Goal: Task Accomplishment & Management: Complete application form

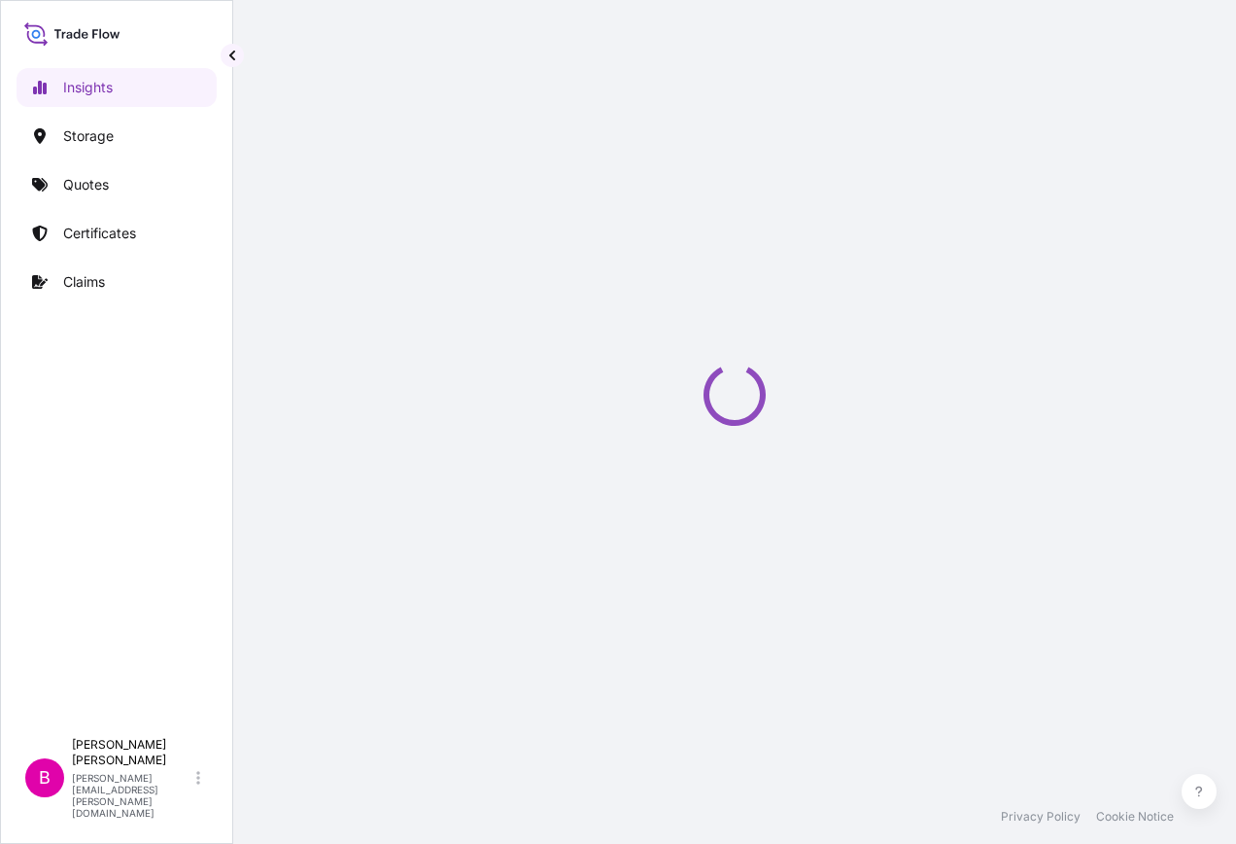
select select "2025"
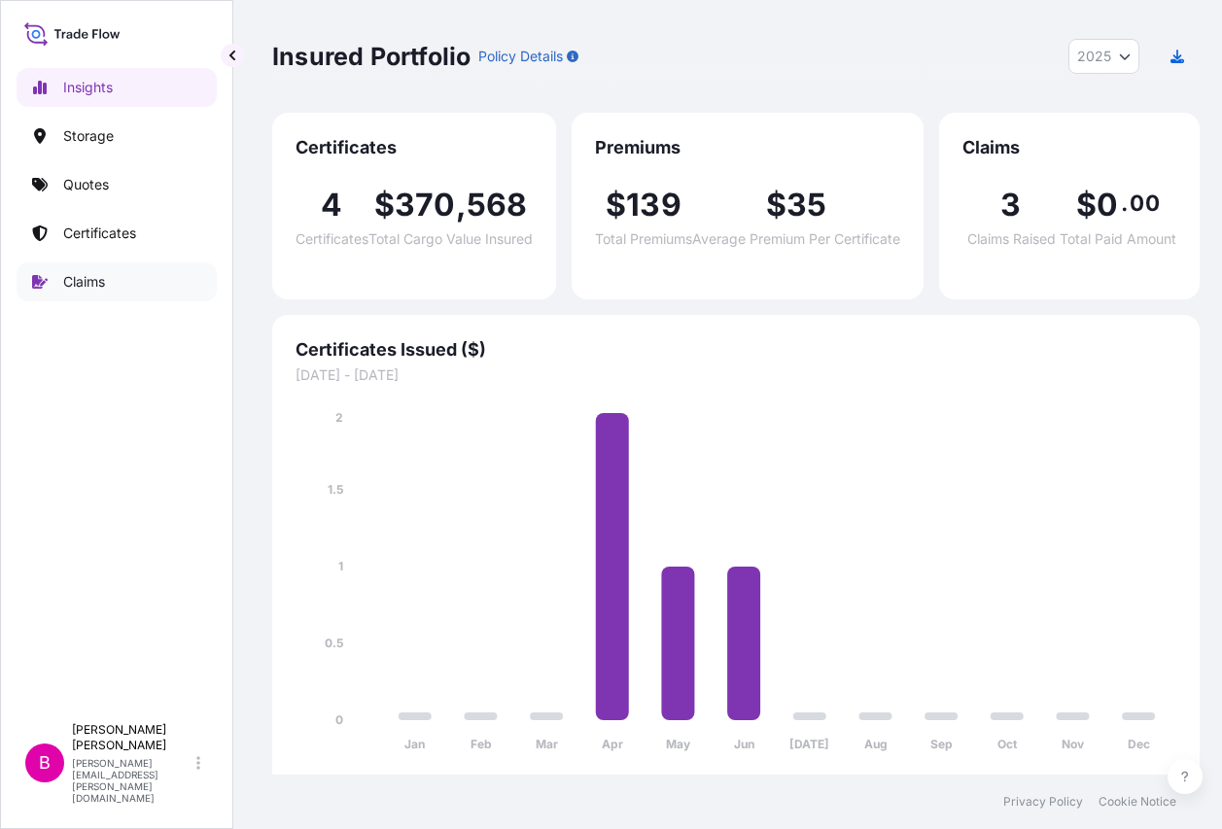
click at [81, 275] on p "Claims" at bounding box center [84, 281] width 42 height 19
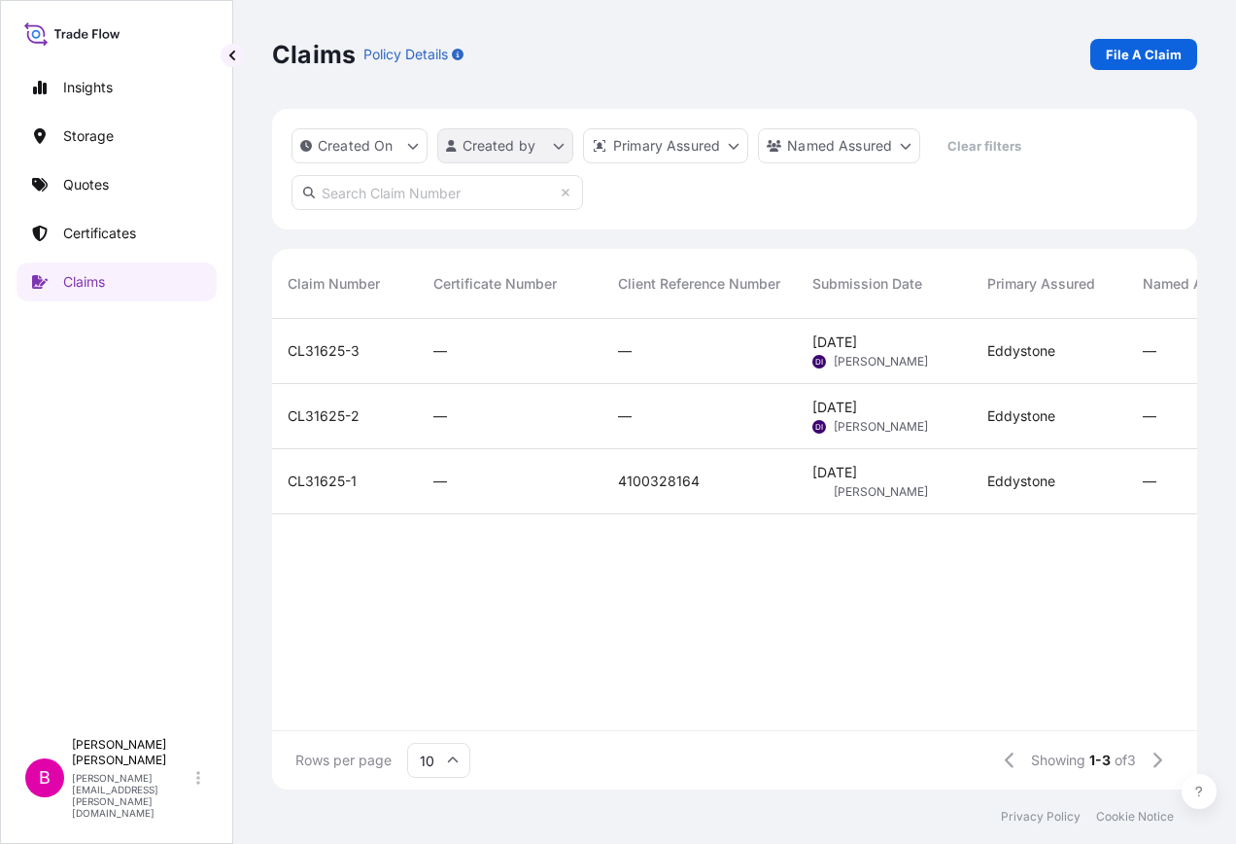
click at [553, 142] on html "Insights Storage Quotes Certificates Claims B [PERSON_NAME] [PERSON_NAME][EMAIL…" at bounding box center [618, 422] width 1236 height 844
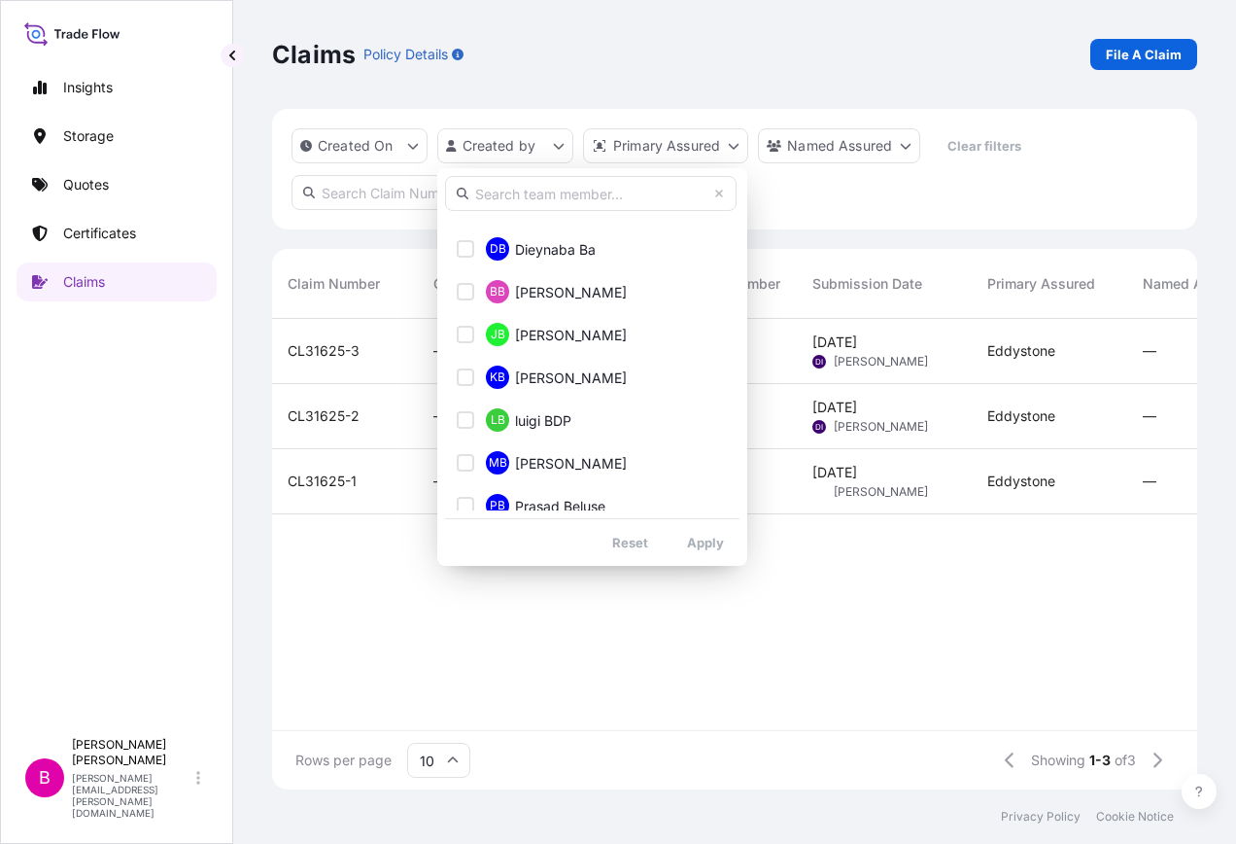
scroll to position [486, 0]
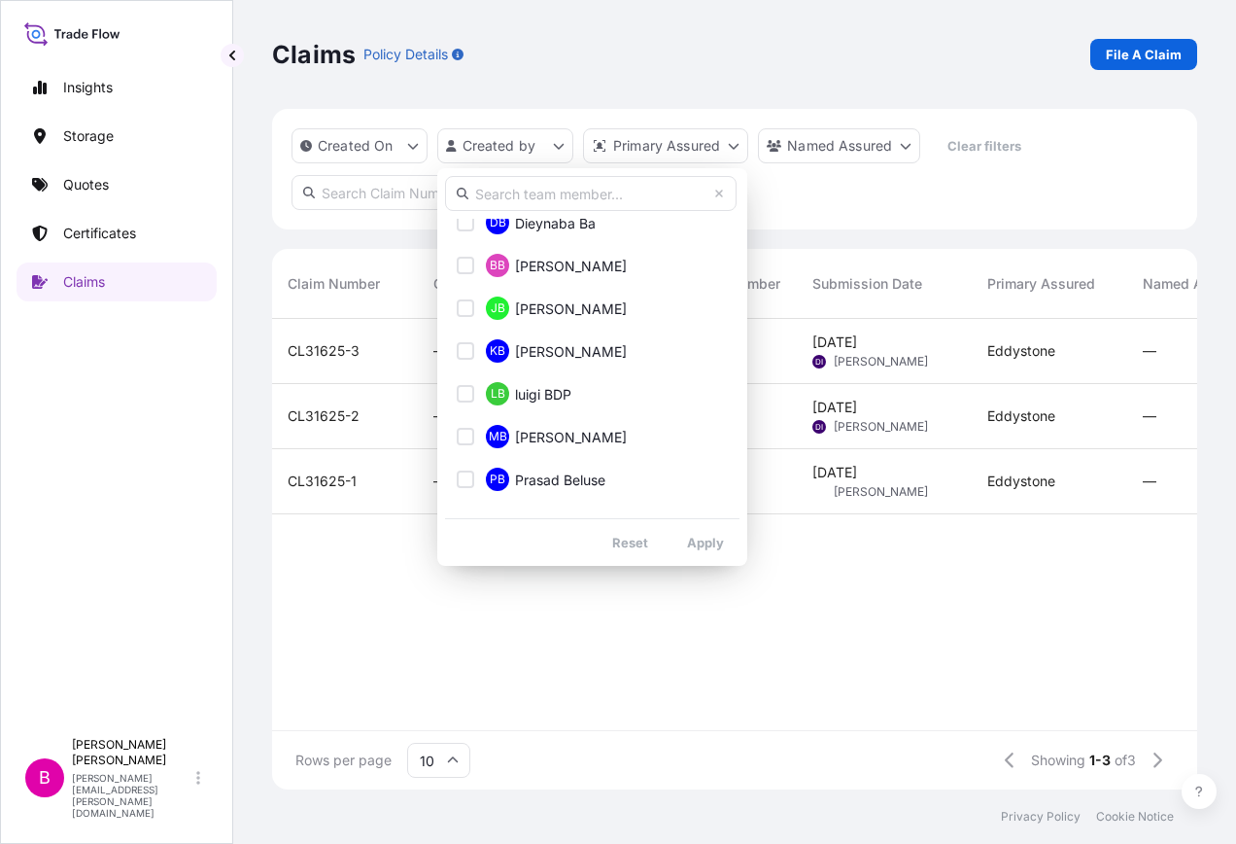
click at [528, 206] on input "text" at bounding box center [591, 193] width 292 height 35
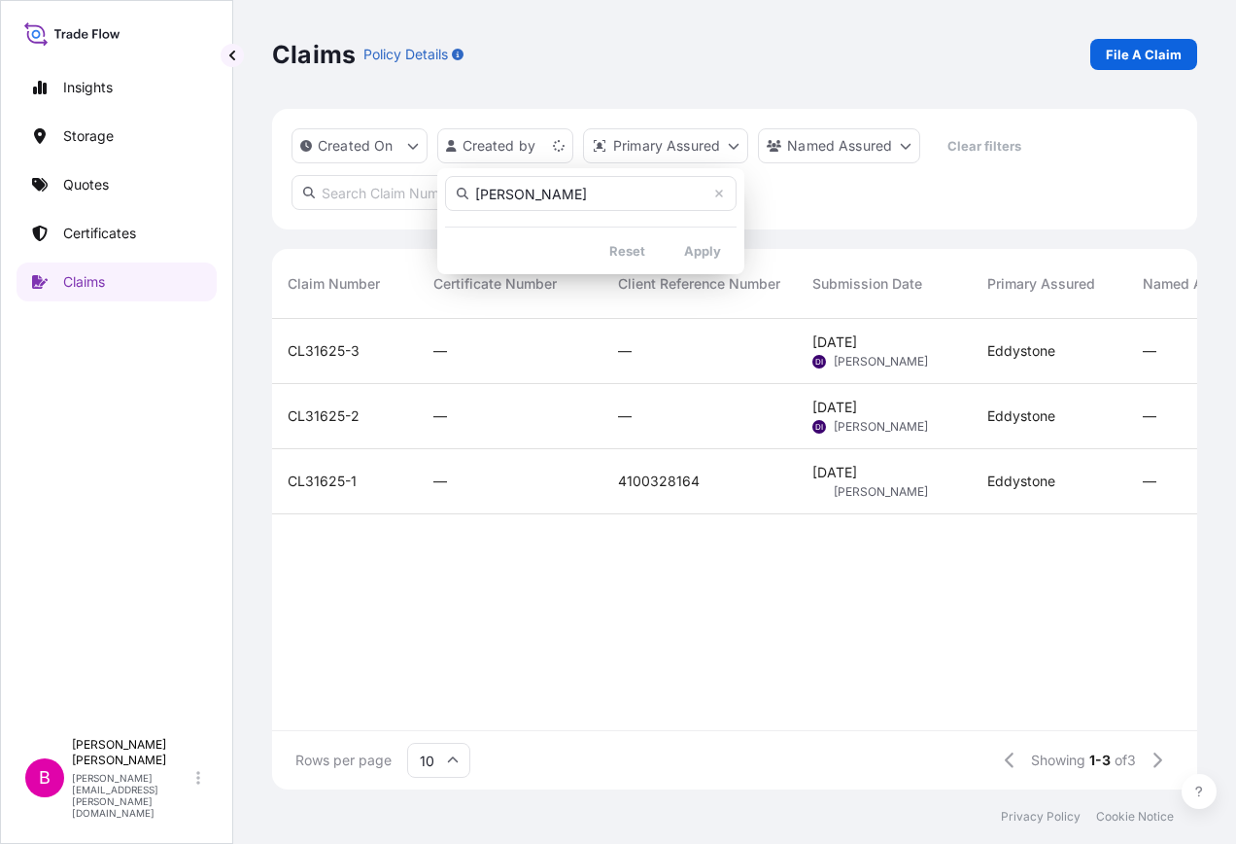
scroll to position [0, 0]
type input "[PERSON_NAME]"
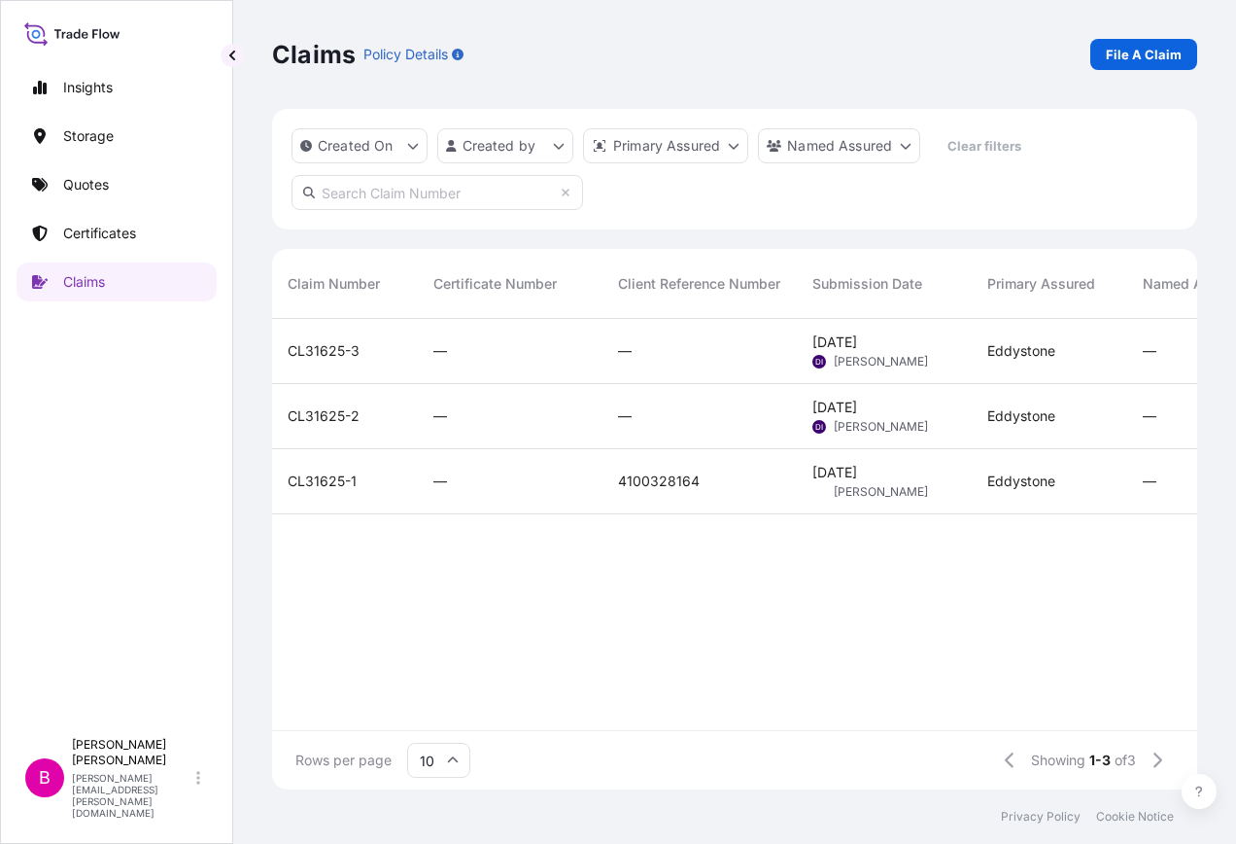
click at [804, 210] on html "Insights Storage Quotes Certificates Claims B [PERSON_NAME] [PERSON_NAME][EMAIL…" at bounding box center [618, 422] width 1236 height 844
click at [406, 146] on button "Created On" at bounding box center [360, 145] width 136 height 35
click at [662, 197] on div "Created On Created by Primary Assured Named Assured Clear filters" at bounding box center [734, 169] width 925 height 121
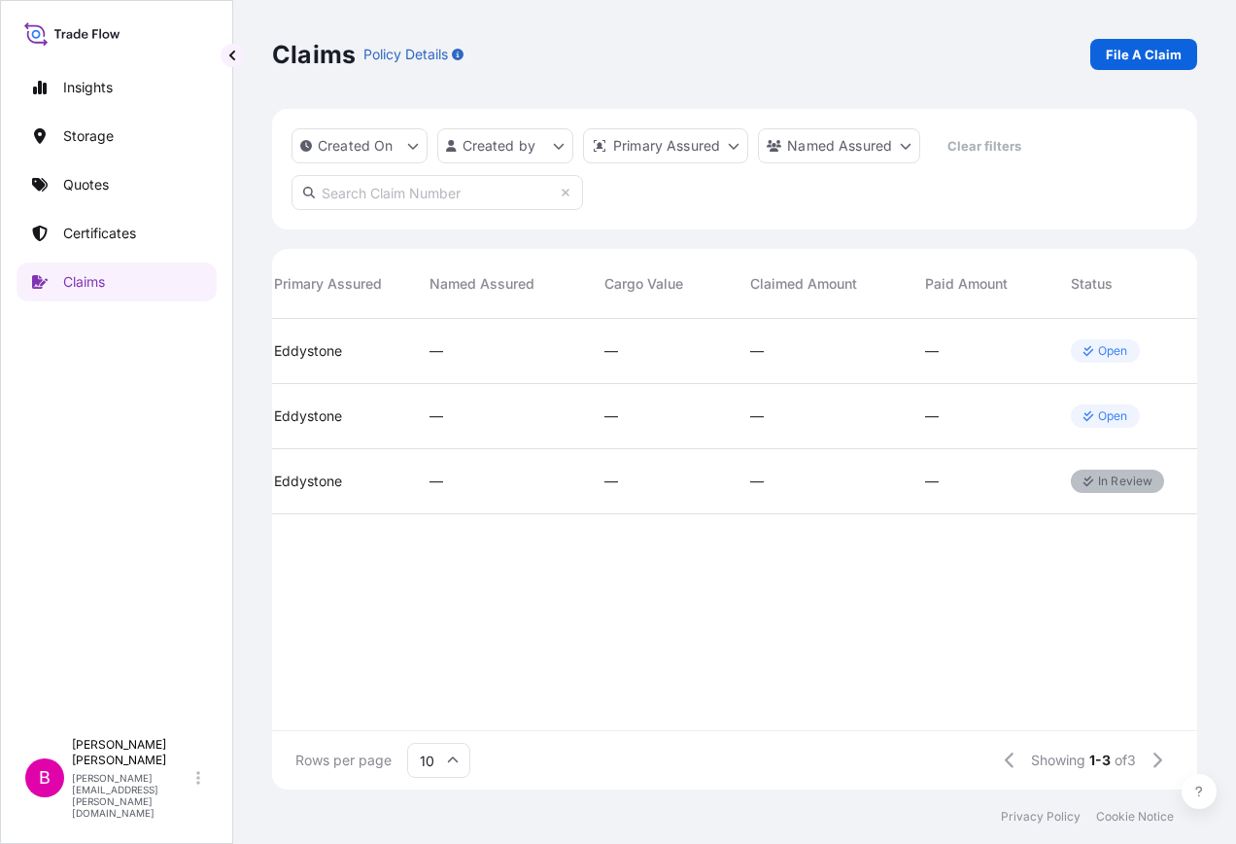
scroll to position [0, 727]
click at [1099, 352] on p "Open" at bounding box center [1100, 351] width 30 height 16
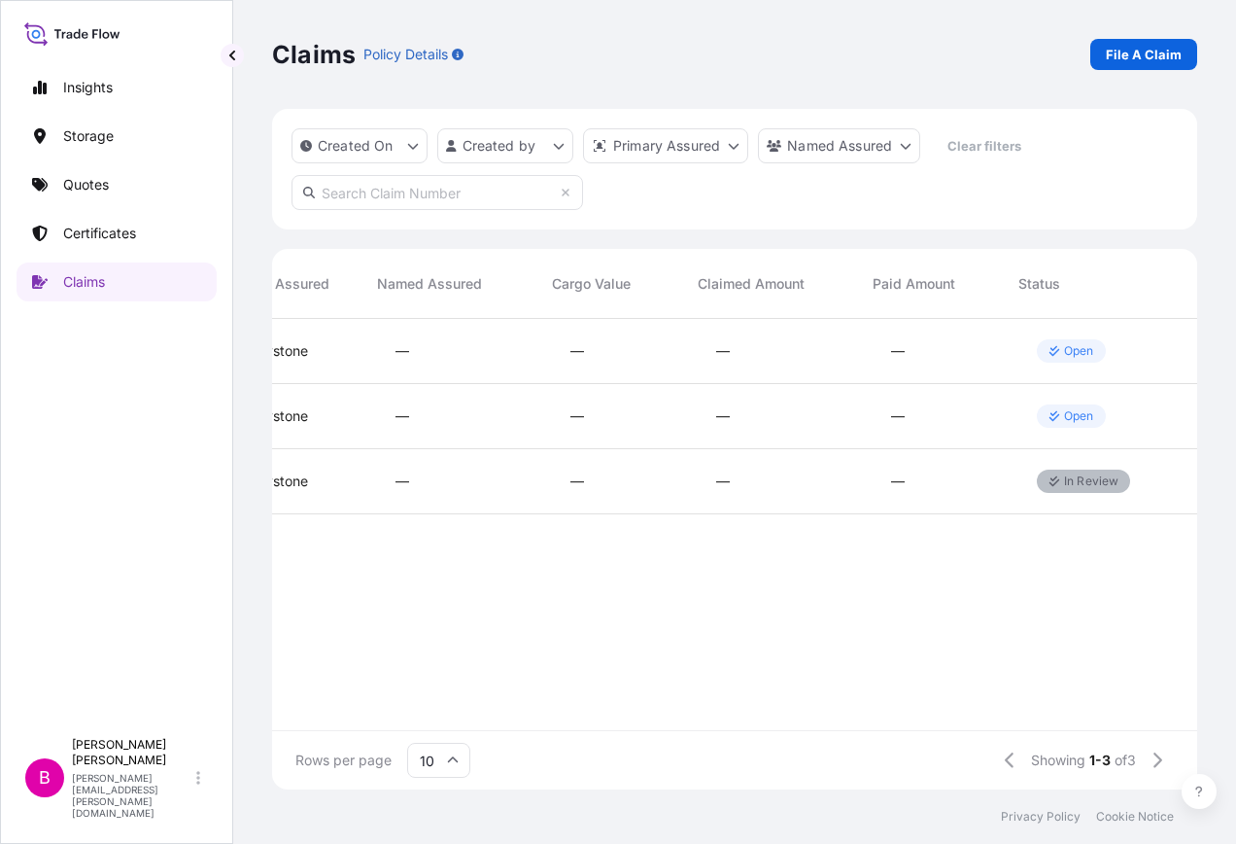
scroll to position [0, 766]
click at [1064, 417] on p "Open" at bounding box center [1061, 416] width 30 height 16
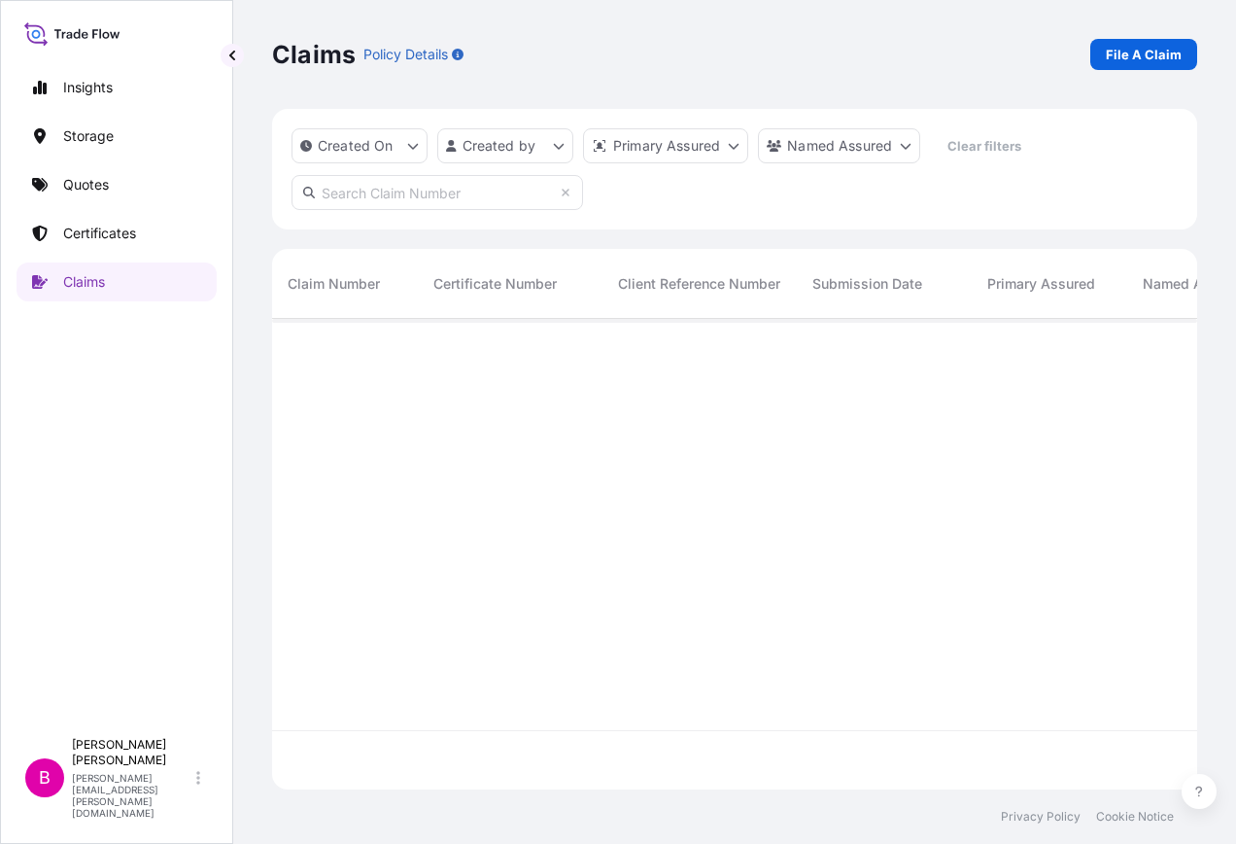
scroll to position [466, 911]
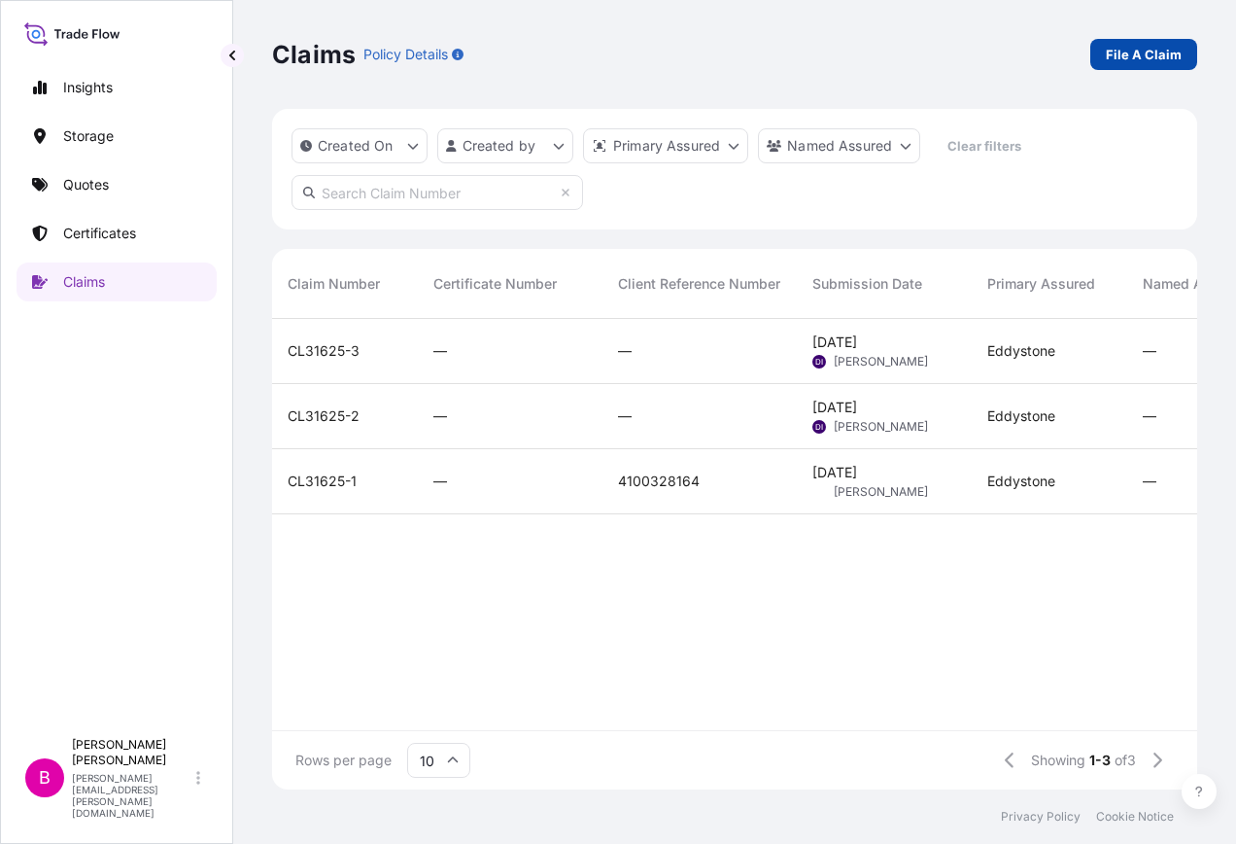
click at [1162, 55] on p "File A Claim" at bounding box center [1144, 54] width 76 height 19
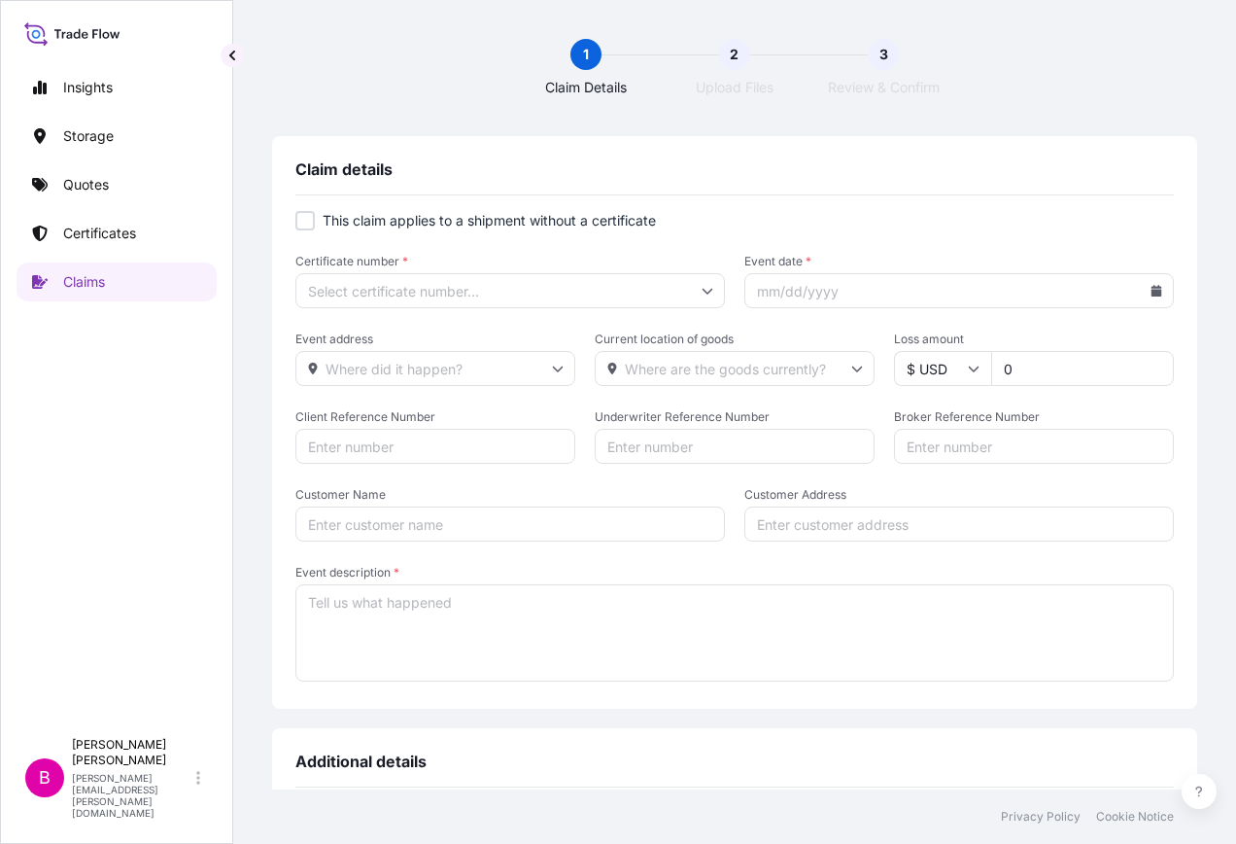
click at [303, 223] on div at bounding box center [304, 220] width 19 height 19
checkbox input "true"
click at [704, 287] on icon at bounding box center [708, 291] width 12 height 12
click at [709, 287] on input "Primary Assured *" at bounding box center [510, 290] width 430 height 35
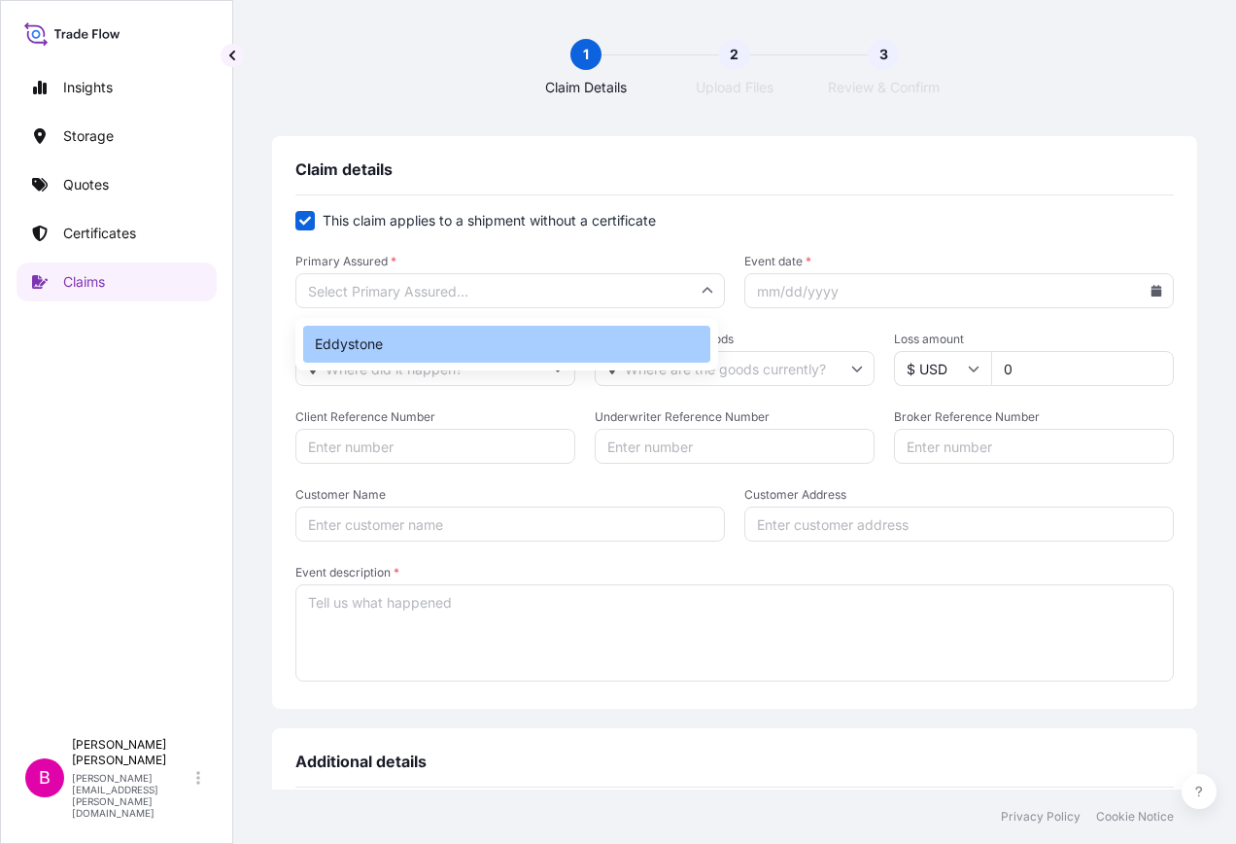
click at [339, 341] on div "Eddystone" at bounding box center [506, 344] width 407 height 37
type input "Eddystone"
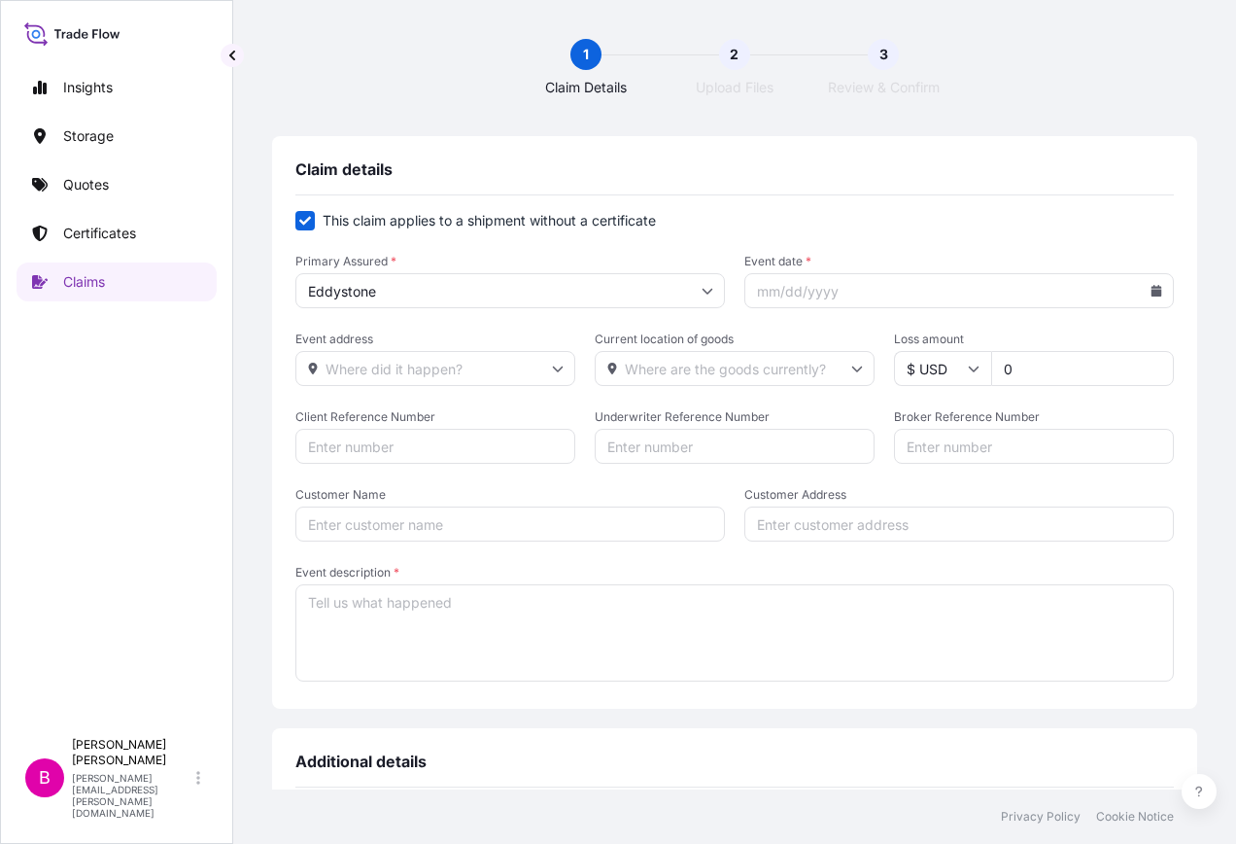
drag, startPoint x: 848, startPoint y: 293, endPoint x: 858, endPoint y: 291, distance: 10.1
click at [847, 293] on input "Event date *" at bounding box center [959, 290] width 430 height 35
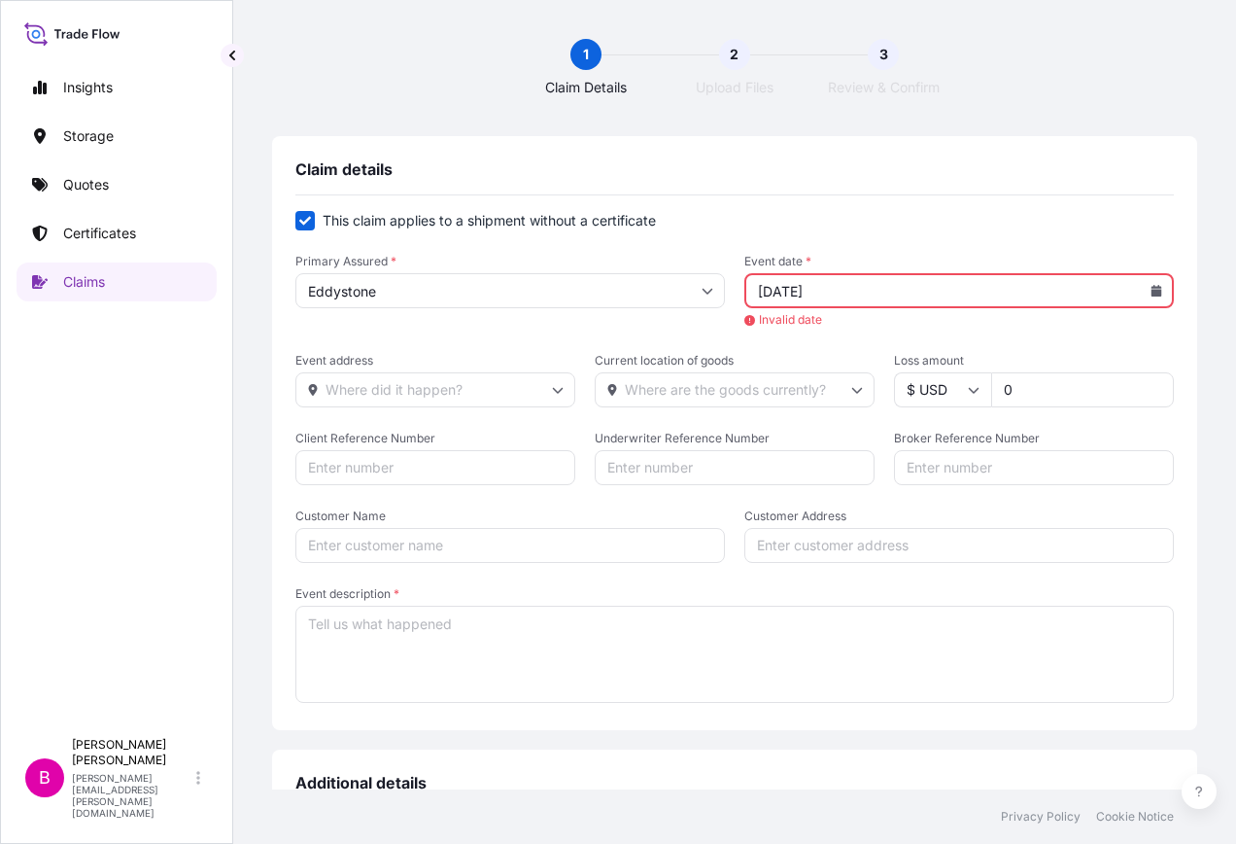
click at [848, 289] on input "[DATE]" at bounding box center [959, 290] width 430 height 35
type input "0"
click at [857, 295] on input "06242025" at bounding box center [959, 290] width 430 height 35
type input "0"
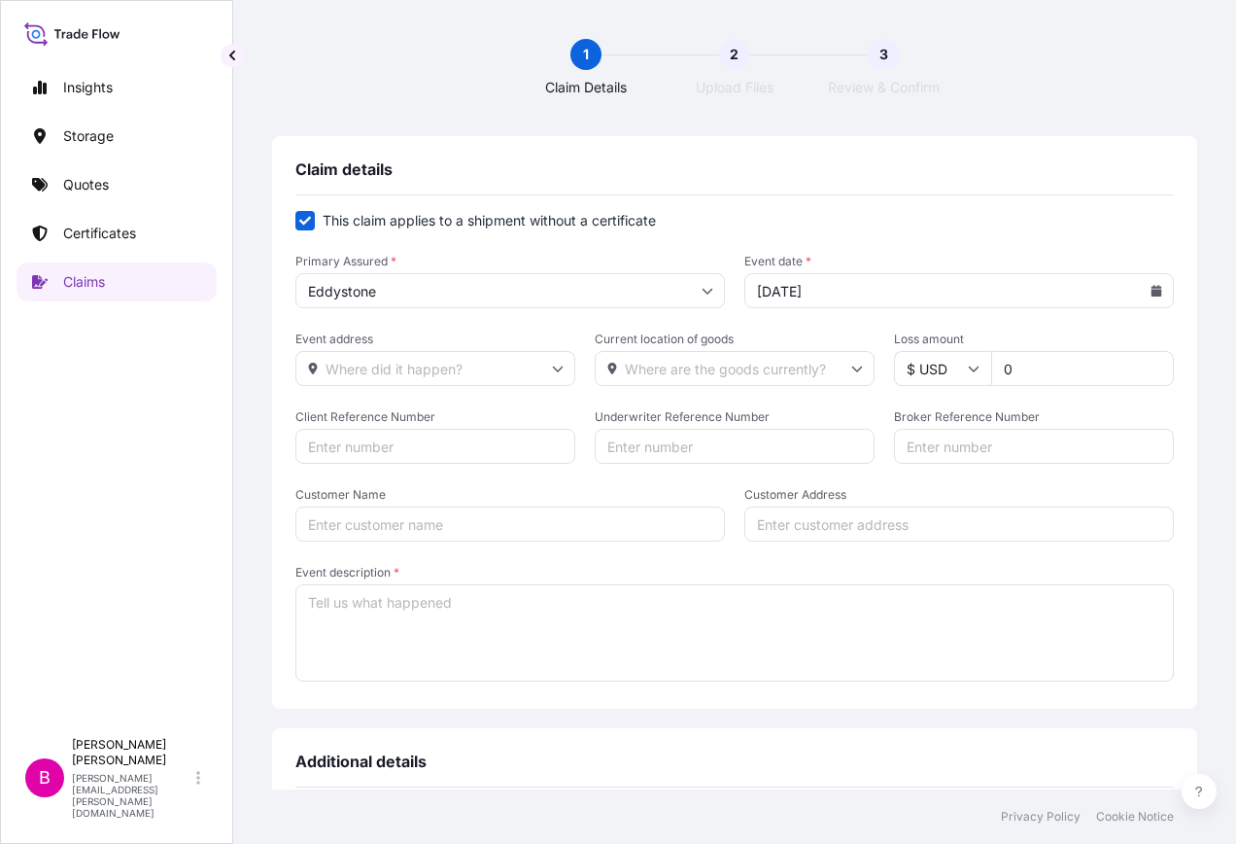
click at [555, 368] on icon at bounding box center [558, 369] width 11 height 6
type input "[DATE]"
click at [396, 420] on div "Please type and select an option" at bounding box center [432, 410] width 259 height 19
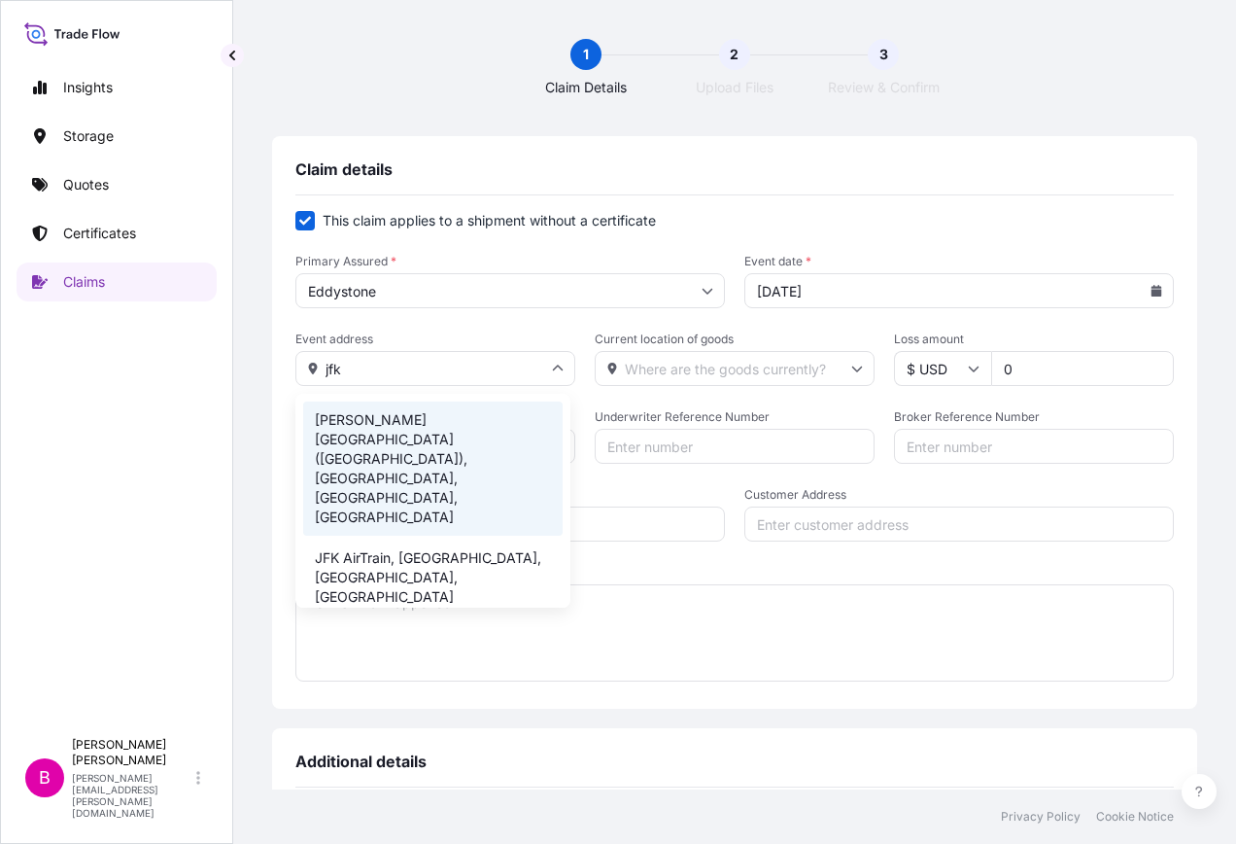
click at [388, 428] on li "[PERSON_NAME][GEOGRAPHIC_DATA] ([GEOGRAPHIC_DATA]), [GEOGRAPHIC_DATA], [GEOGRAP…" at bounding box center [432, 468] width 259 height 134
type input "[PERSON_NAME][GEOGRAPHIC_DATA] ([GEOGRAPHIC_DATA]), [GEOGRAPHIC_DATA], [GEOGRAP…"
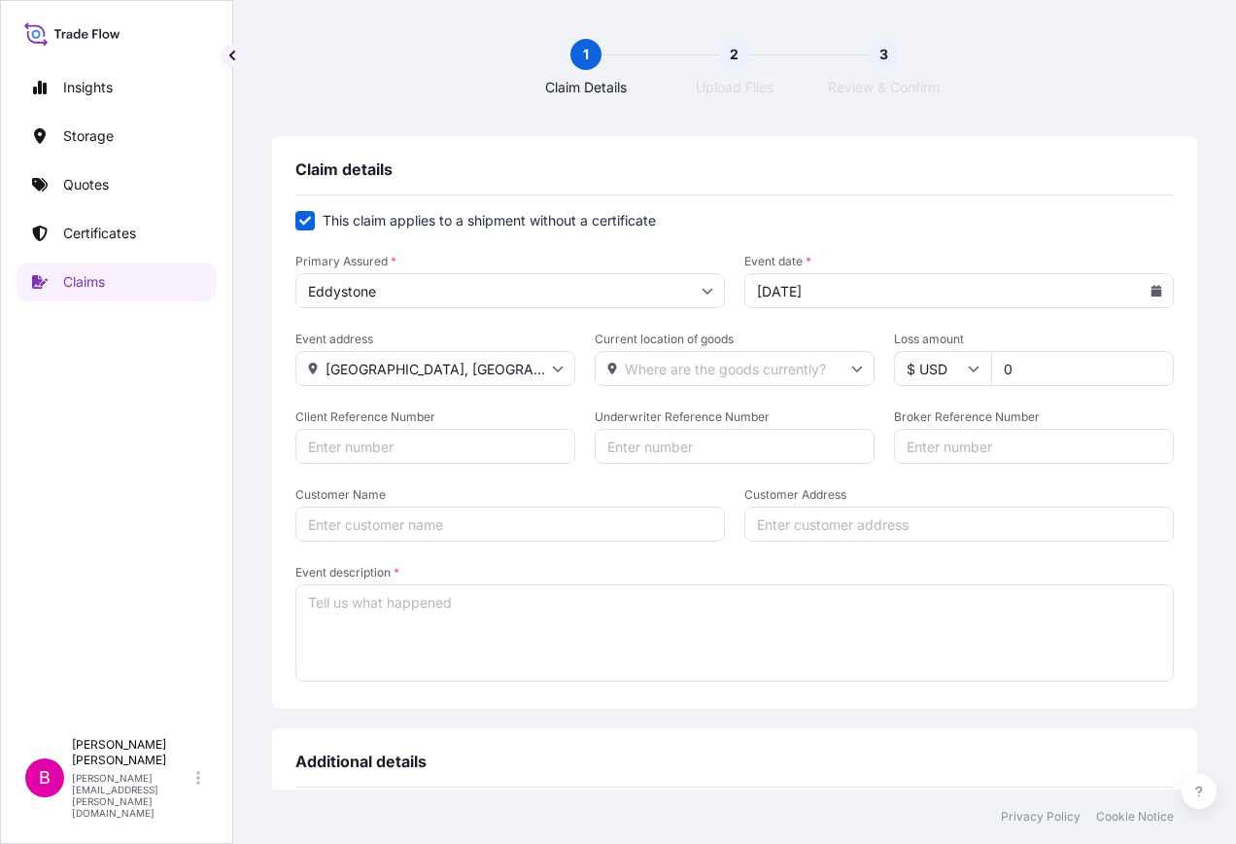
click at [852, 366] on icon at bounding box center [857, 369] width 11 height 6
click at [671, 366] on input "Current location of goods" at bounding box center [735, 368] width 280 height 35
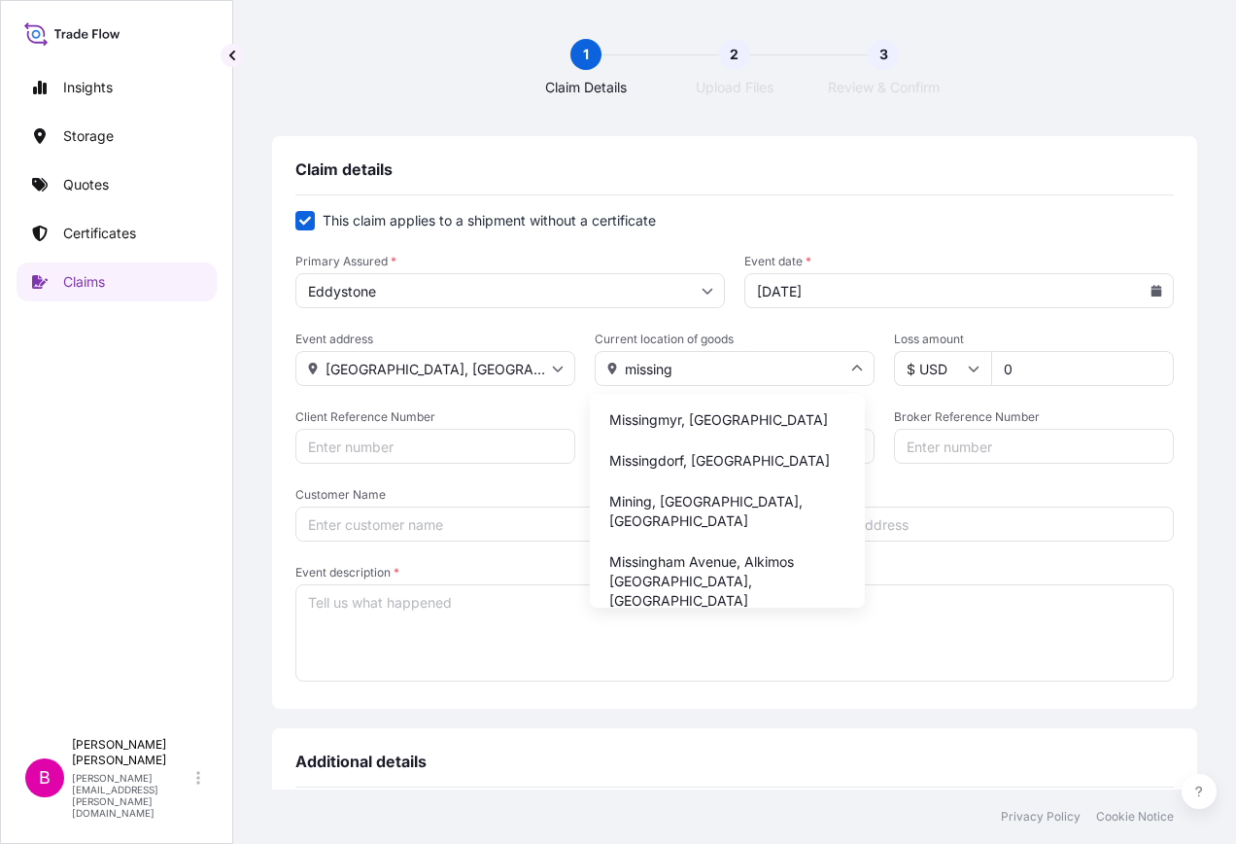
type input "missing"
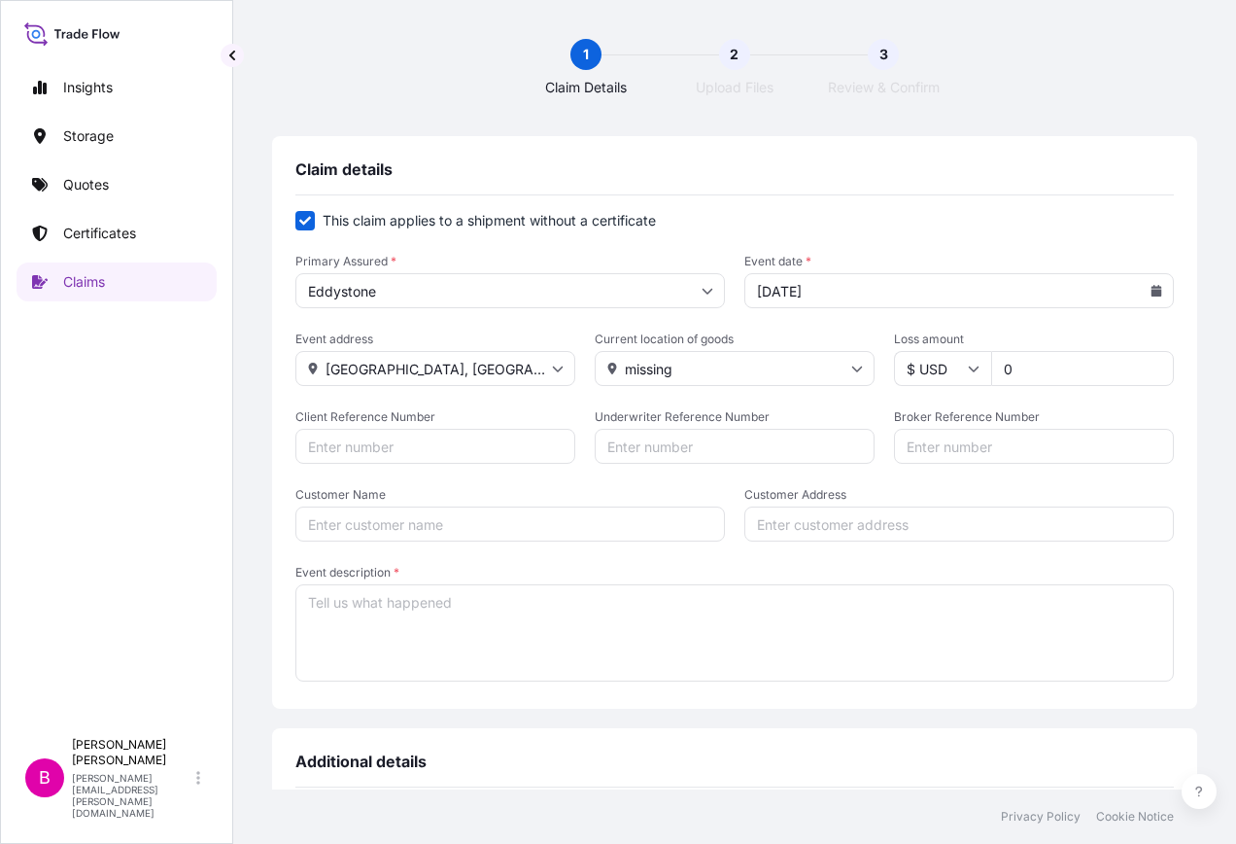
click at [1011, 372] on input "0" at bounding box center [1082, 368] width 183 height 35
type input "22200"
click at [396, 442] on input "Client Reference Number" at bounding box center [435, 446] width 280 height 35
type input "1"
type input "8027582"
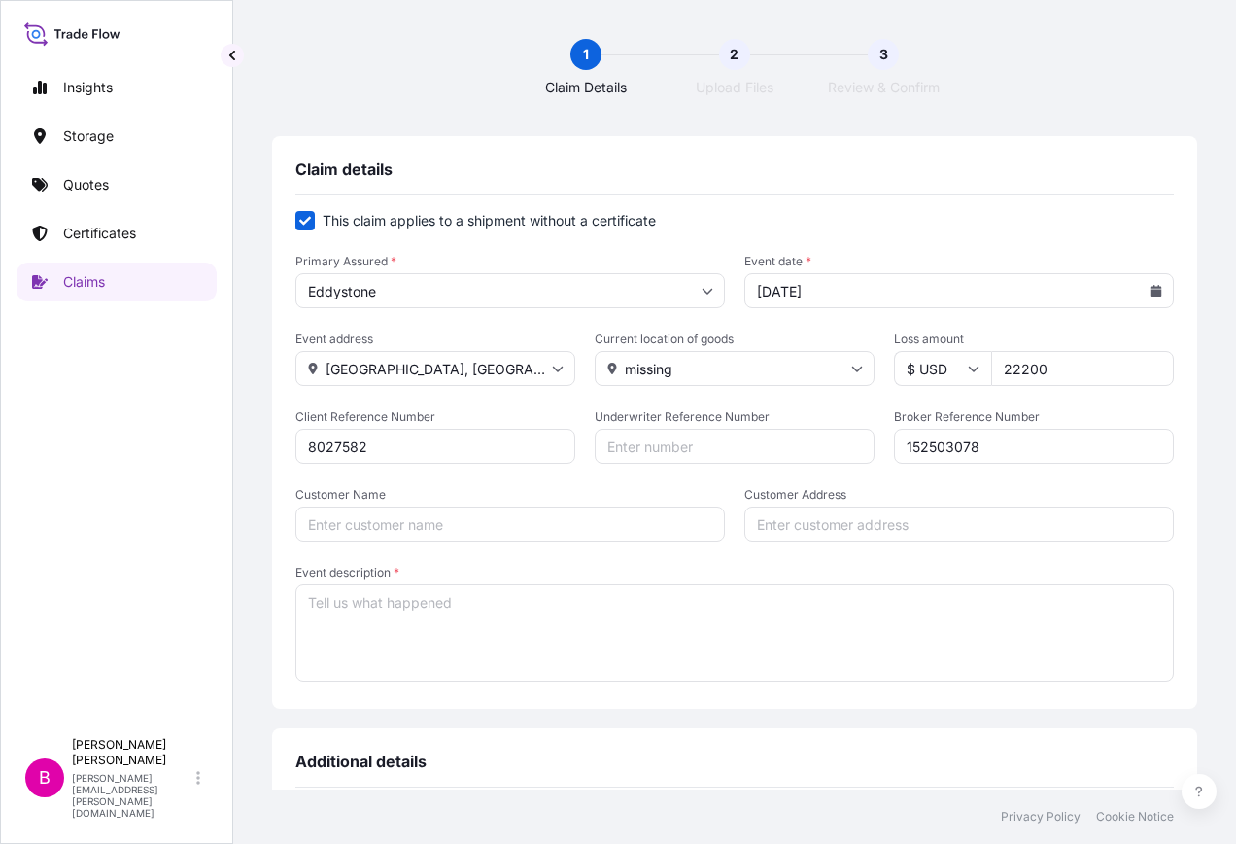
type input "152503078"
click at [388, 525] on input "Customer Name" at bounding box center [510, 523] width 430 height 35
type input "phoenix contact"
type input "[STREET_ADDRESS]"
click at [369, 603] on textarea "Event description *" at bounding box center [734, 632] width 878 height 97
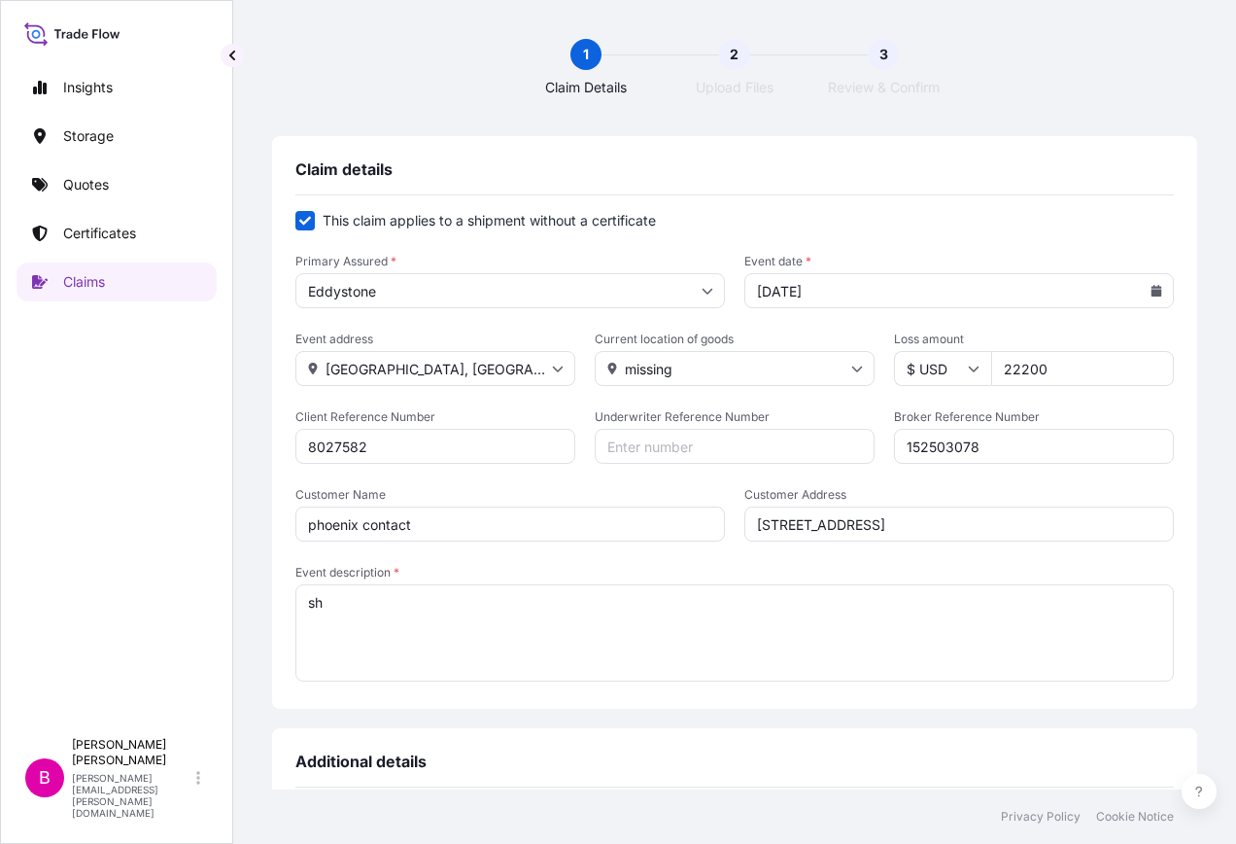
type textarea "s"
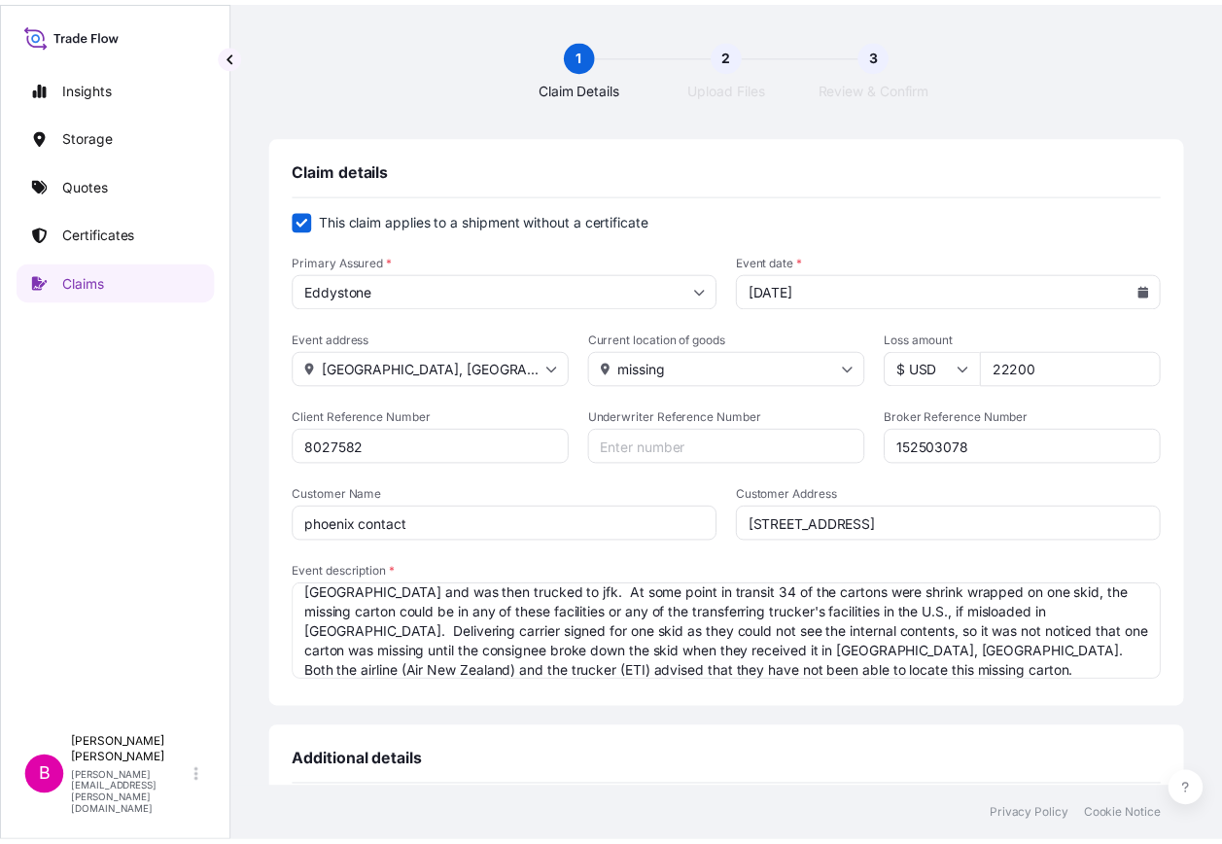
scroll to position [389, 0]
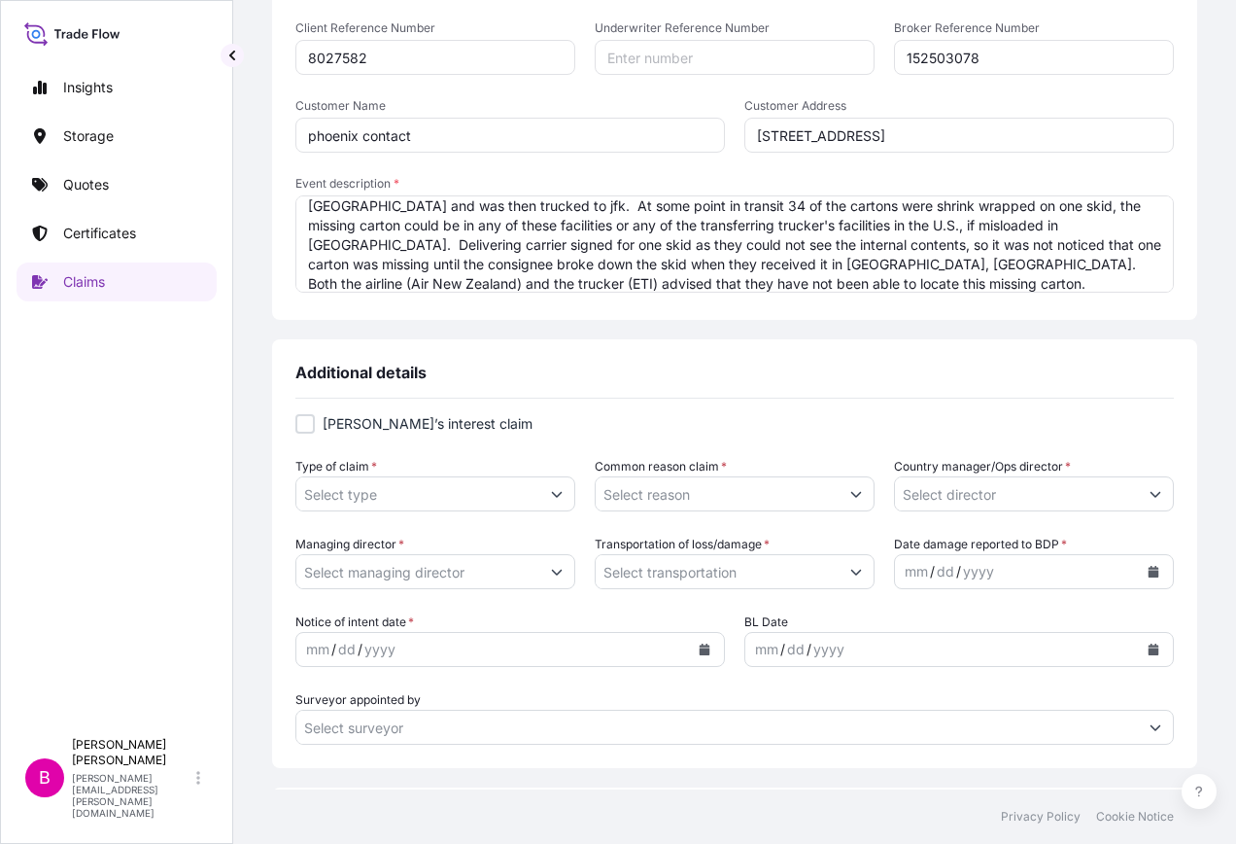
type textarea "mawb # 086-63040110 hawb # BDP250228 - shipment flew from [GEOGRAPHIC_DATA] to …"
click at [552, 495] on icon "Show suggestions" at bounding box center [557, 495] width 11 height 6
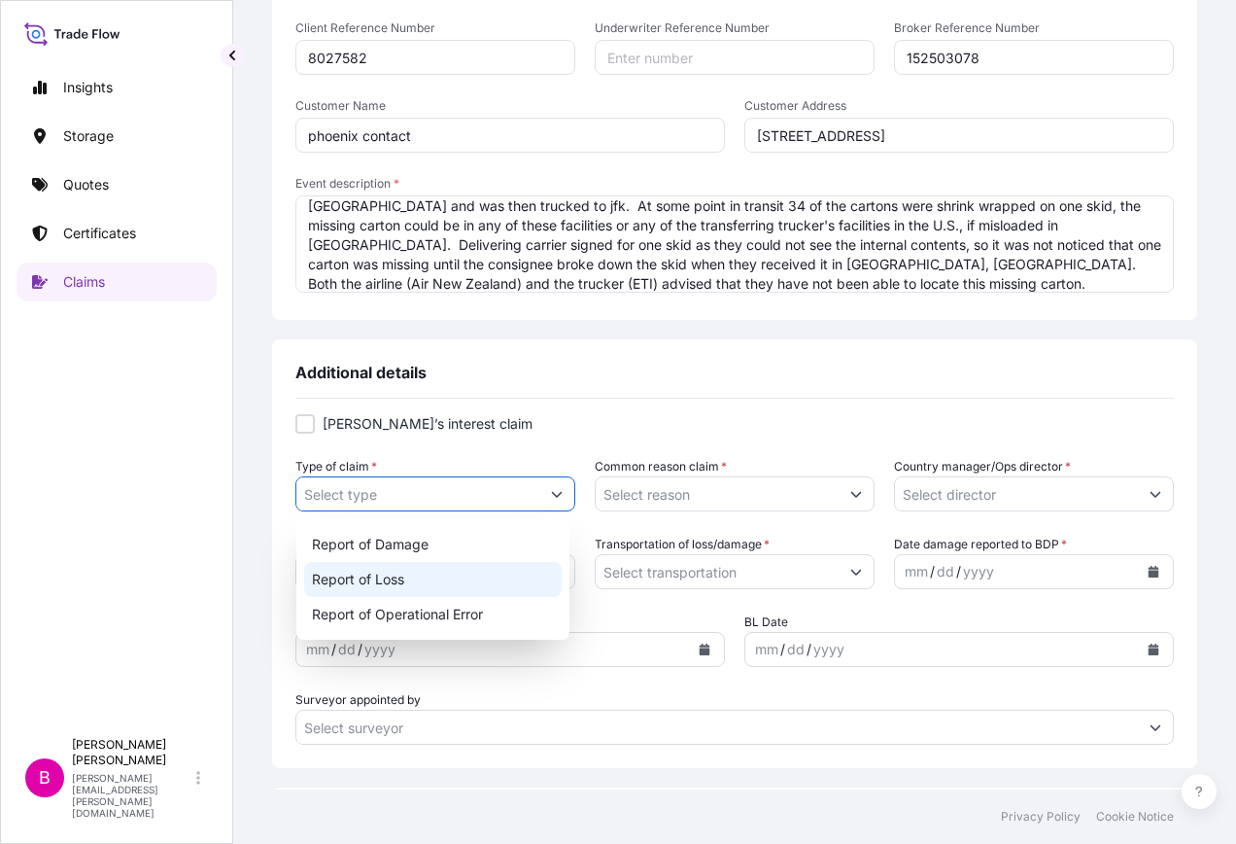
click at [345, 571] on div "Report of Loss" at bounding box center [433, 579] width 258 height 35
type input "Report of Loss"
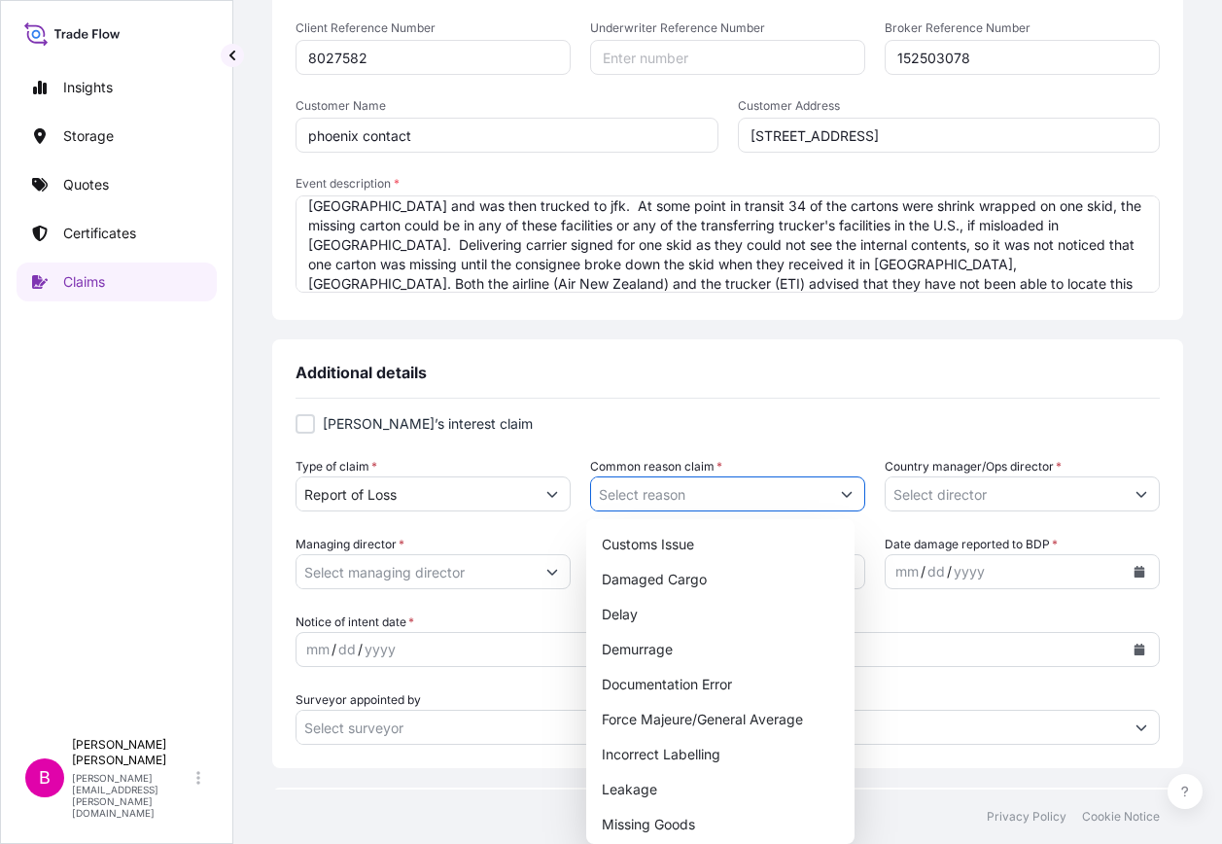
click at [851, 492] on button "Show suggestions" at bounding box center [846, 493] width 35 height 35
click at [666, 817] on div "Missing Goods" at bounding box center [725, 824] width 253 height 35
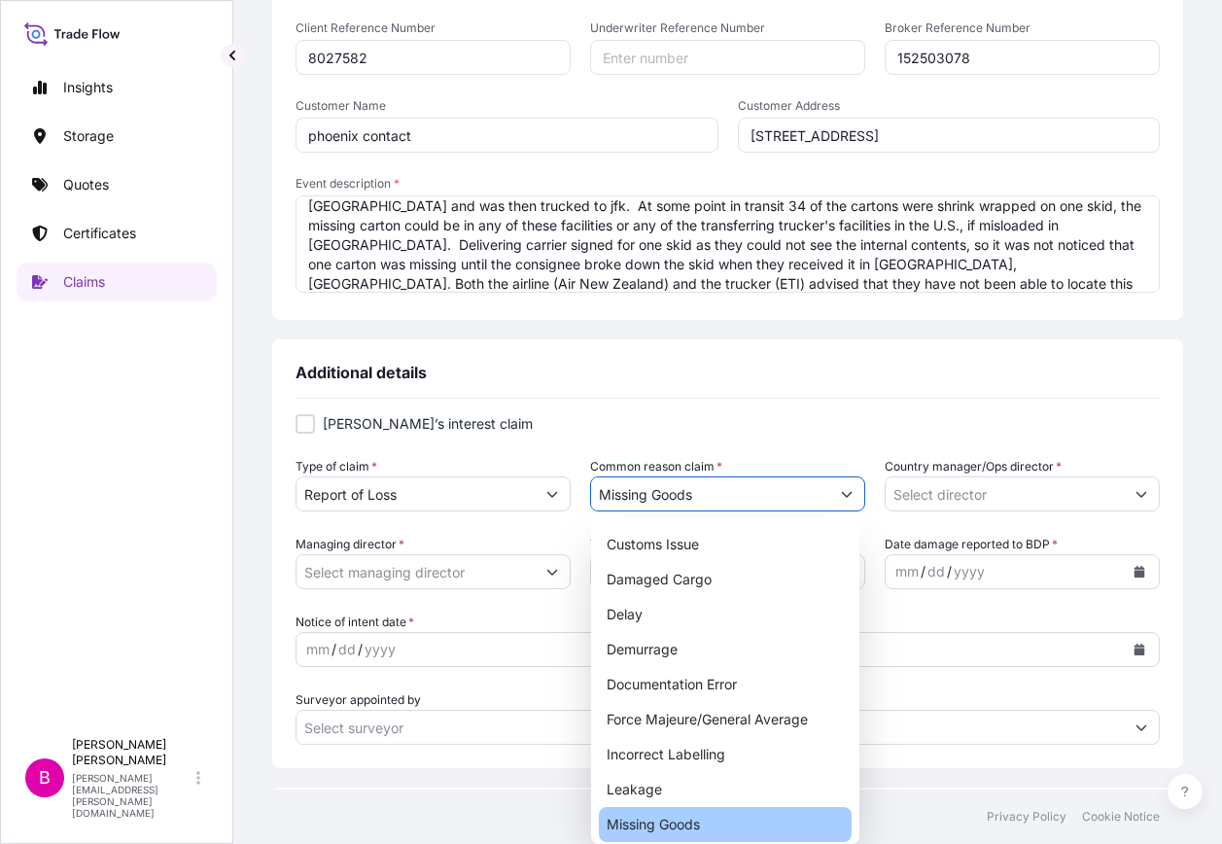
type input "Missing Goods"
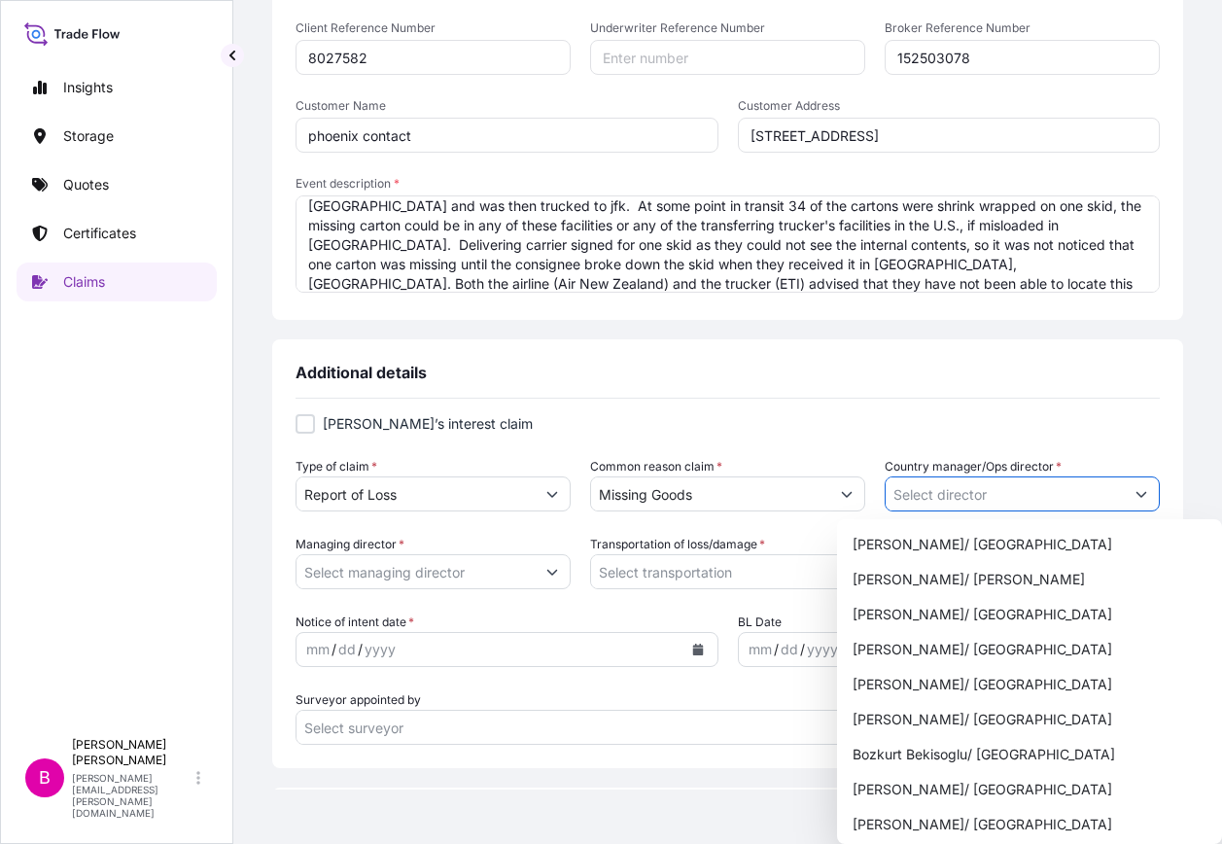
click at [1145, 490] on div "Additional details [PERSON_NAME]’s interest claim Type of claim * Report of Los…" at bounding box center [727, 553] width 911 height 429
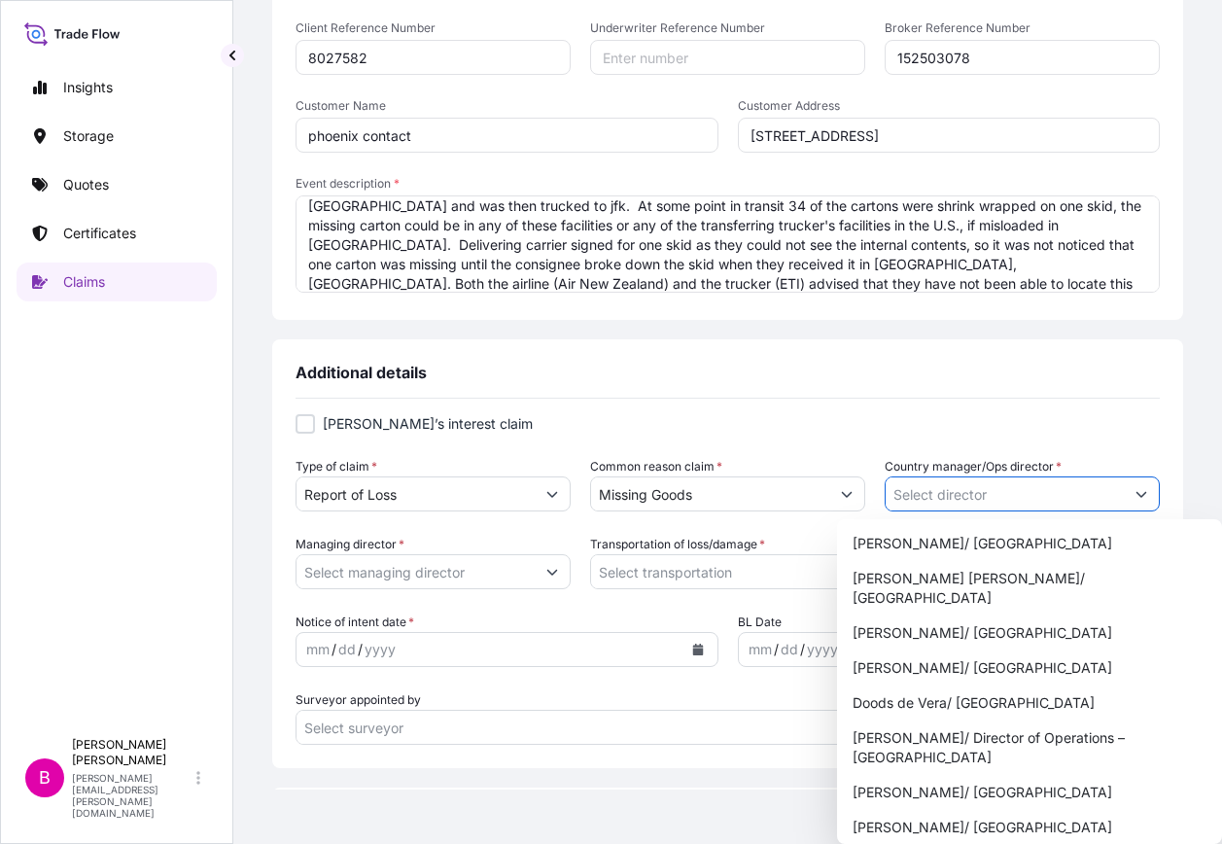
scroll to position [292, 0]
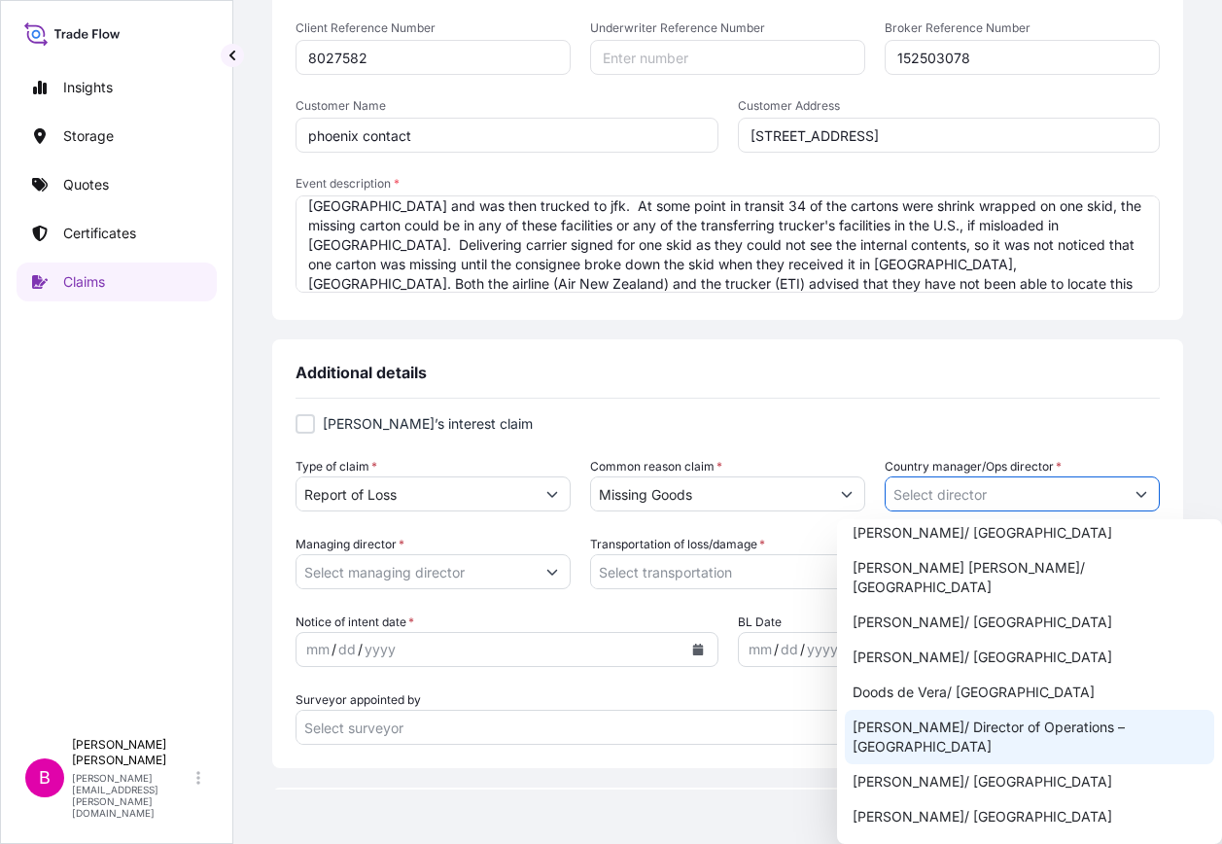
click at [919, 709] on div "[PERSON_NAME]/ Director of Operations – [GEOGRAPHIC_DATA]" at bounding box center [1029, 736] width 370 height 54
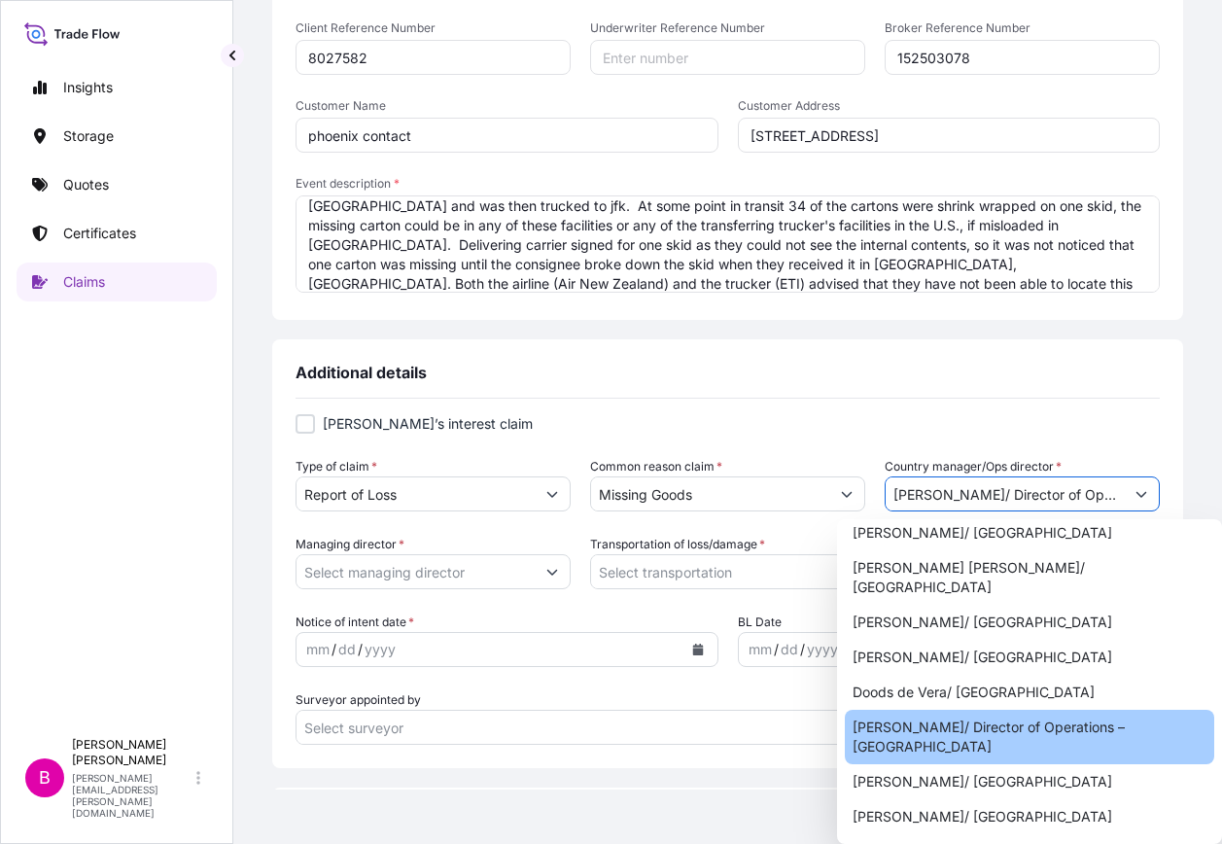
type input "[PERSON_NAME]/ Director of Operations – [GEOGRAPHIC_DATA]"
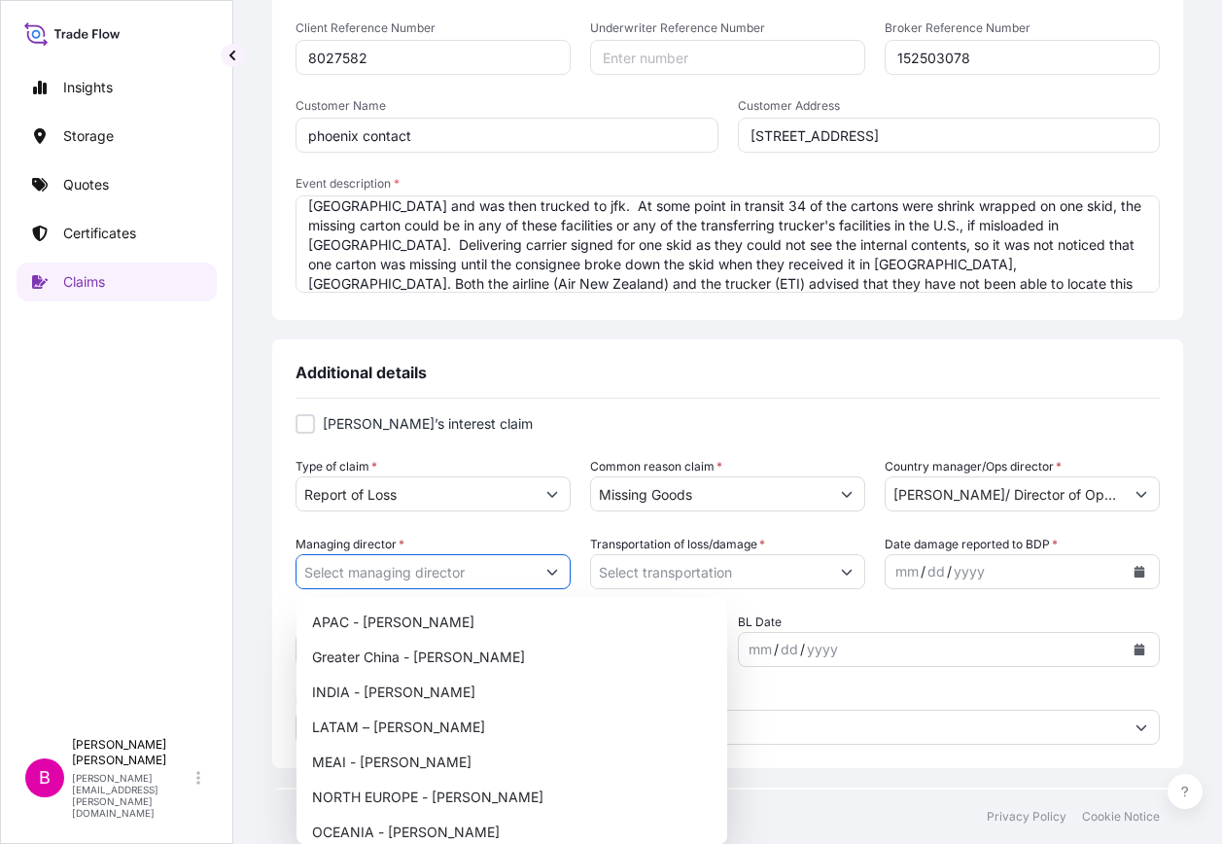
click at [560, 571] on button "Show suggestions" at bounding box center [551, 571] width 35 height 35
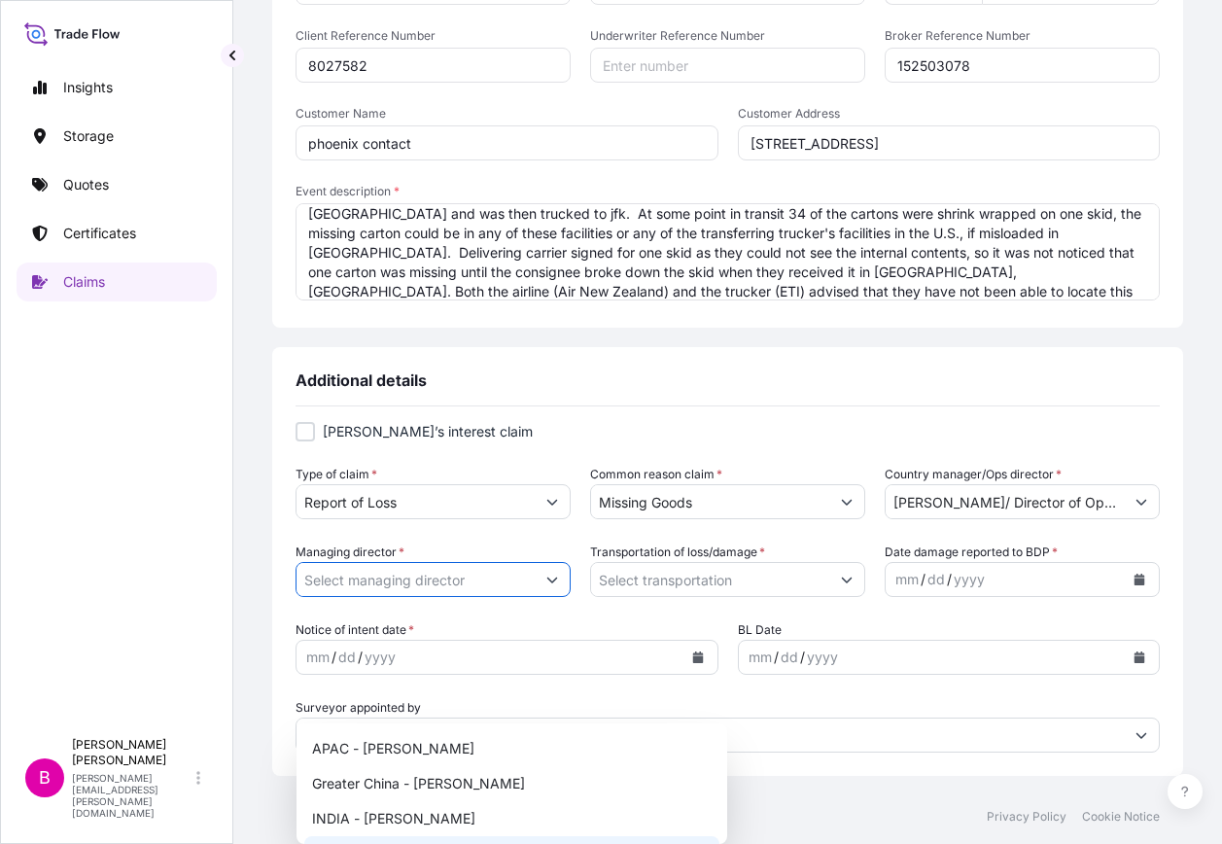
scroll to position [389, 0]
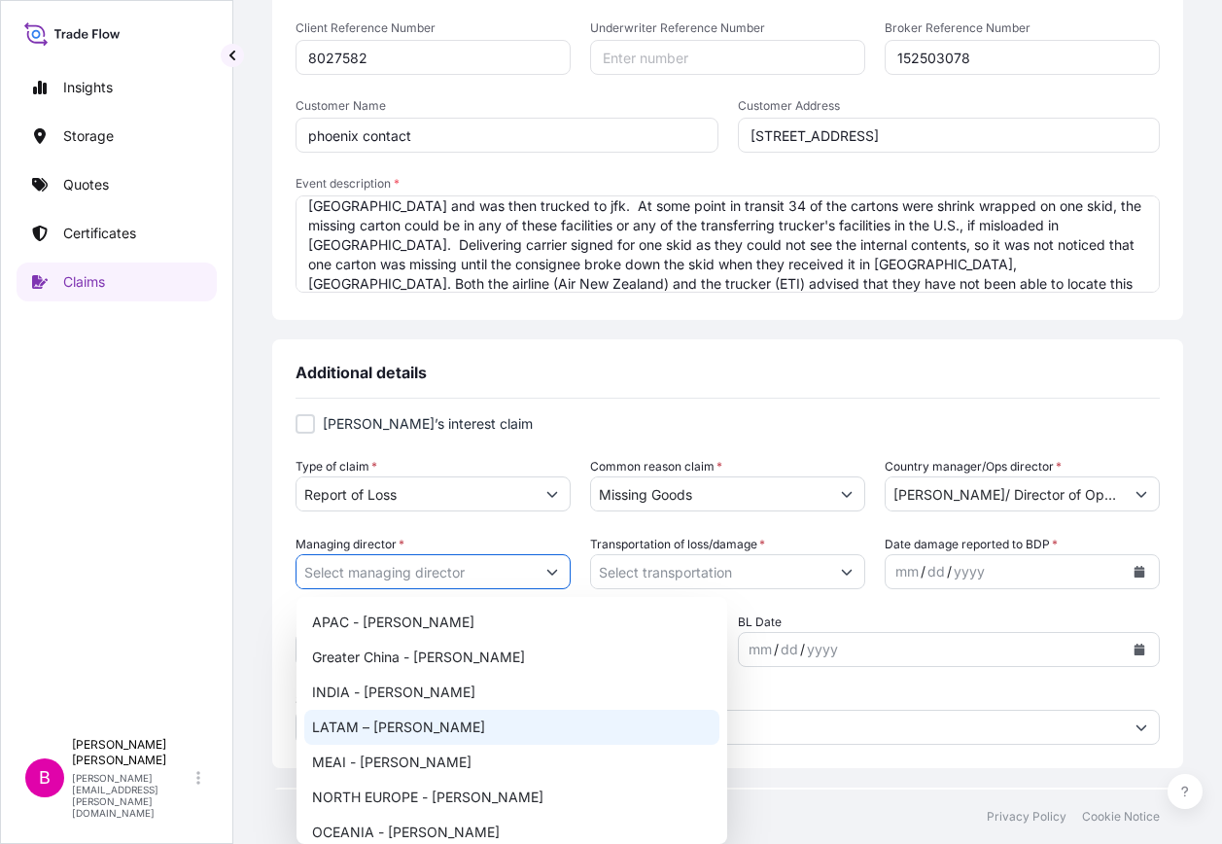
click at [842, 573] on icon "Show suggestions" at bounding box center [847, 572] width 11 height 6
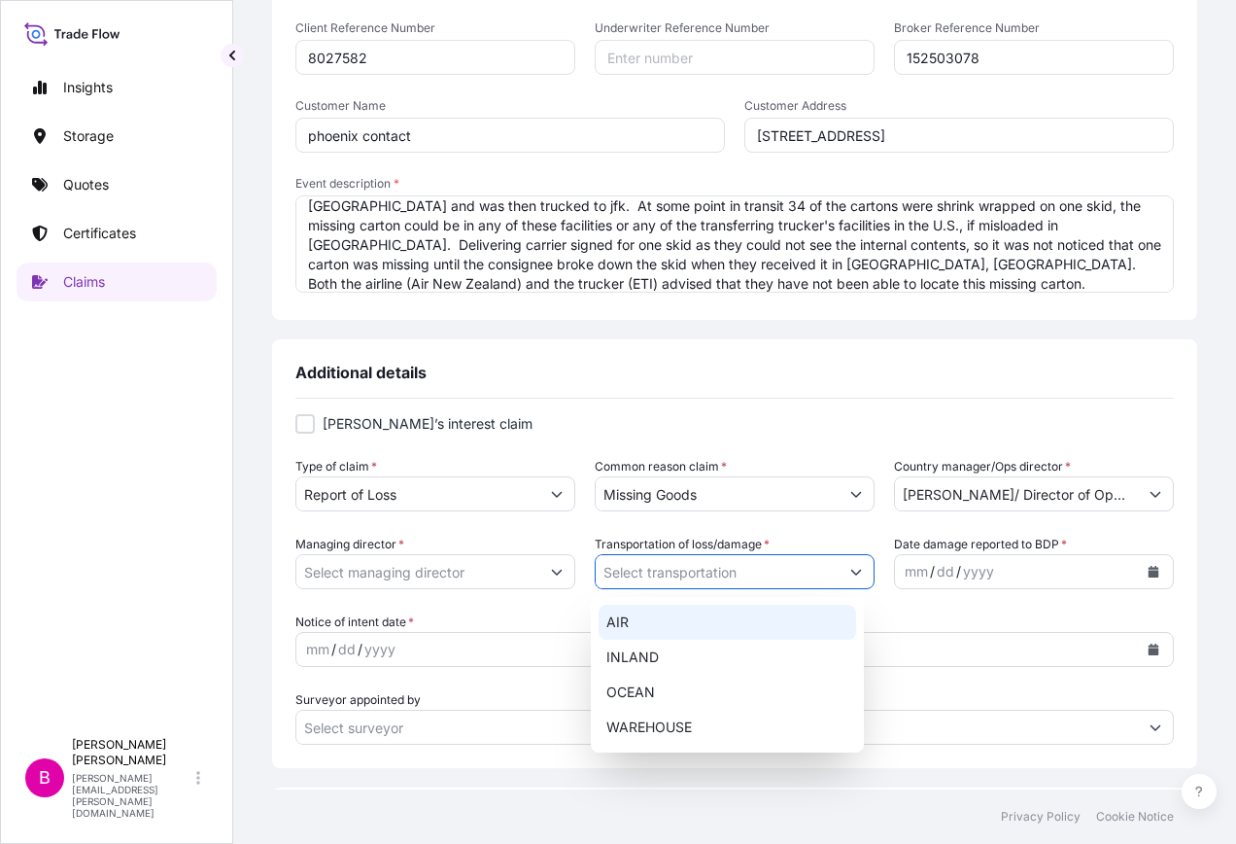
click at [624, 614] on div "AIR" at bounding box center [728, 621] width 258 height 35
type input "AIR"
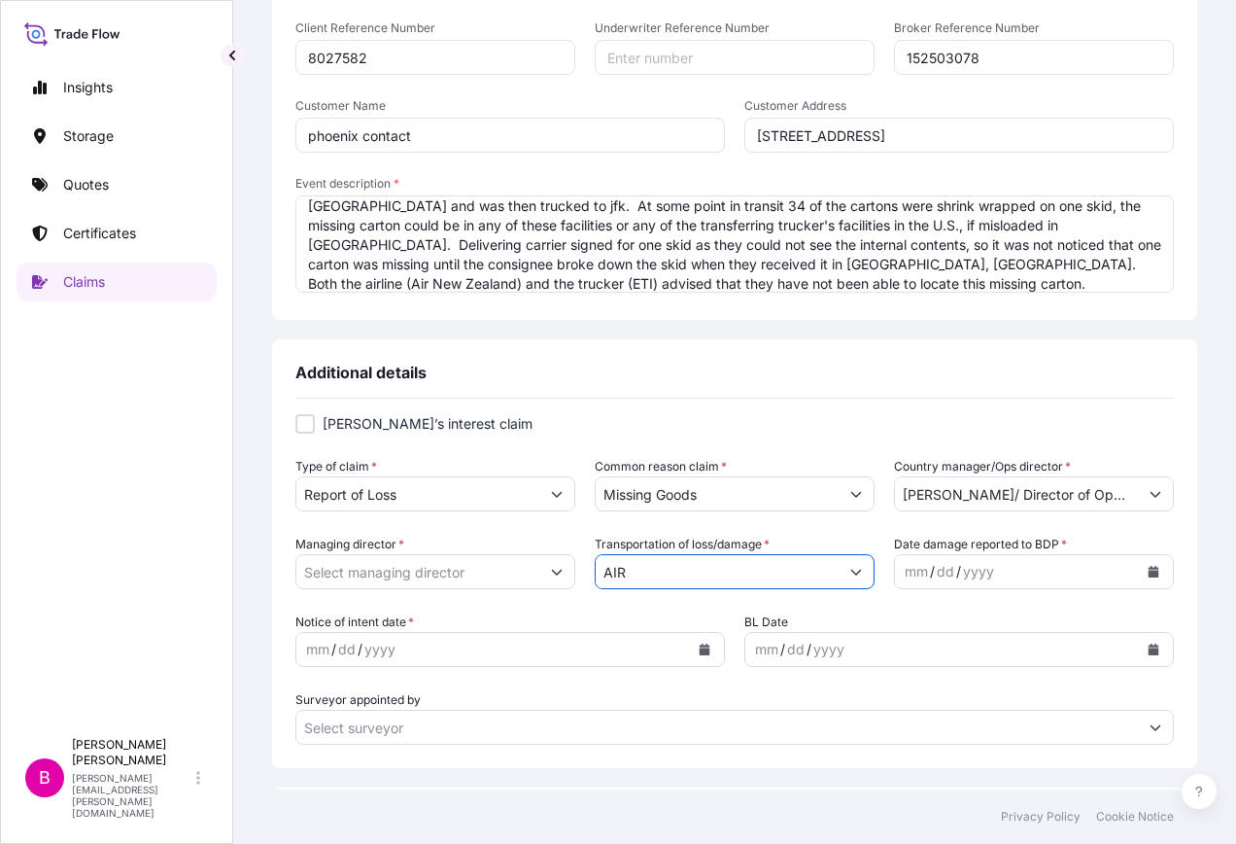
click at [903, 573] on div "mm" at bounding box center [916, 571] width 27 height 23
click at [914, 569] on div "mm" at bounding box center [916, 571] width 27 height 23
click at [930, 569] on div "/" at bounding box center [932, 571] width 5 height 23
click at [996, 564] on div "mm / dd / yyyy" at bounding box center [1016, 571] width 243 height 35
click at [1149, 572] on icon "Calendar" at bounding box center [1154, 572] width 11 height 12
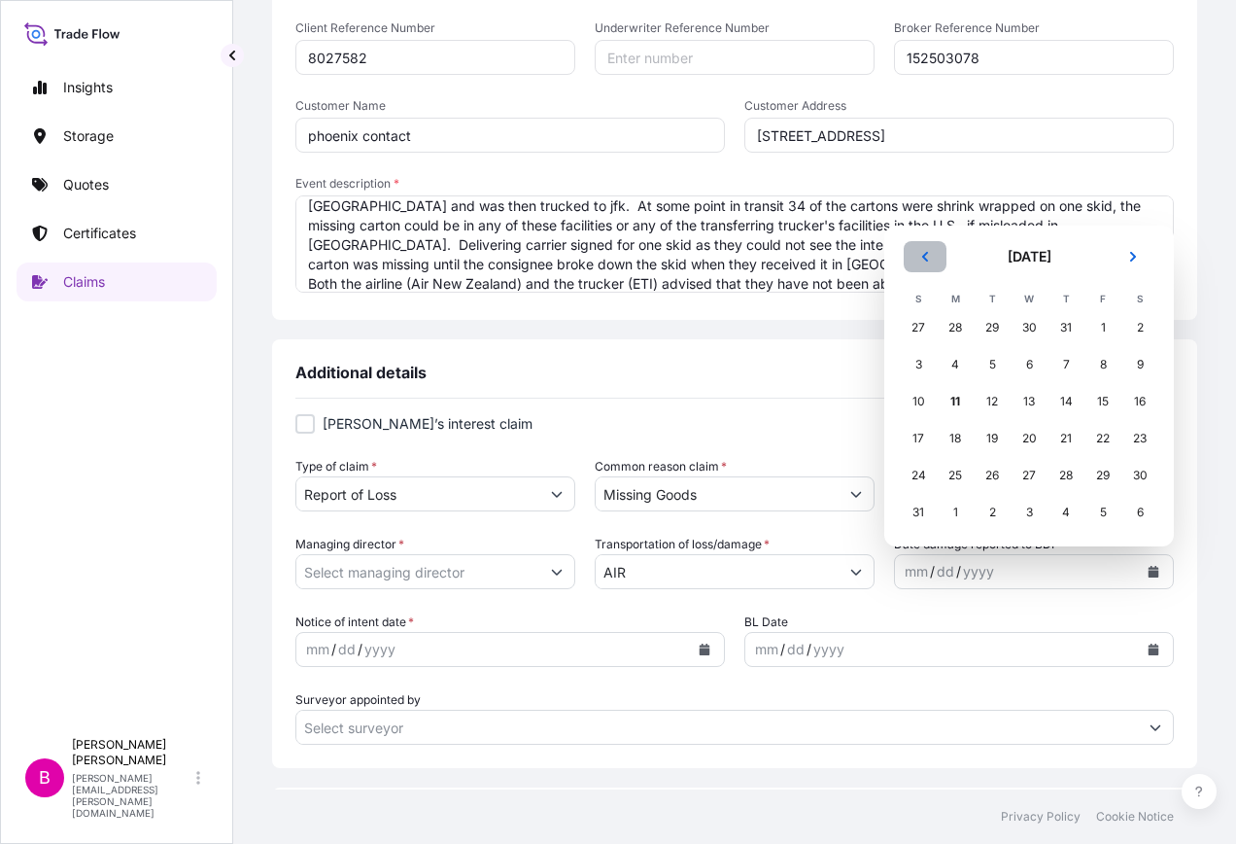
click at [924, 256] on icon "Previous" at bounding box center [925, 257] width 6 height 10
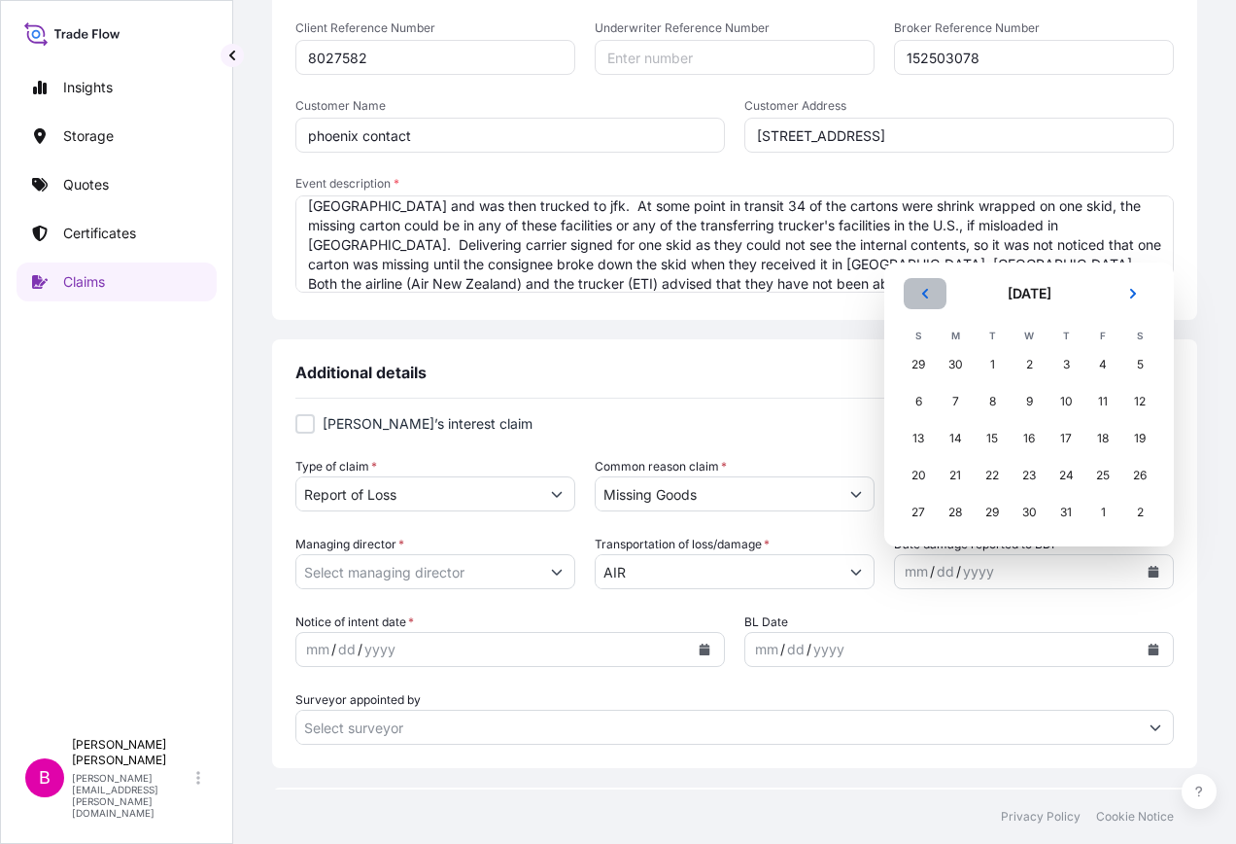
click at [919, 296] on button "Previous" at bounding box center [925, 293] width 43 height 31
click at [991, 473] on div "24" at bounding box center [992, 475] width 35 height 35
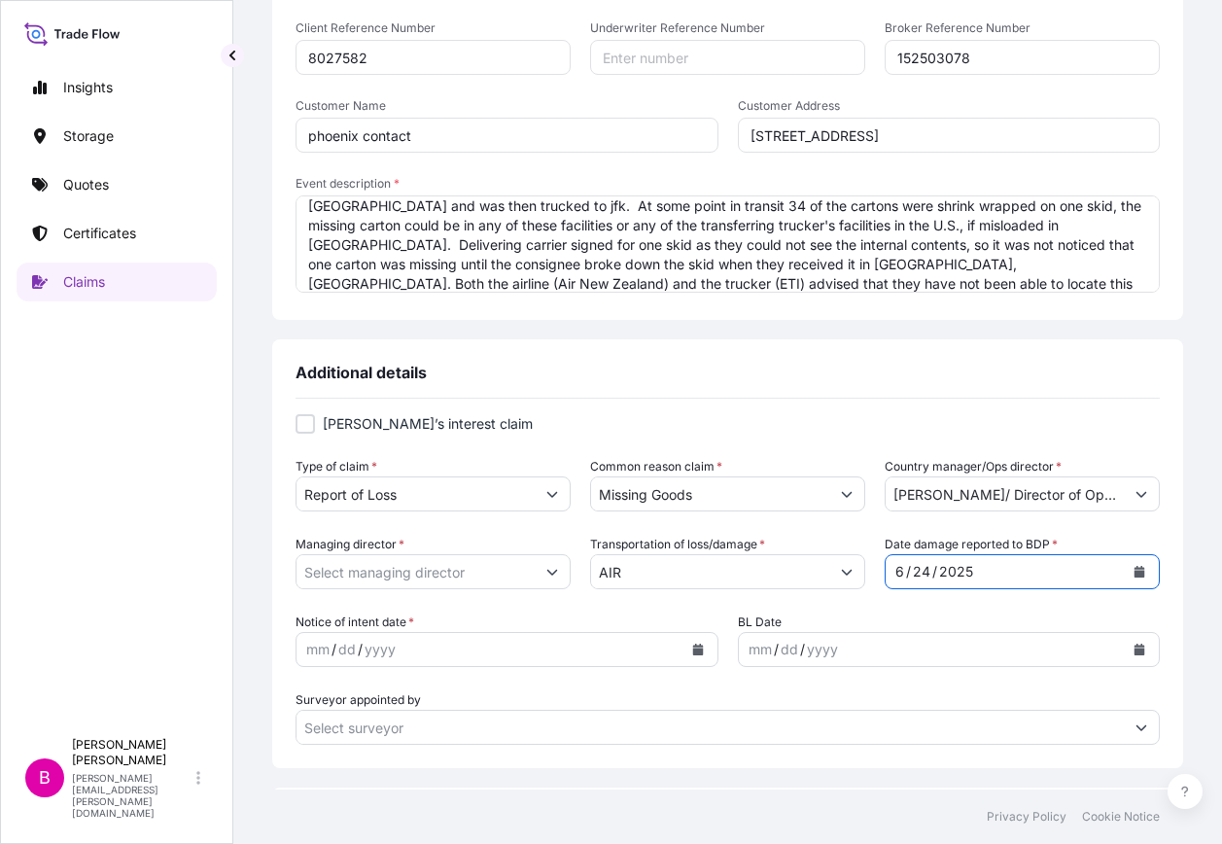
click at [551, 572] on icon "Show suggestions" at bounding box center [552, 572] width 12 height 12
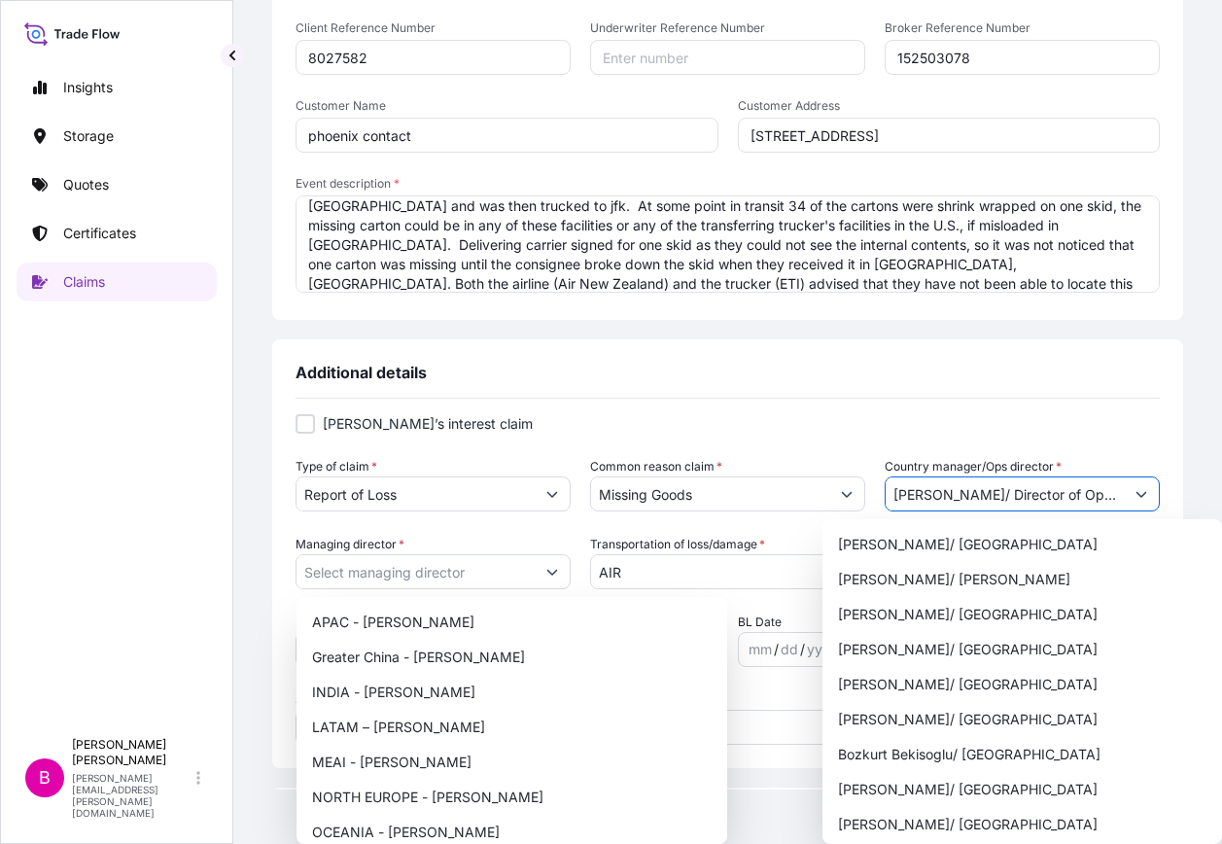
scroll to position [0, 137]
click at [1135, 489] on icon "Show suggestions" at bounding box center [1141, 494] width 12 height 12
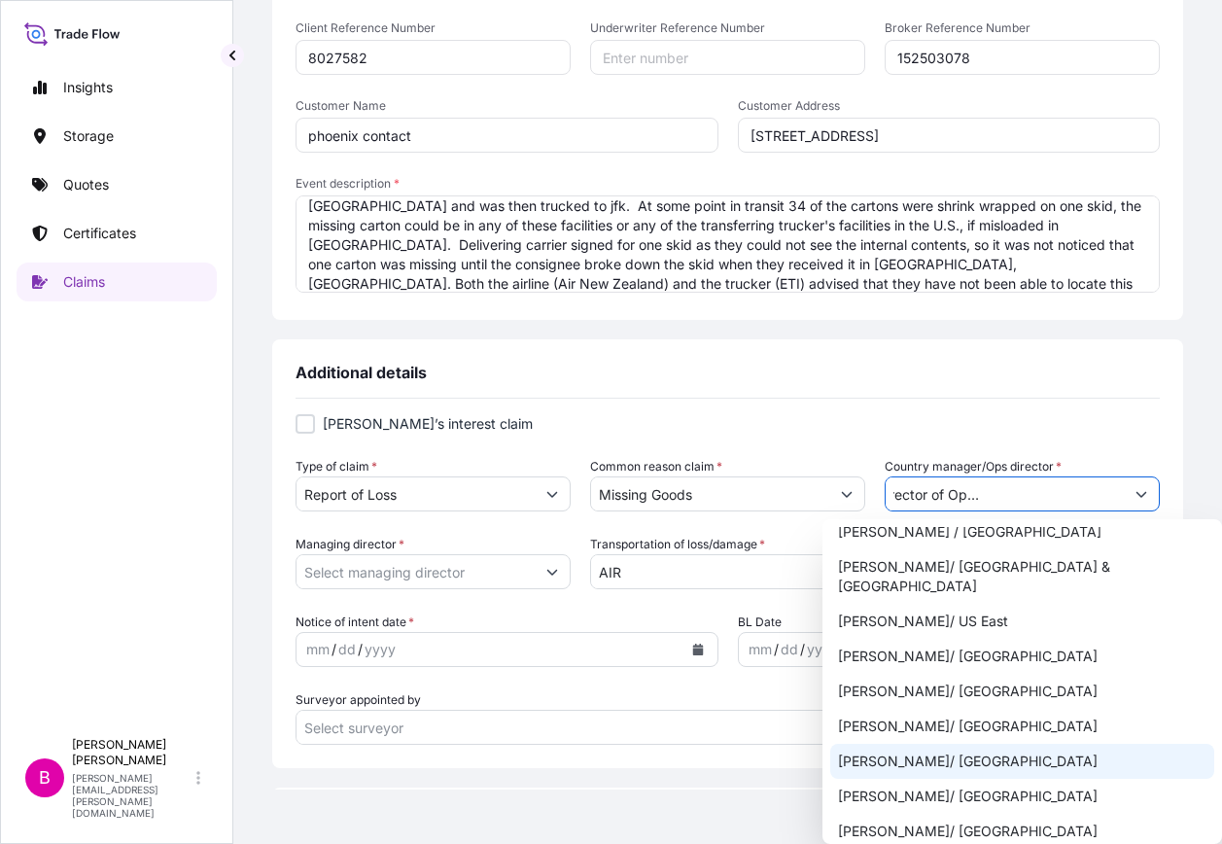
scroll to position [777, 0]
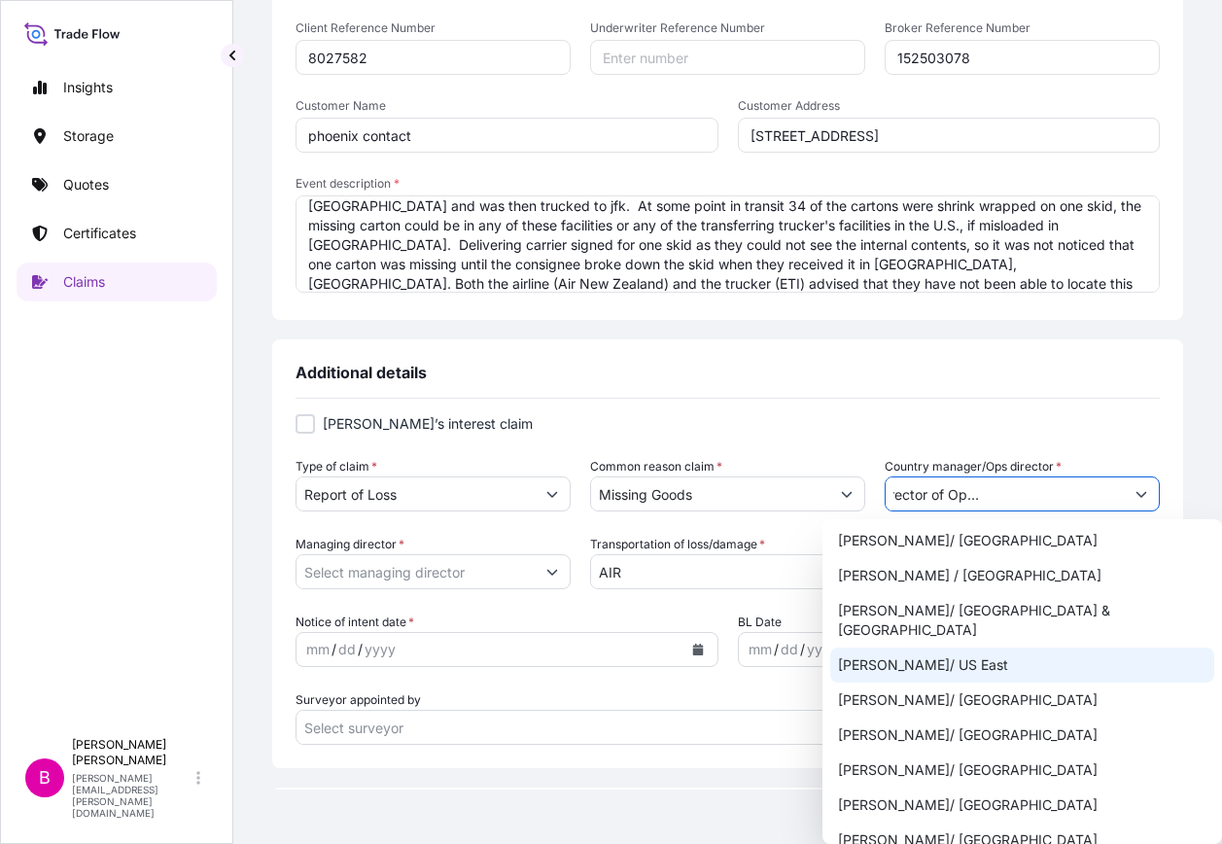
click at [872, 647] on div "[PERSON_NAME]/ US East" at bounding box center [1022, 664] width 385 height 35
type input "[PERSON_NAME]/ US East"
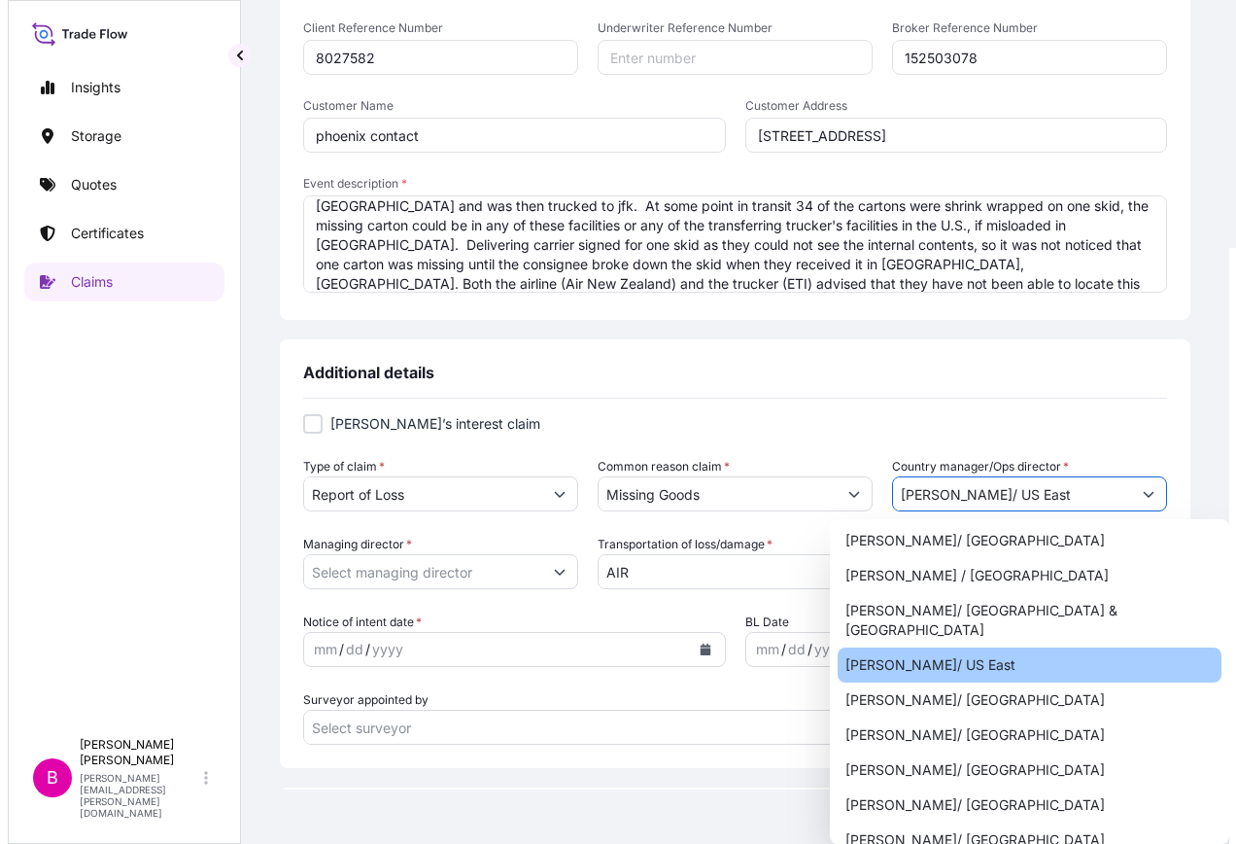
scroll to position [0, 0]
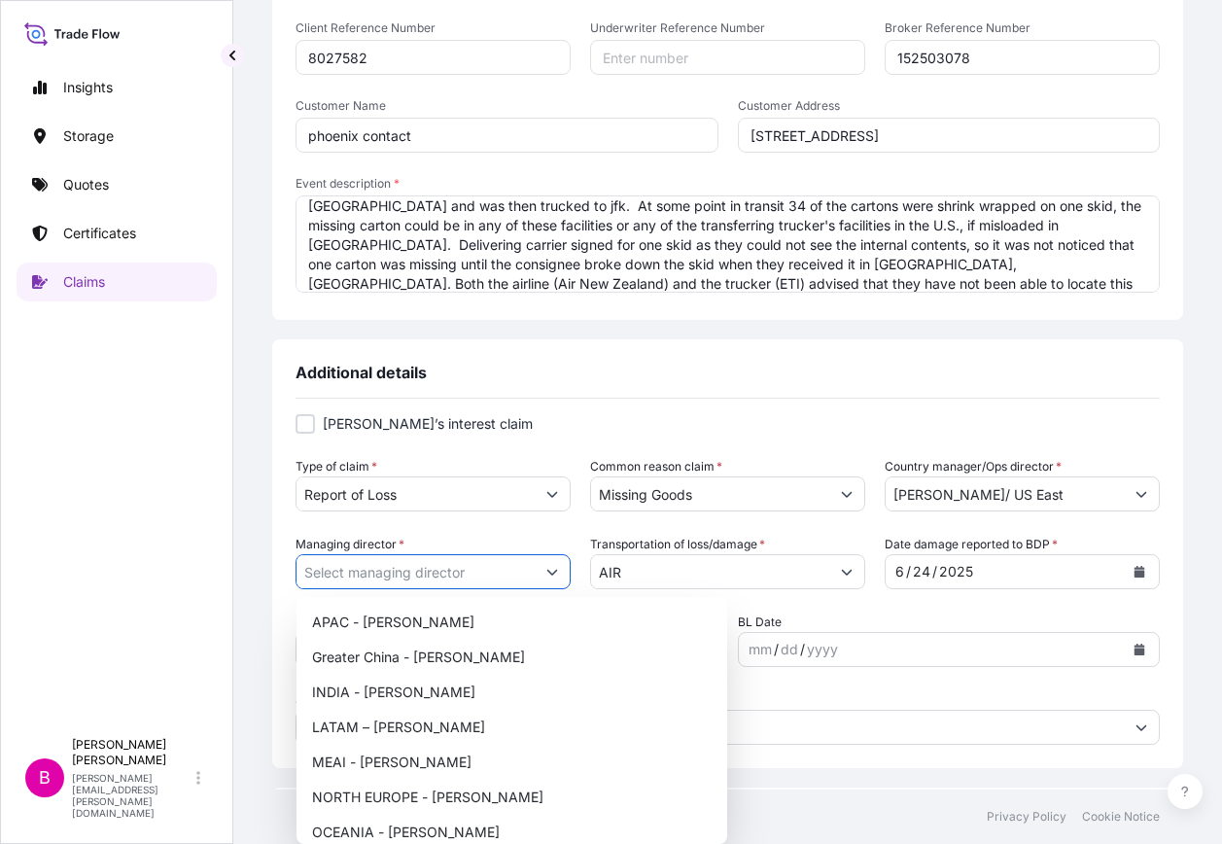
click at [557, 566] on button "Show suggestions" at bounding box center [551, 571] width 35 height 35
click at [363, 829] on div "OCEANIA - [PERSON_NAME]" at bounding box center [511, 831] width 415 height 35
type input "OCEANIA - [PERSON_NAME]"
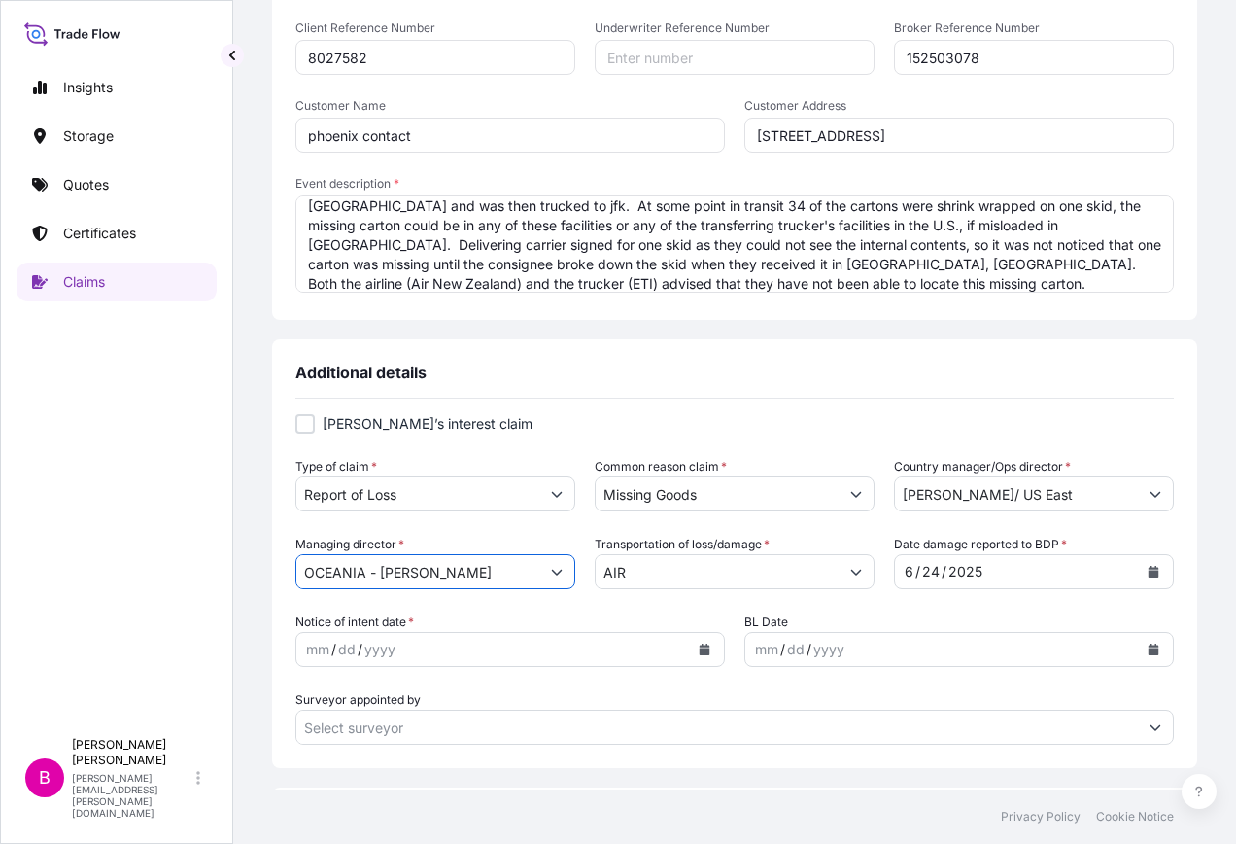
click at [396, 647] on div "yyyy" at bounding box center [379, 648] width 35 height 23
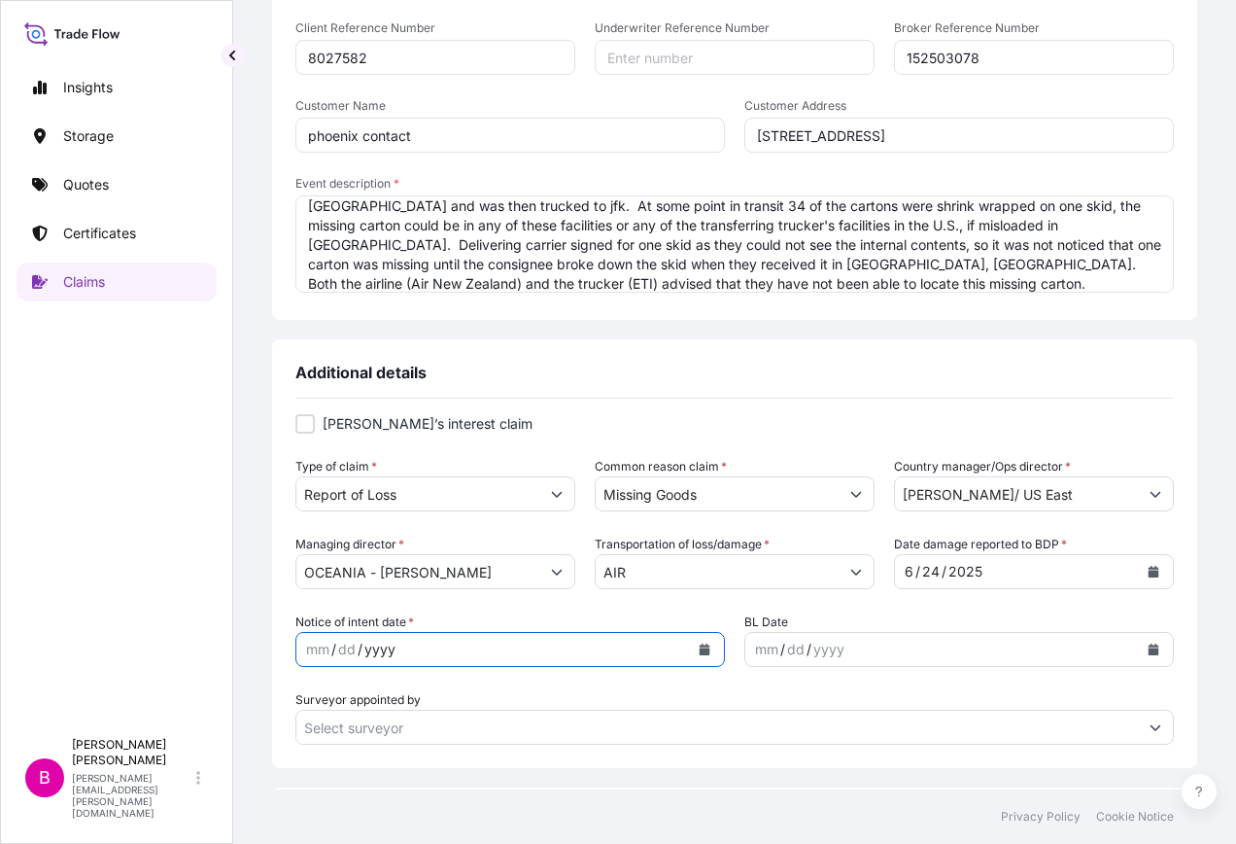
click at [982, 570] on div "[DATE]" at bounding box center [1016, 571] width 243 height 35
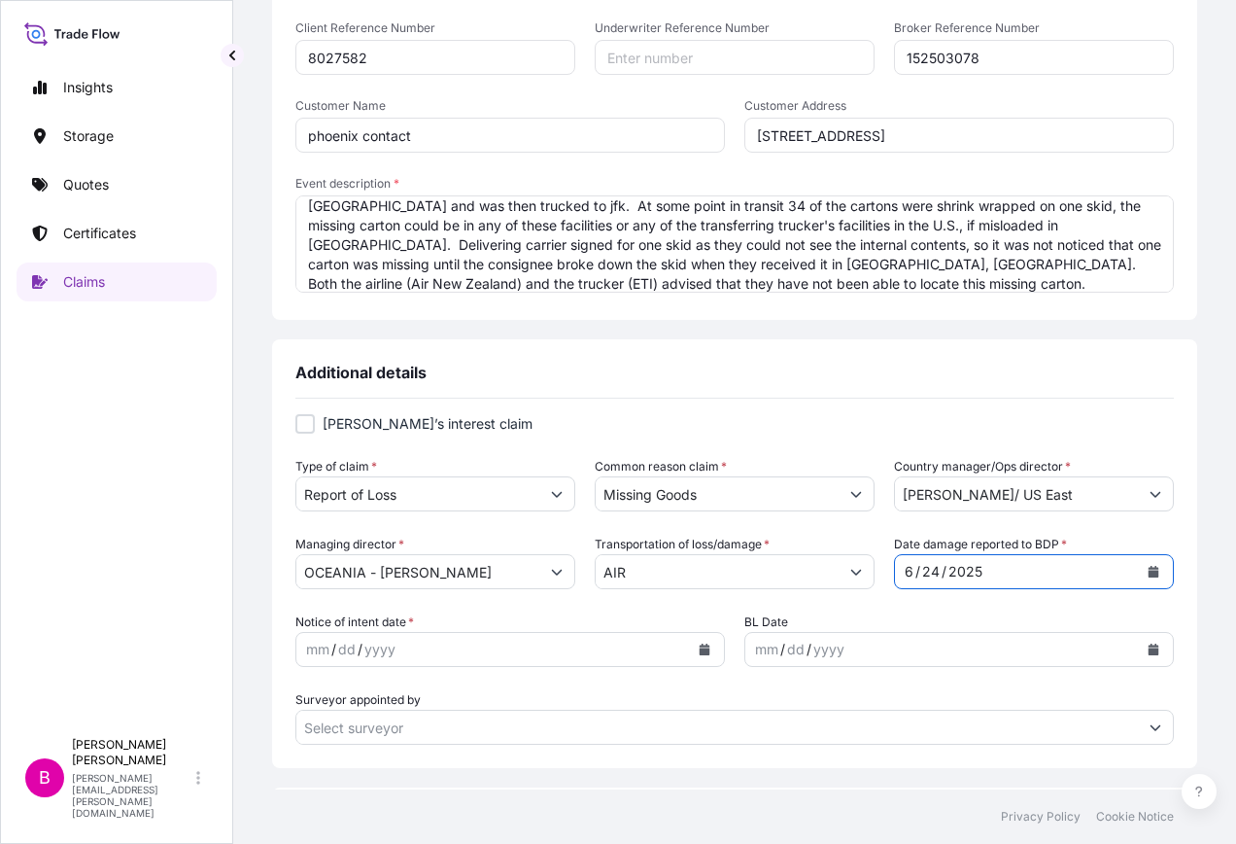
click at [982, 570] on div "[DATE]" at bounding box center [1016, 571] width 243 height 35
click at [1149, 570] on icon "Calendar" at bounding box center [1154, 572] width 11 height 12
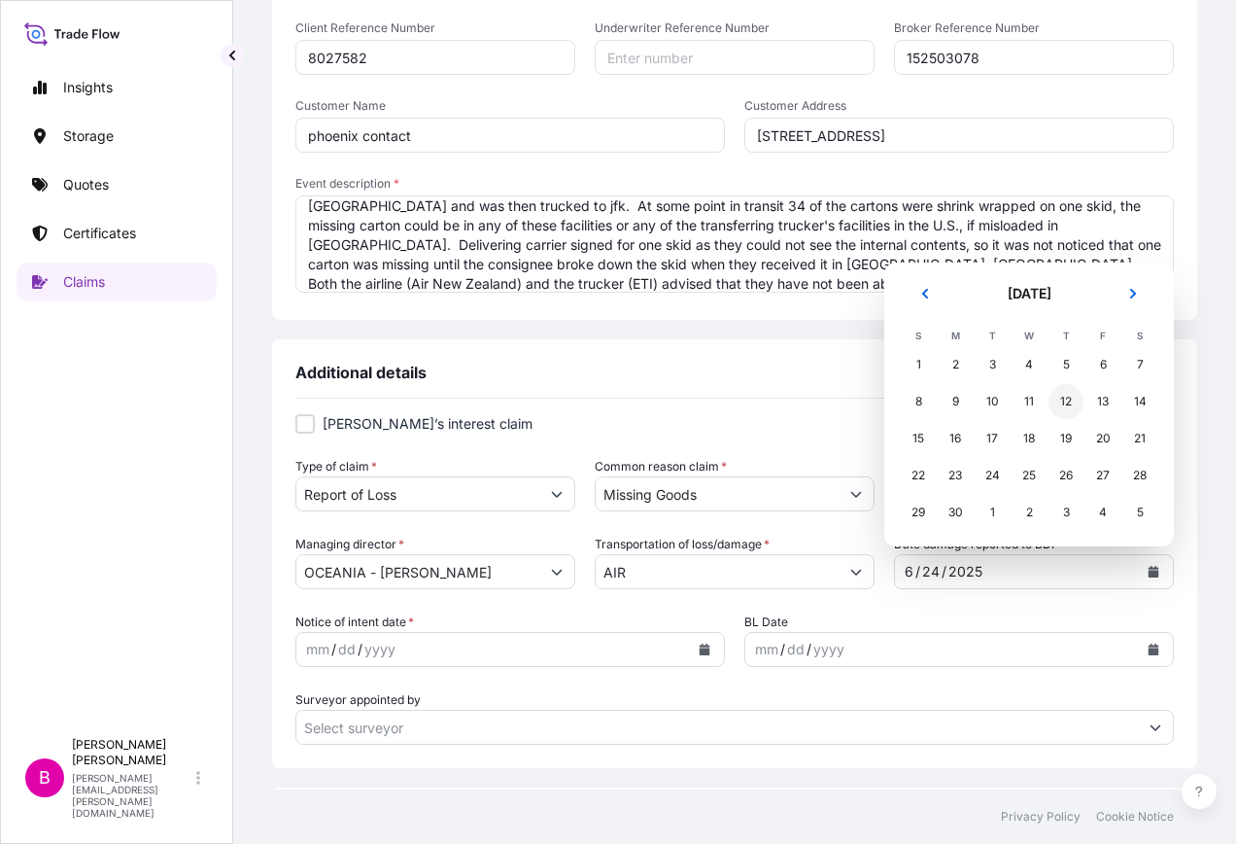
click at [1066, 398] on div "12" at bounding box center [1066, 401] width 35 height 35
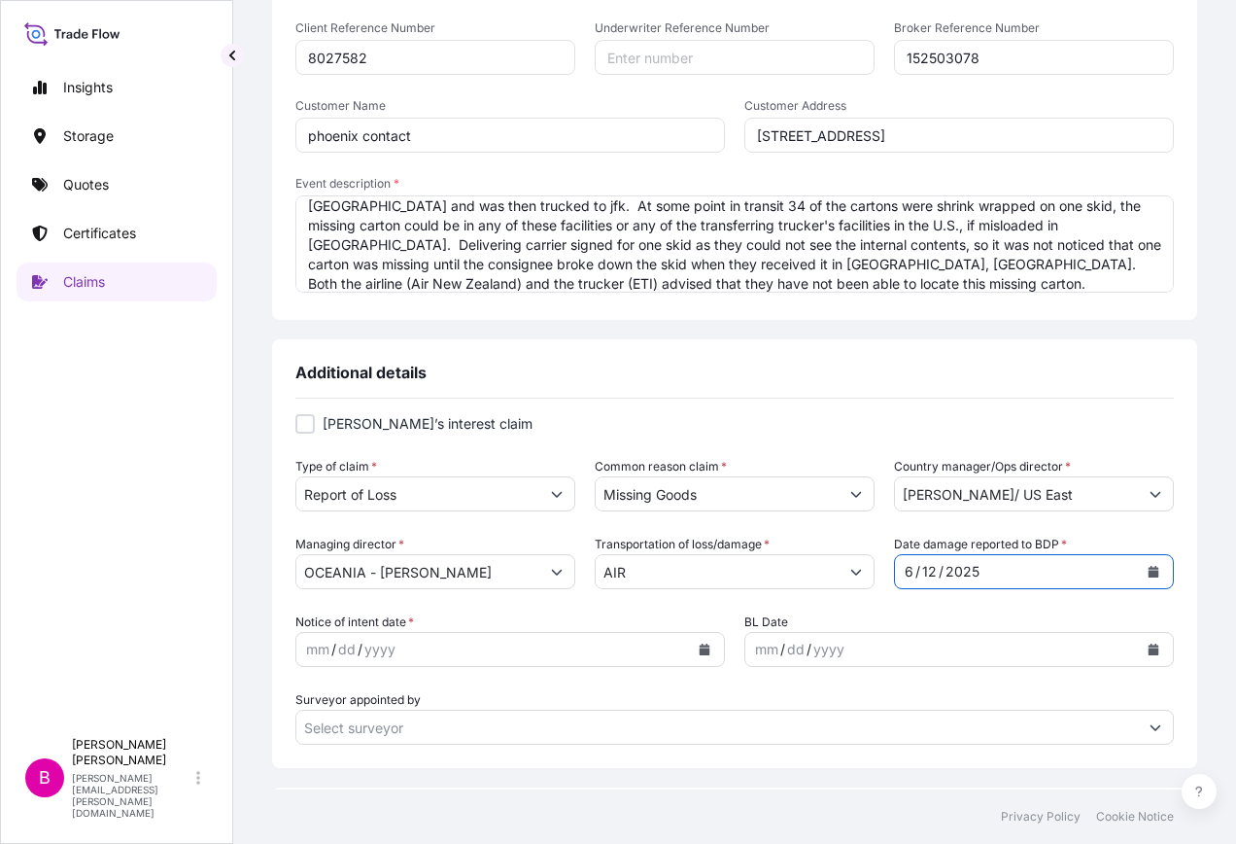
click at [425, 649] on div "mm / dd / yyyy" at bounding box center [492, 649] width 393 height 35
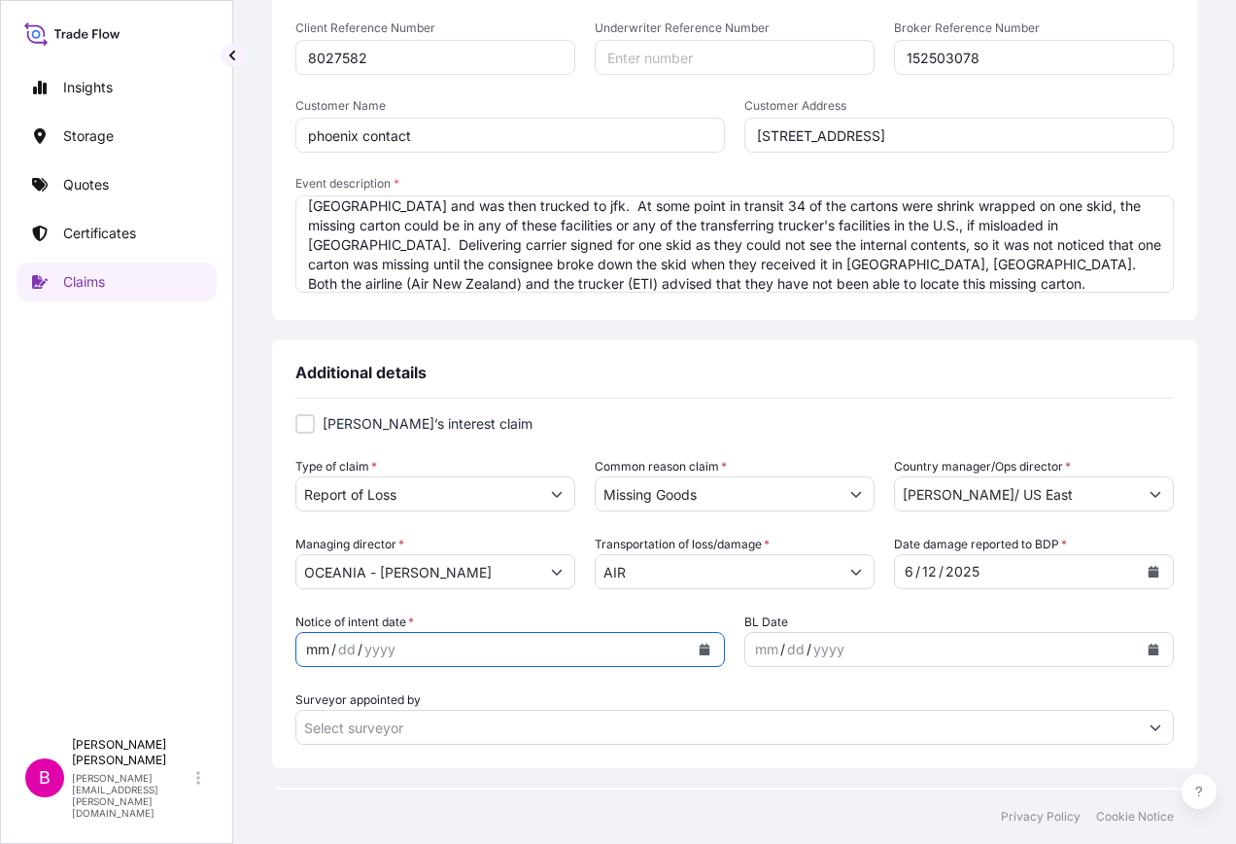
click at [700, 649] on icon "Calendar" at bounding box center [705, 649] width 11 height 12
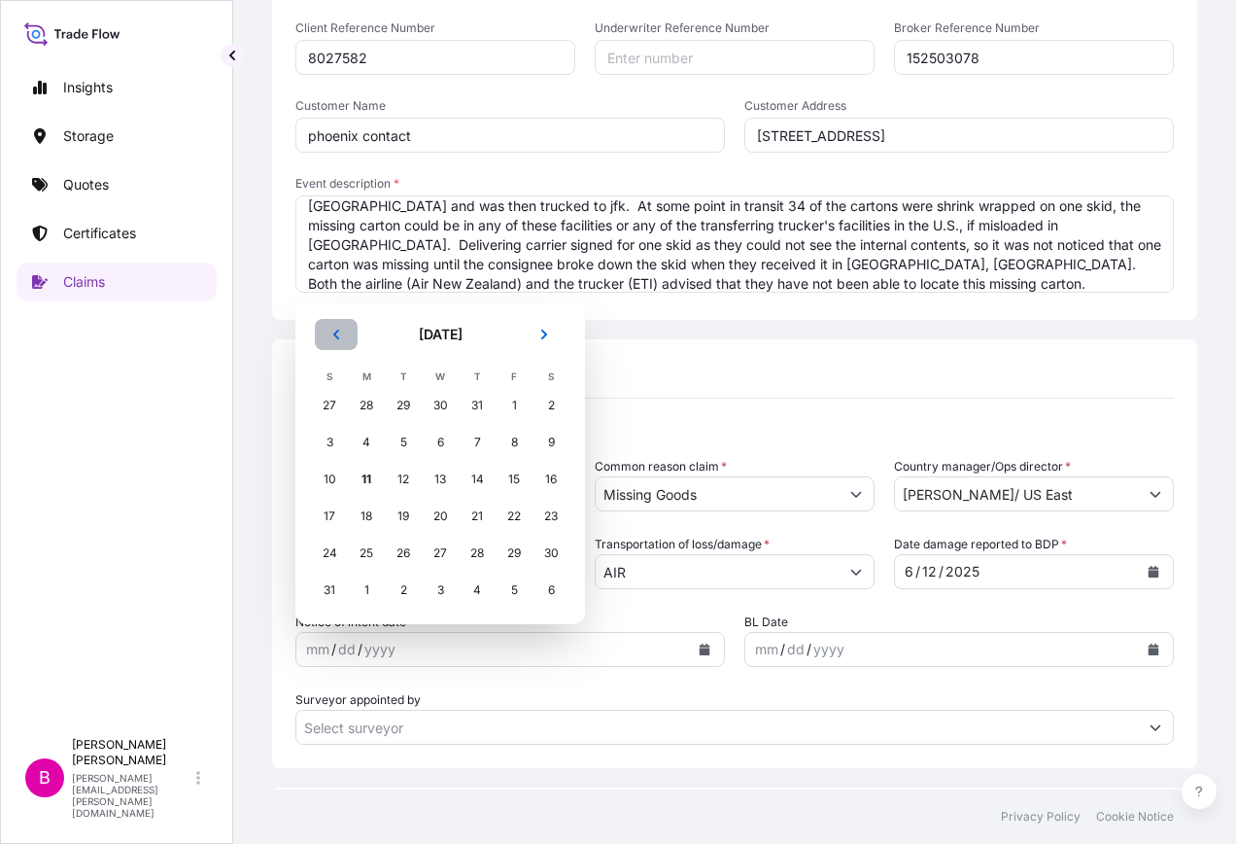
click at [334, 333] on icon "Previous" at bounding box center [336, 334] width 6 height 10
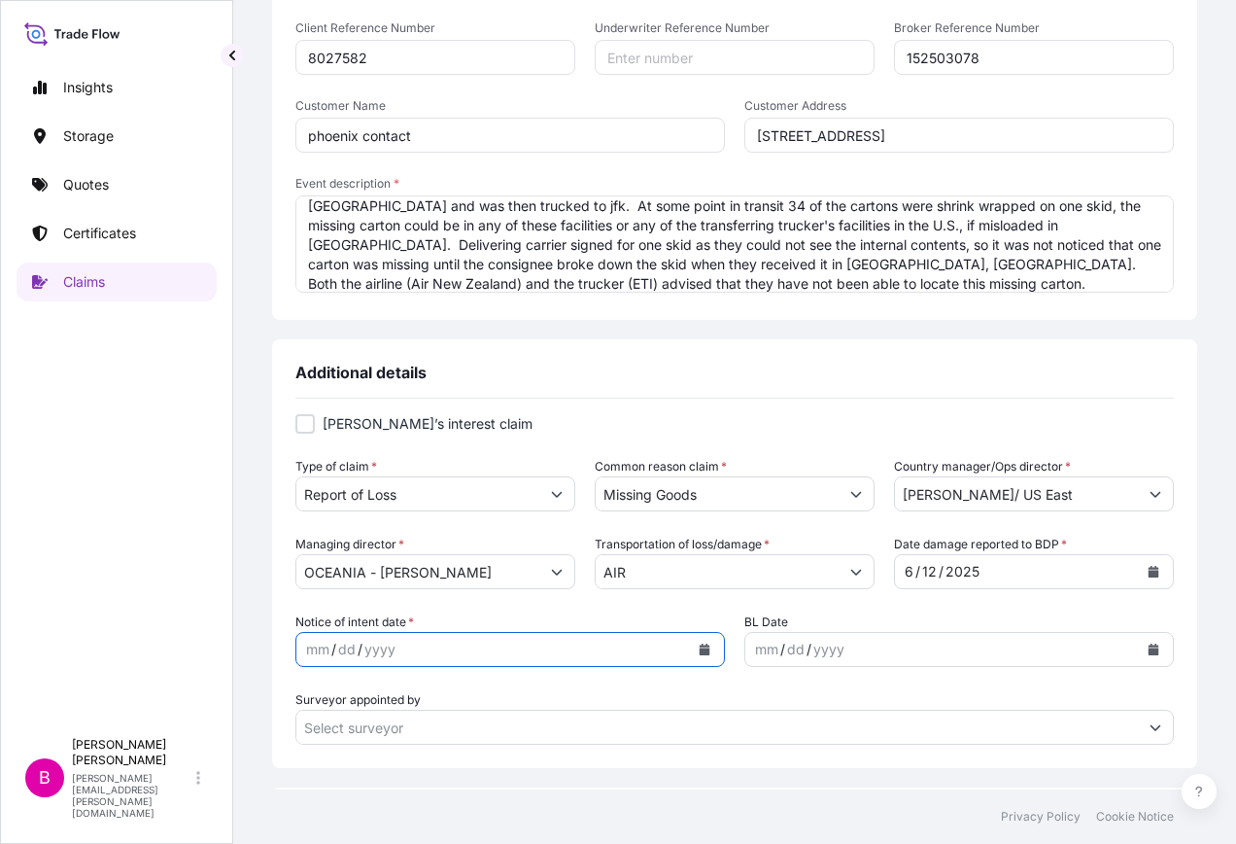
click at [700, 651] on icon "Calendar" at bounding box center [705, 649] width 11 height 12
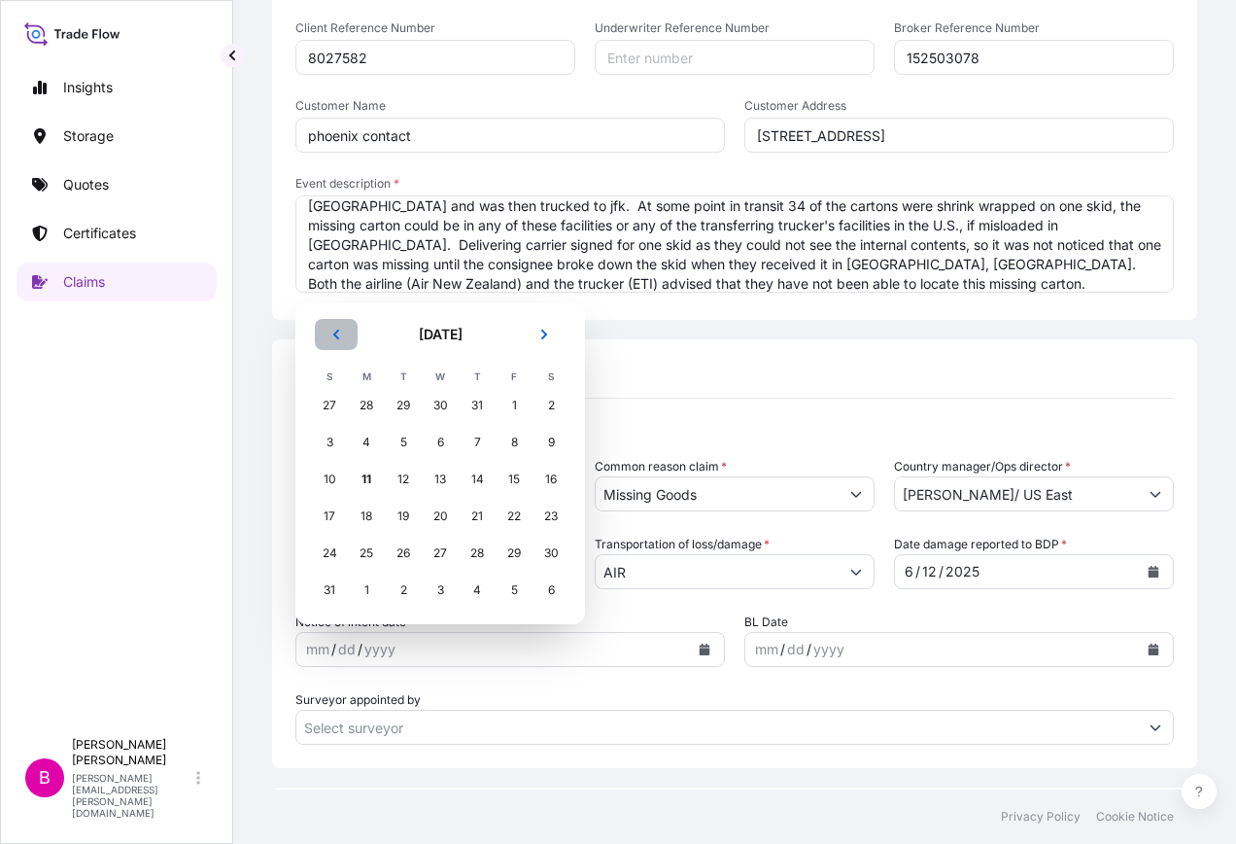
click at [339, 334] on icon "Previous" at bounding box center [336, 334] width 12 height 12
click at [337, 366] on icon "Previous" at bounding box center [336, 371] width 12 height 12
click at [480, 478] on div "12" at bounding box center [477, 479] width 35 height 35
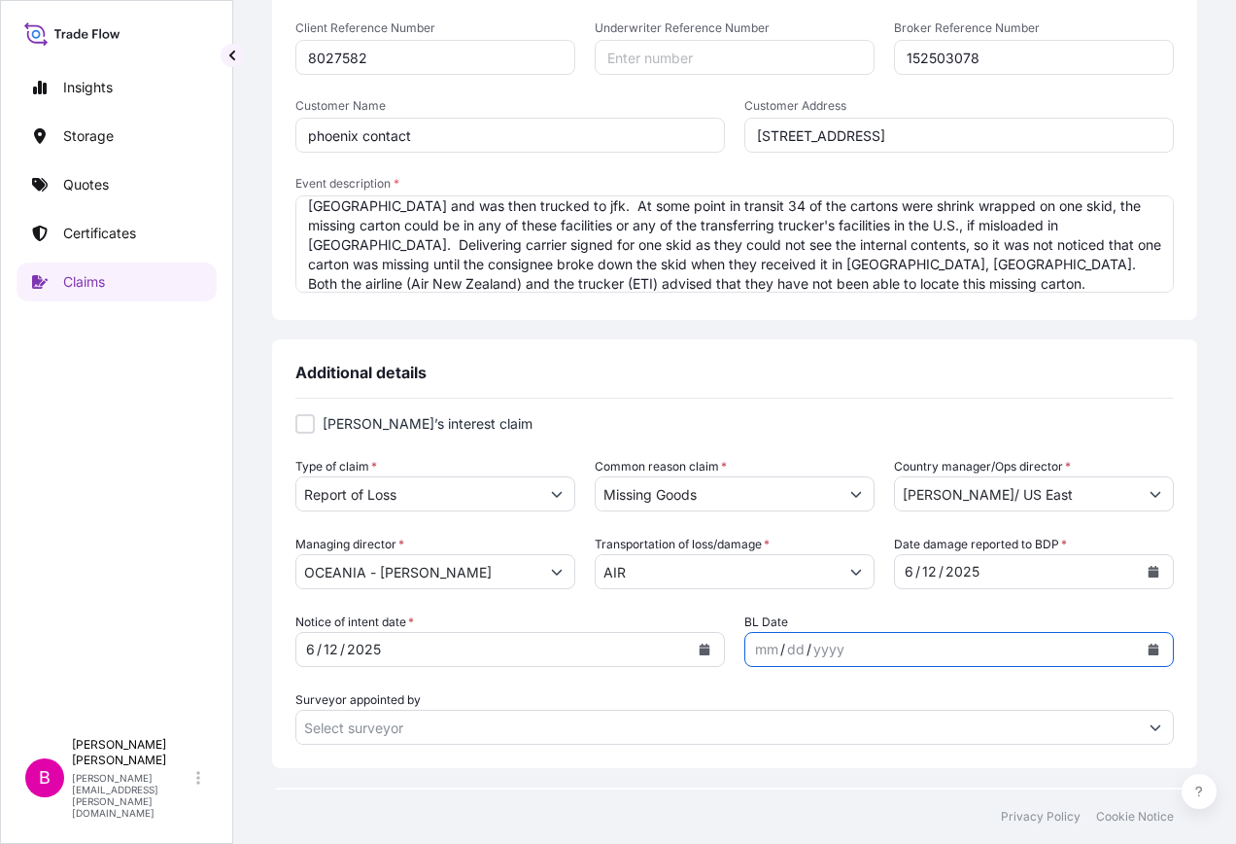
click at [1149, 645] on icon "Calendar" at bounding box center [1154, 649] width 11 height 12
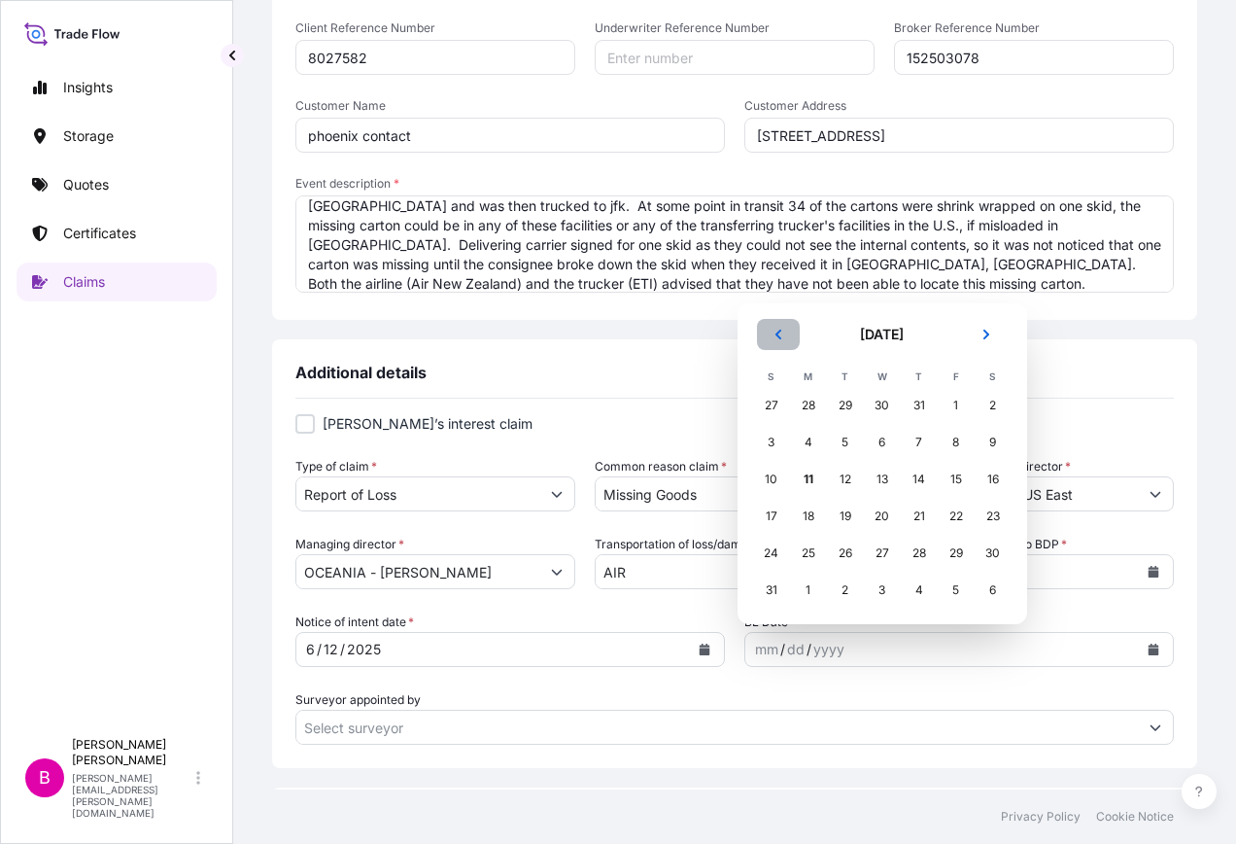
click at [779, 328] on icon "Previous" at bounding box center [779, 334] width 12 height 12
click at [777, 366] on icon "Previous" at bounding box center [779, 371] width 12 height 12
click at [954, 441] on div "6" at bounding box center [956, 442] width 35 height 35
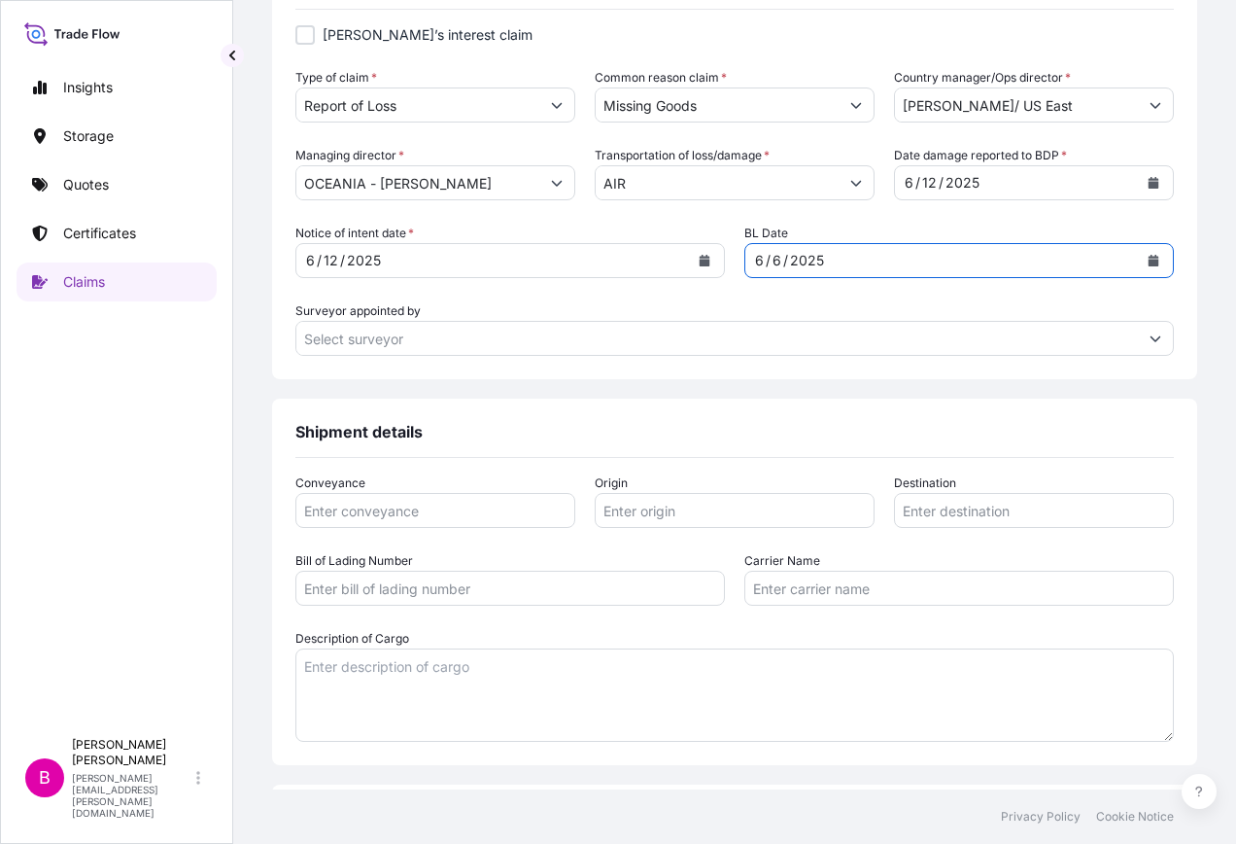
scroll to position [875, 0]
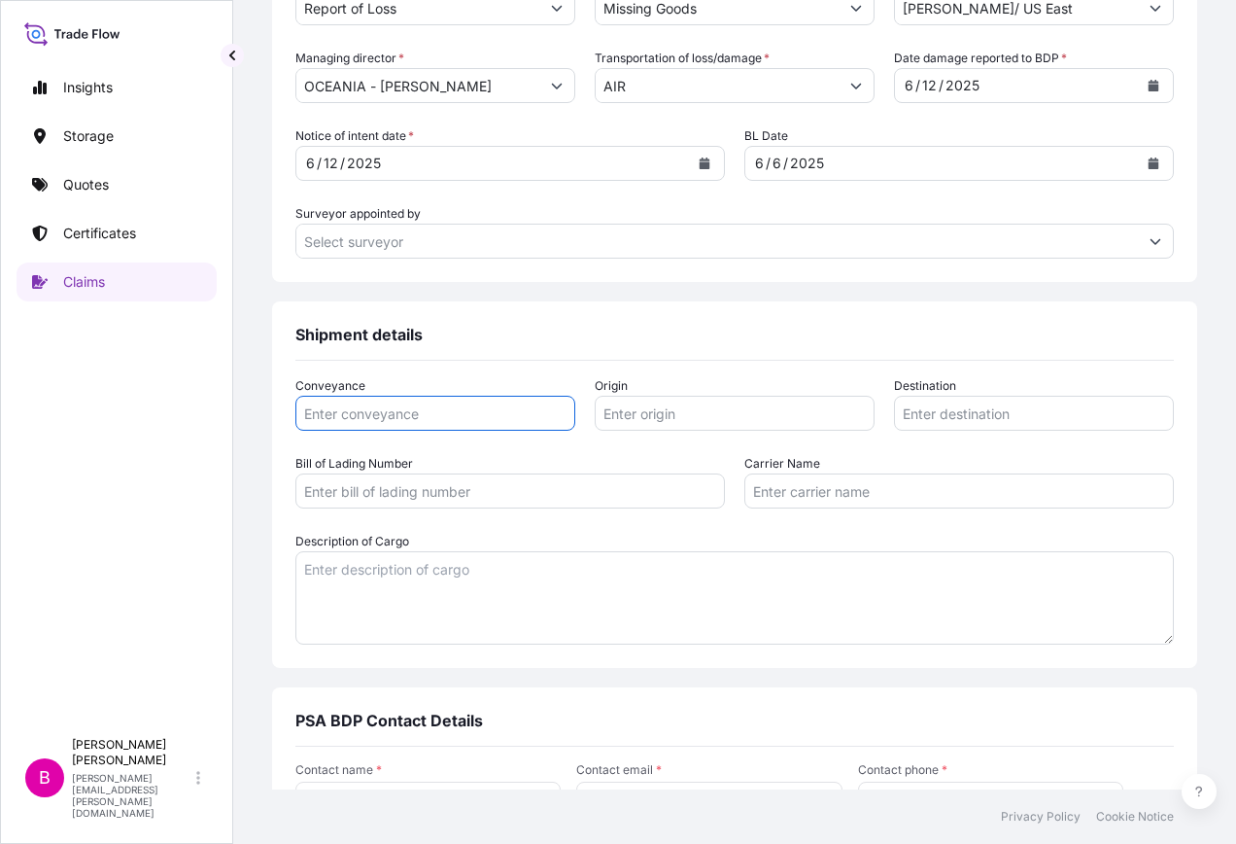
click at [385, 413] on input "Conveyance" at bounding box center [435, 413] width 280 height 35
type input "AIR [GEOGRAPHIC_DATA]"
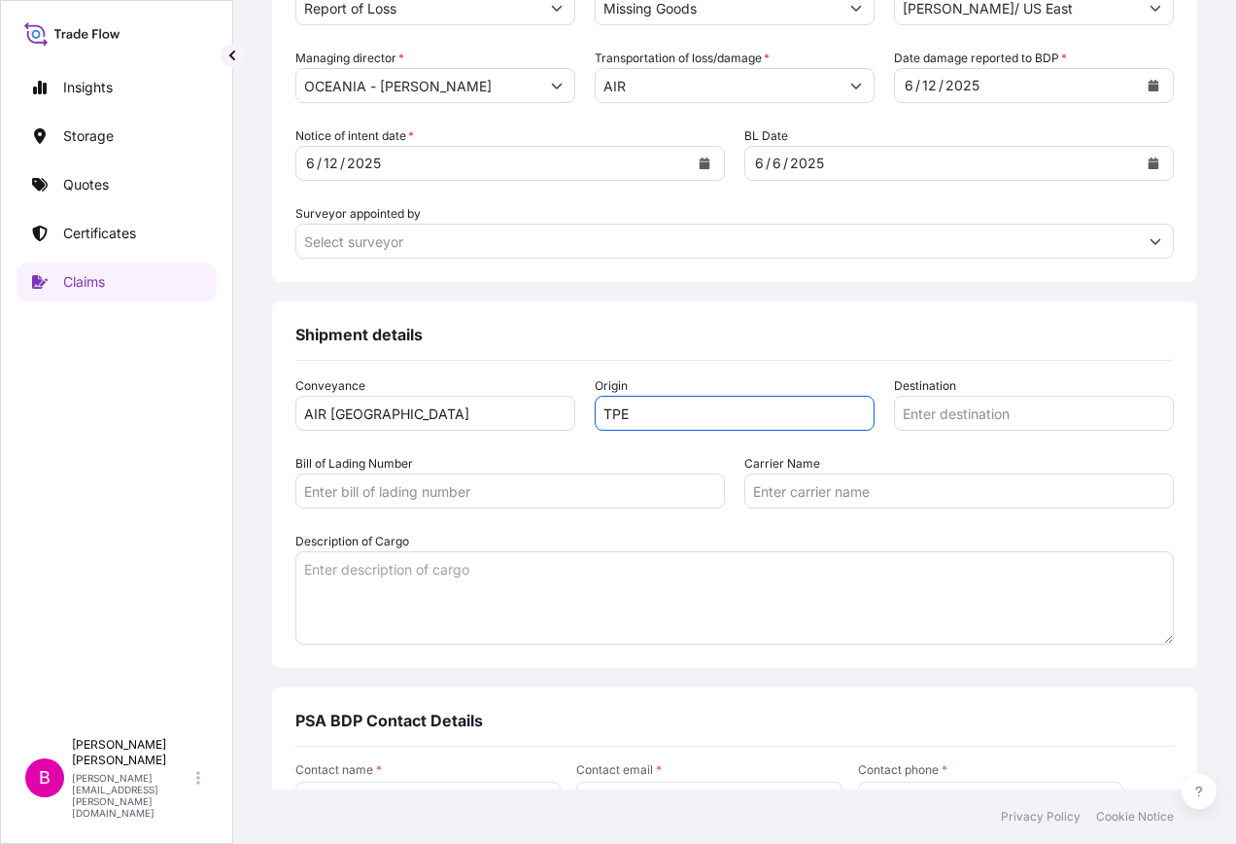
type input "TPE"
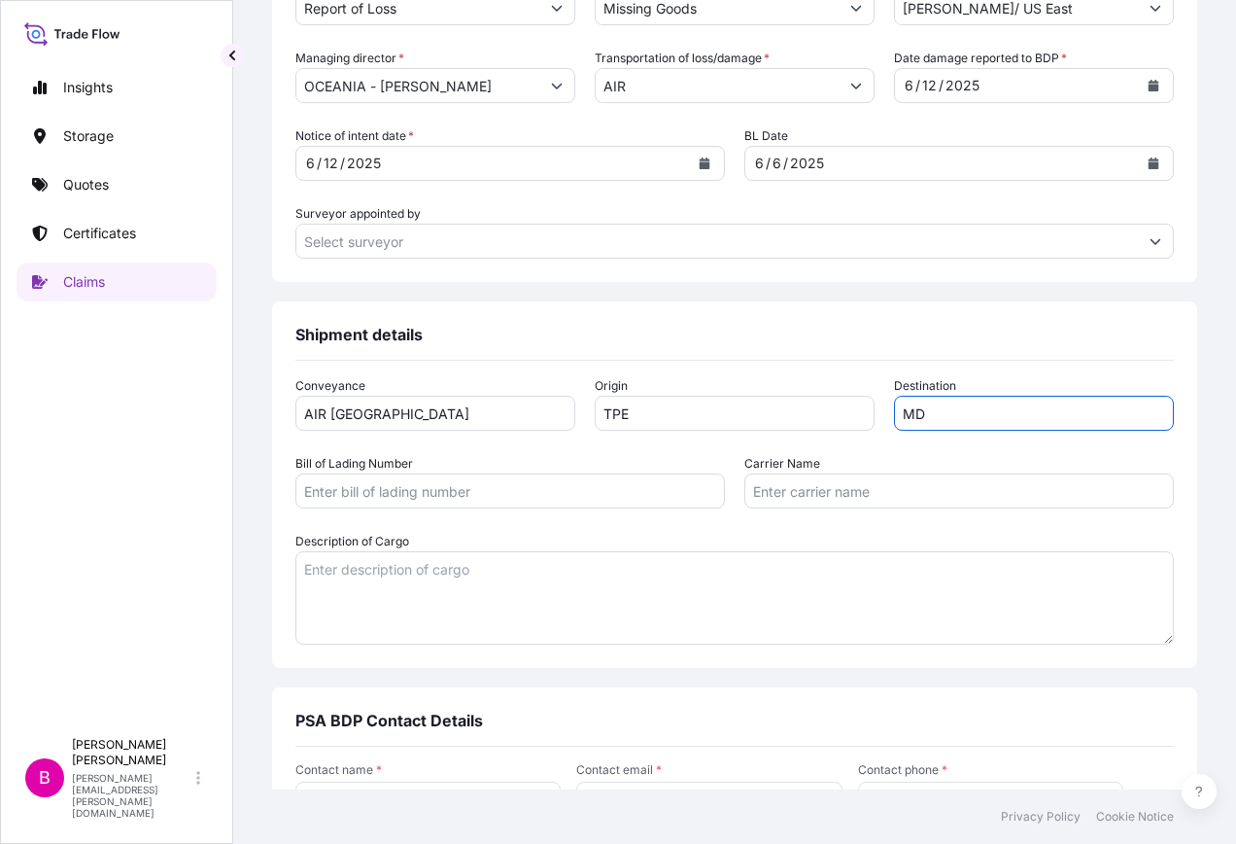
type input "M"
type input "JFK"
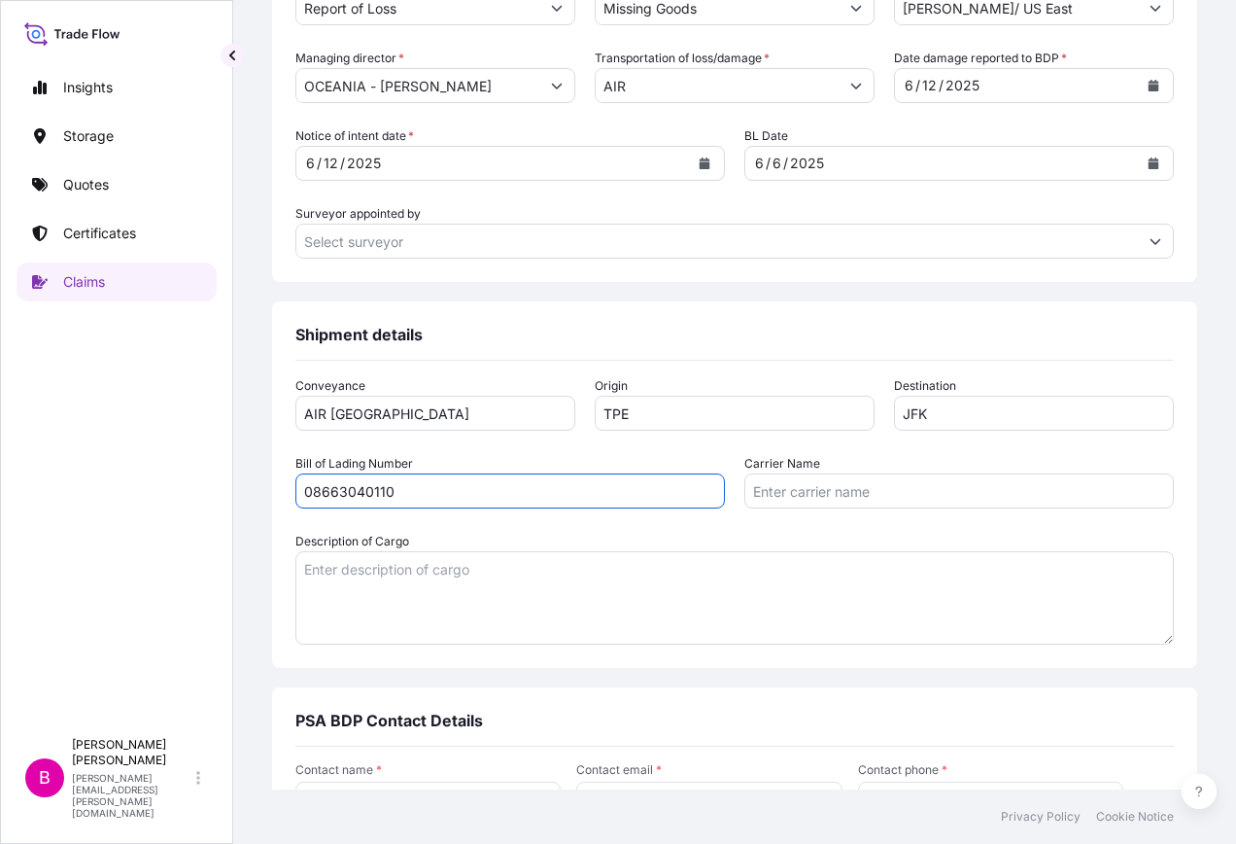
type input "08663040110"
click at [458, 410] on input "AIR [GEOGRAPHIC_DATA]" at bounding box center [435, 413] width 280 height 35
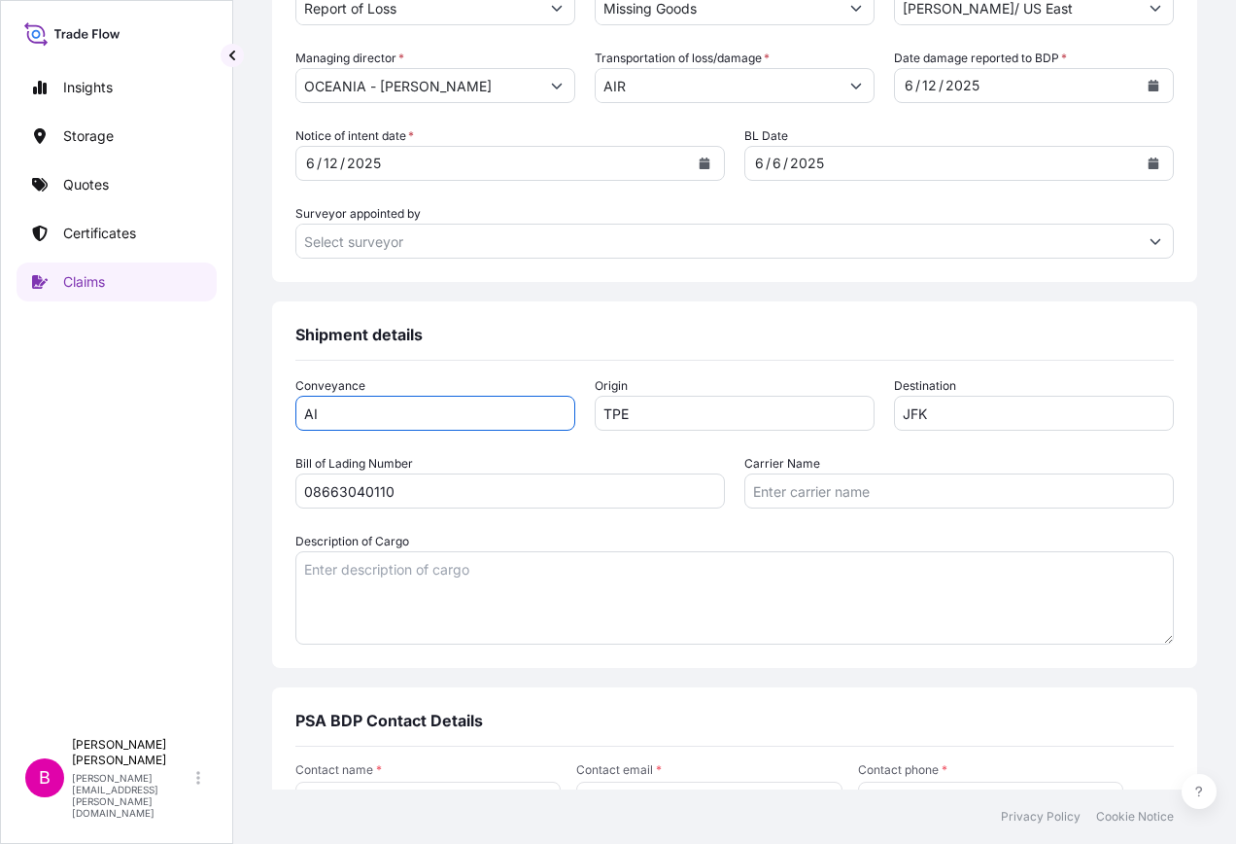
type input "A"
type input "AIR"
click at [791, 492] on input "Carrier Name" at bounding box center [959, 490] width 430 height 35
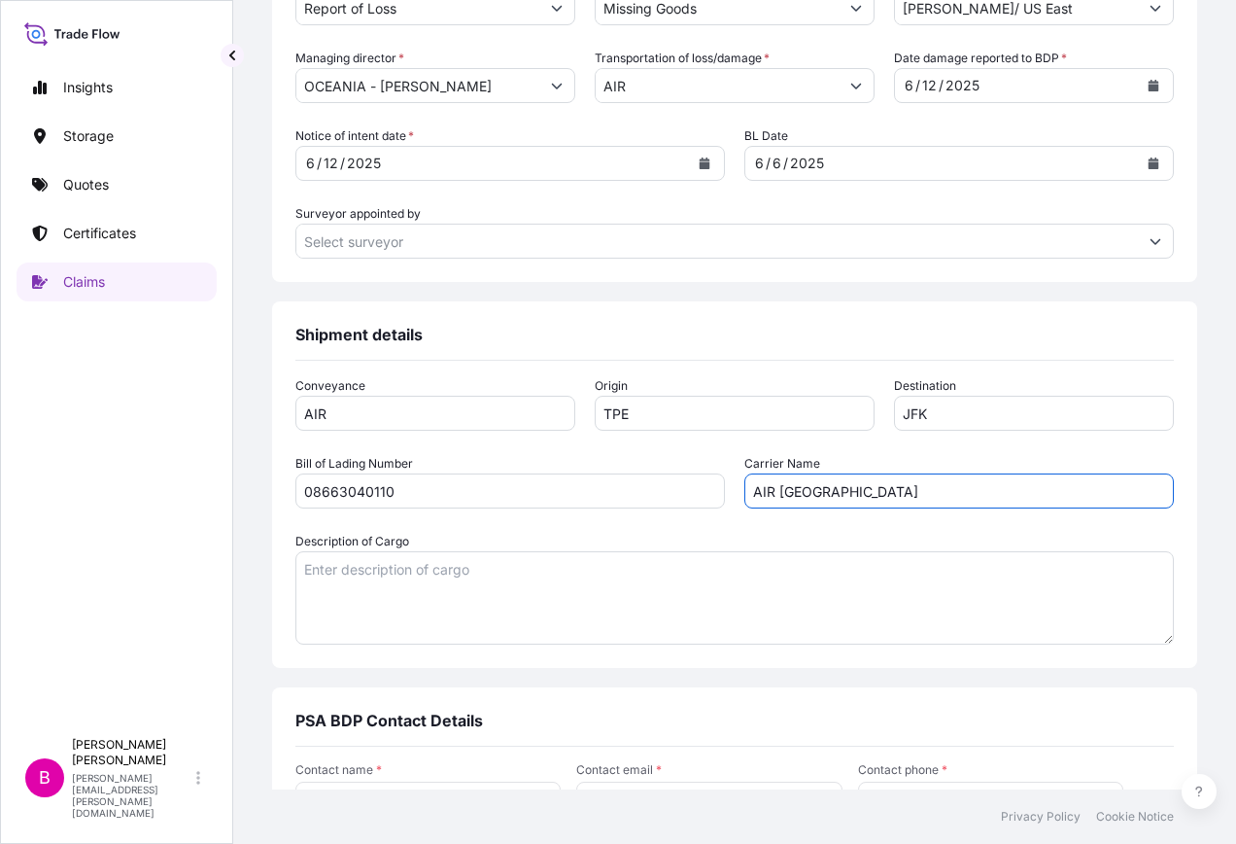
type input "AIR [GEOGRAPHIC_DATA]"
click at [477, 577] on textarea "Description of Cargo" at bounding box center [734, 597] width 878 height 93
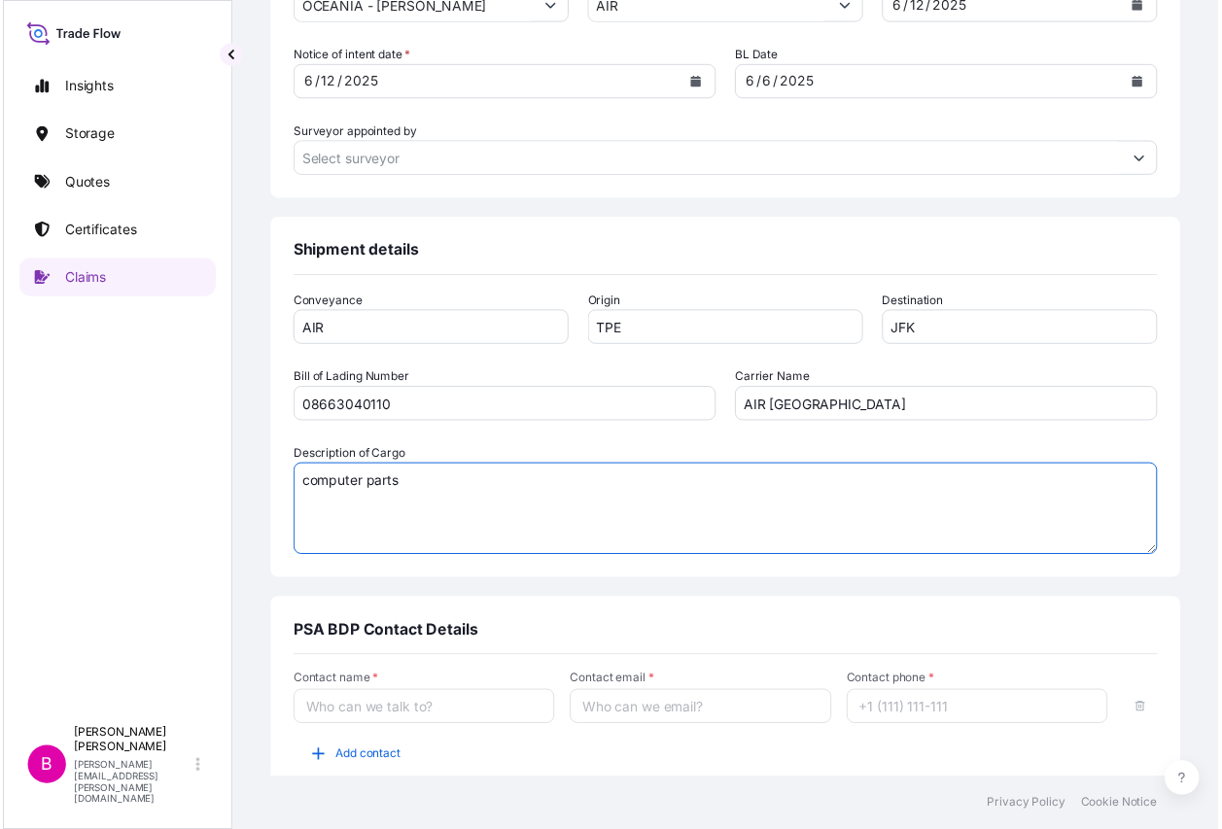
scroll to position [1038, 0]
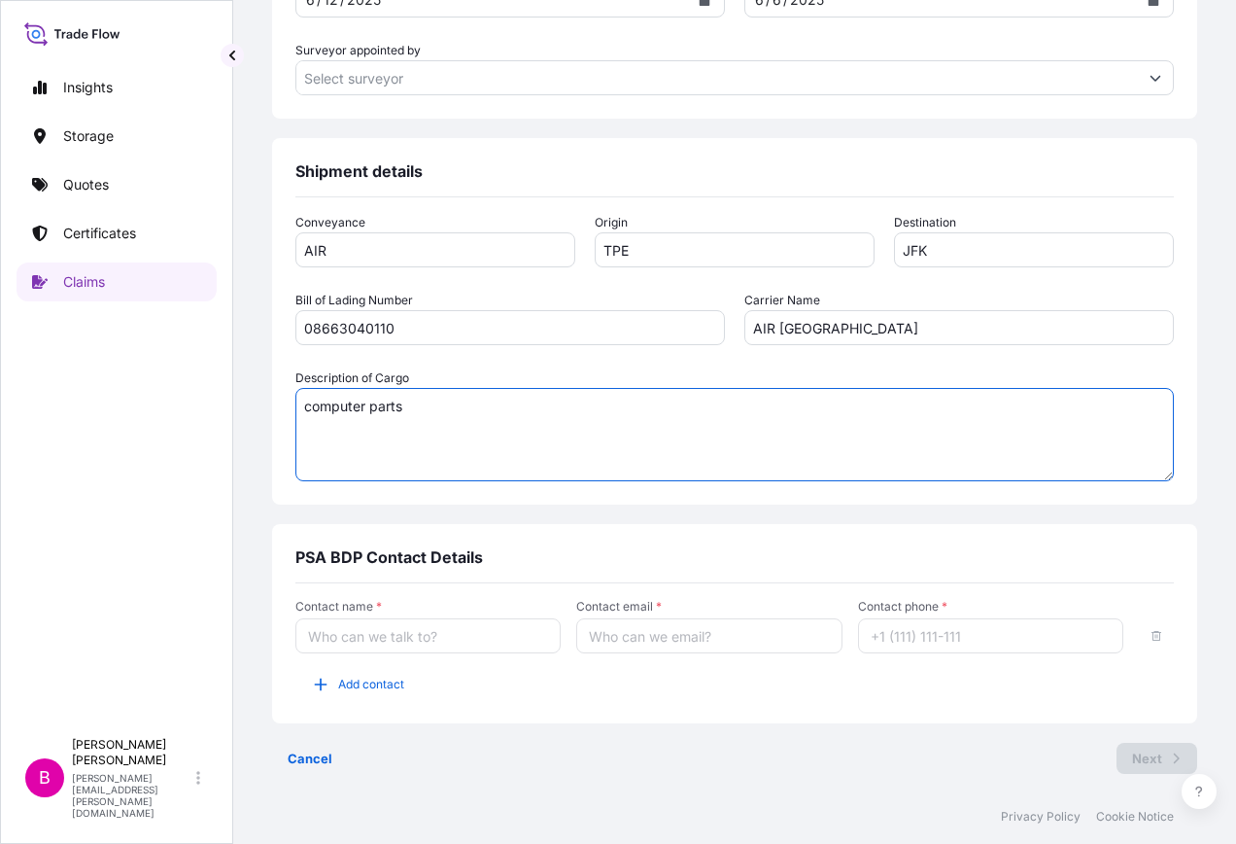
type textarea "computer parts"
click at [377, 636] on input "Contact name *" at bounding box center [427, 635] width 265 height 35
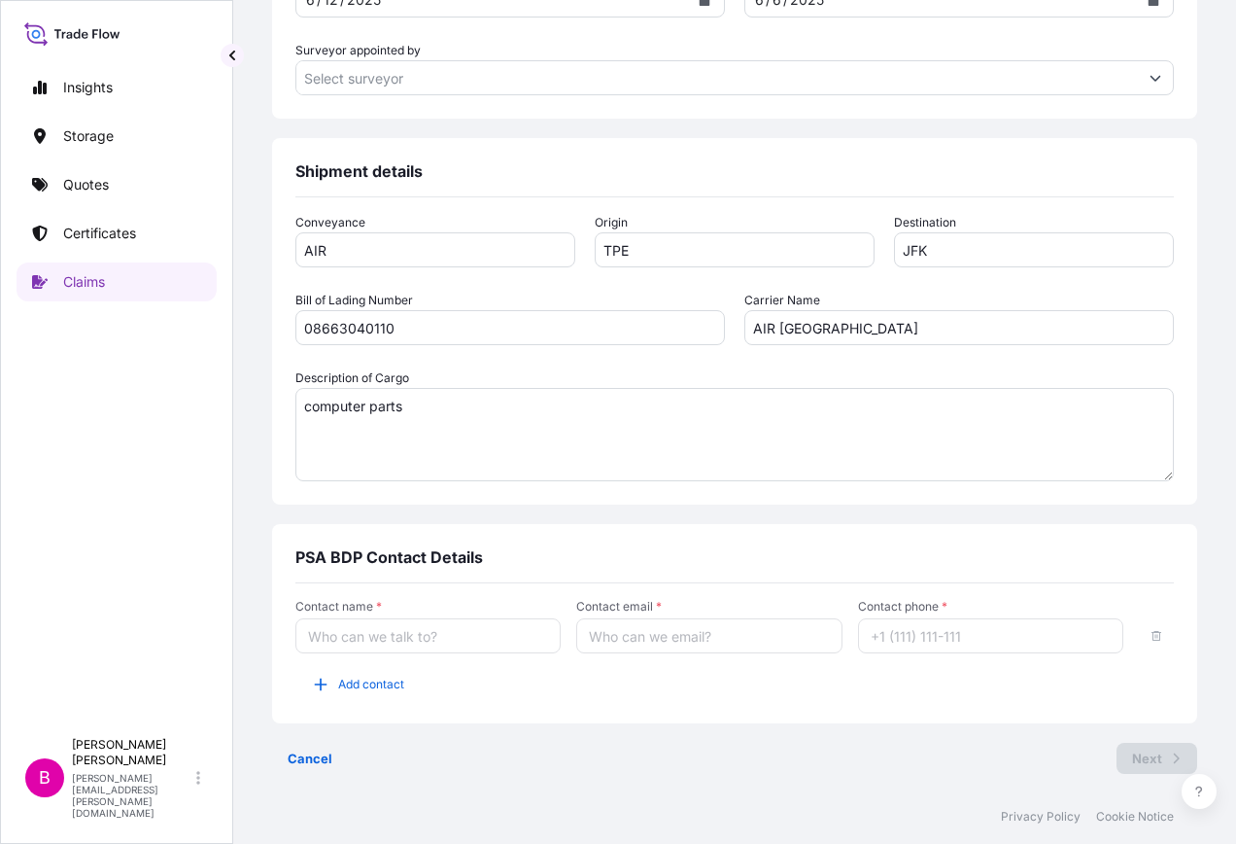
type input "[PERSON_NAME]"
type input "[PERSON_NAME][EMAIL_ADDRESS][PERSON_NAME][DOMAIN_NAME]"
type input "17177048550"
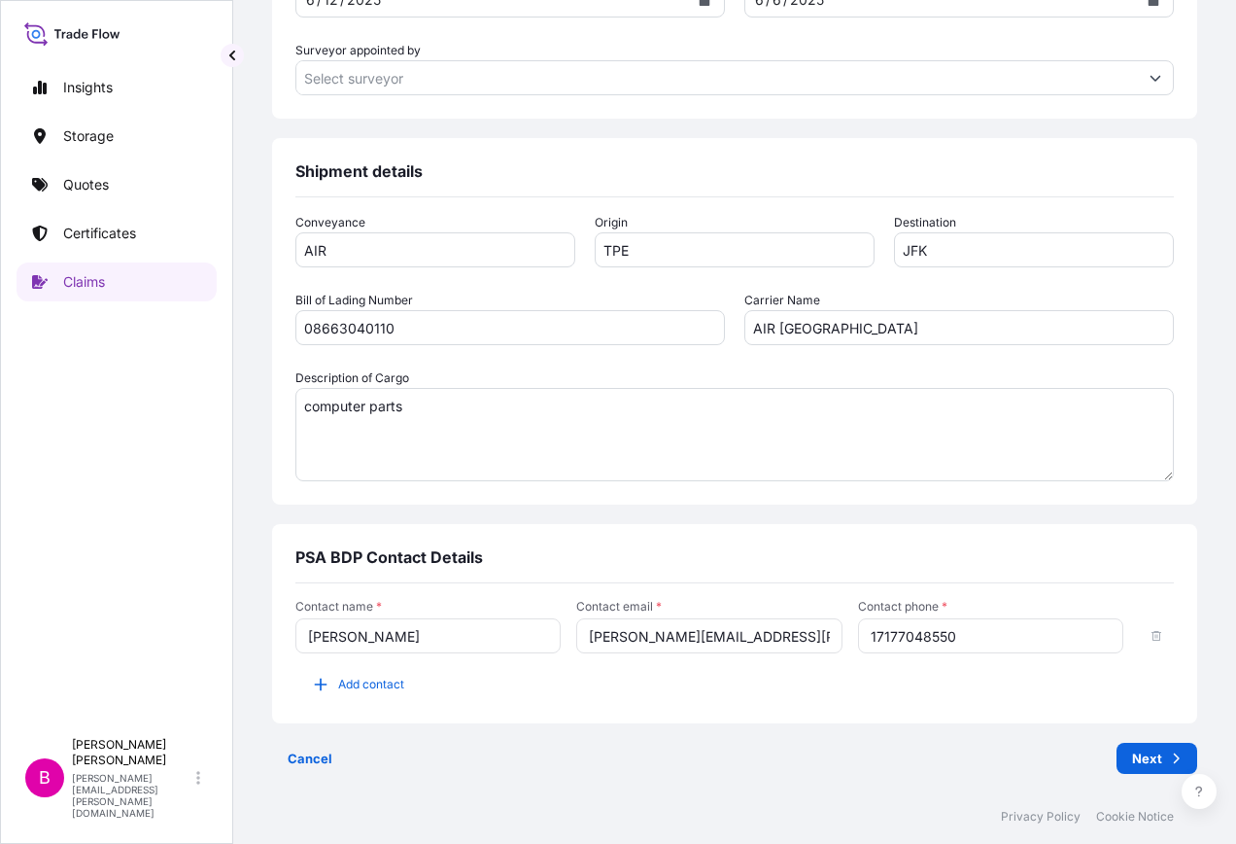
type input "[PERSON_NAME]"
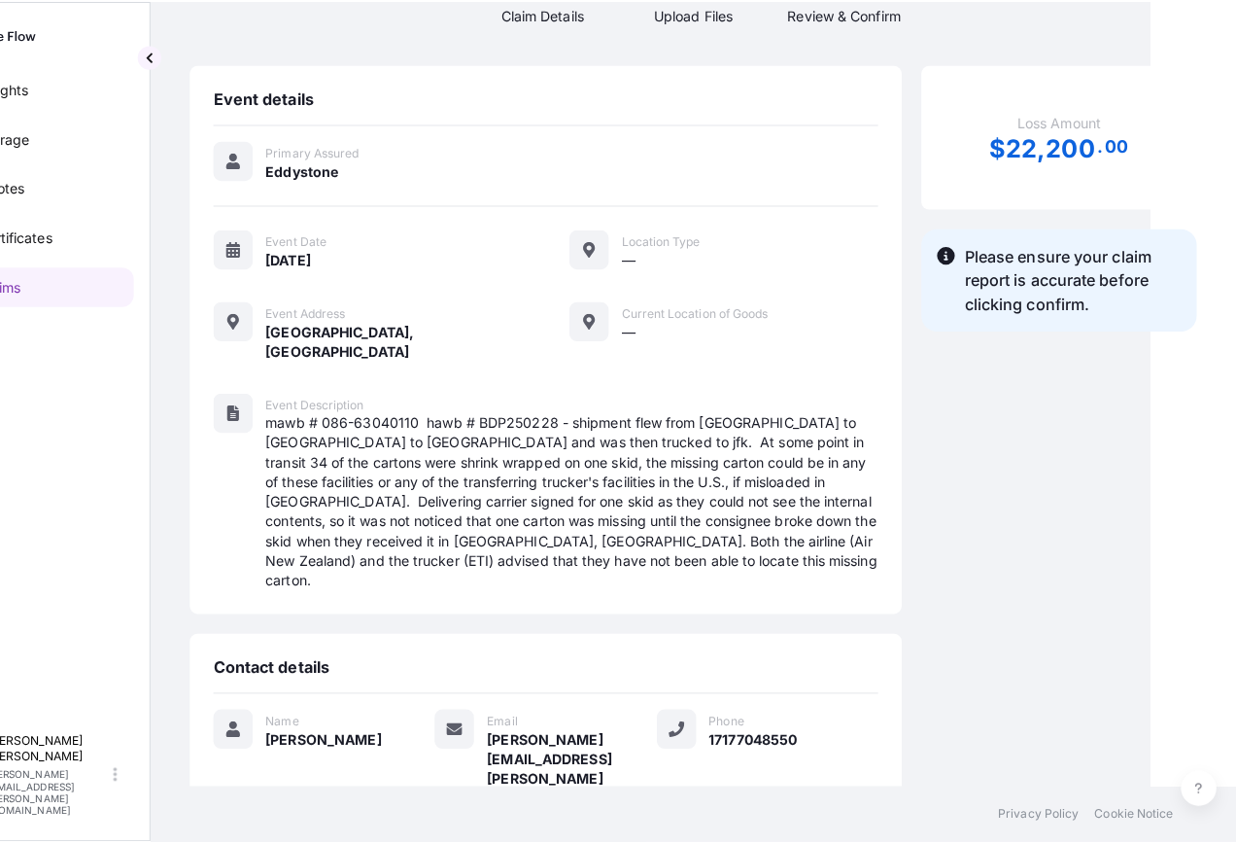
scroll to position [0, 85]
